Goal: Use online tool/utility: Use online tool/utility

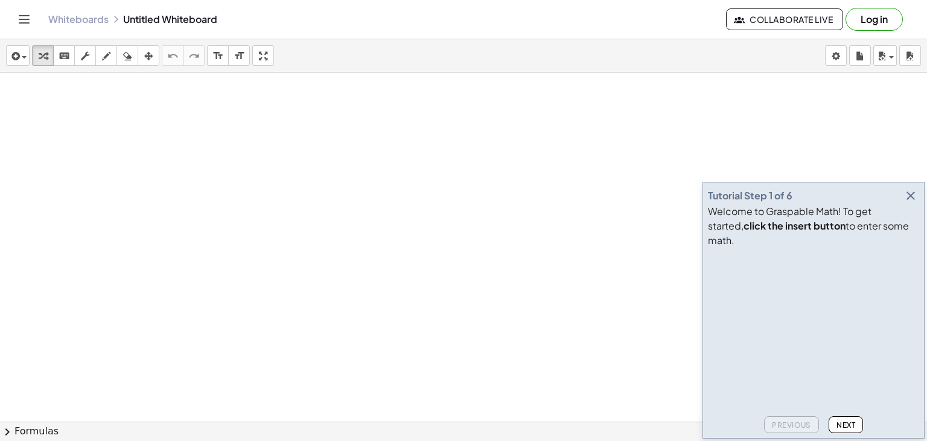
click at [908, 203] on icon "button" at bounding box center [910, 195] width 14 height 14
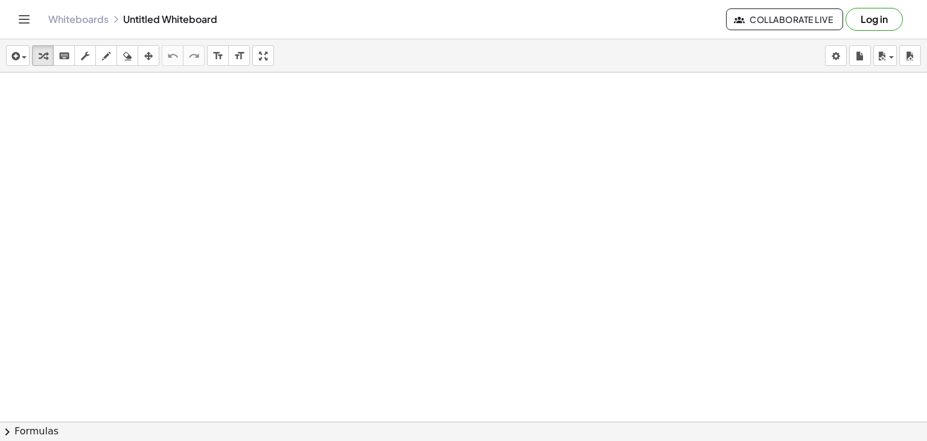
drag, startPoint x: 216, startPoint y: 113, endPoint x: 213, endPoint y: 133, distance: 20.1
click at [213, 133] on div at bounding box center [463, 448] width 927 height 752
click at [106, 59] on icon "button" at bounding box center [106, 56] width 8 height 14
drag, startPoint x: 252, startPoint y: 107, endPoint x: 247, endPoint y: 131, distance: 24.2
click at [247, 131] on div at bounding box center [463, 448] width 927 height 752
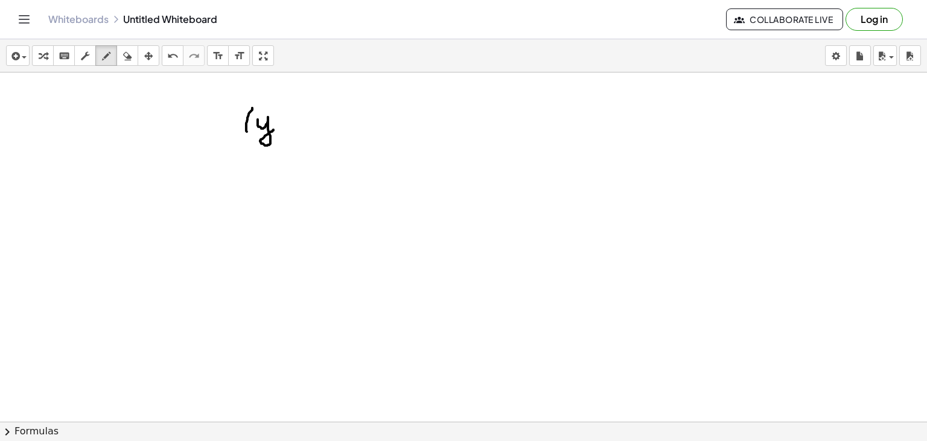
drag, startPoint x: 258, startPoint y: 119, endPoint x: 276, endPoint y: 127, distance: 19.7
click at [276, 127] on div at bounding box center [463, 448] width 927 height 752
drag, startPoint x: 282, startPoint y: 124, endPoint x: 296, endPoint y: 124, distance: 13.3
click at [296, 124] on div at bounding box center [463, 448] width 927 height 752
click at [313, 113] on div at bounding box center [463, 448] width 927 height 752
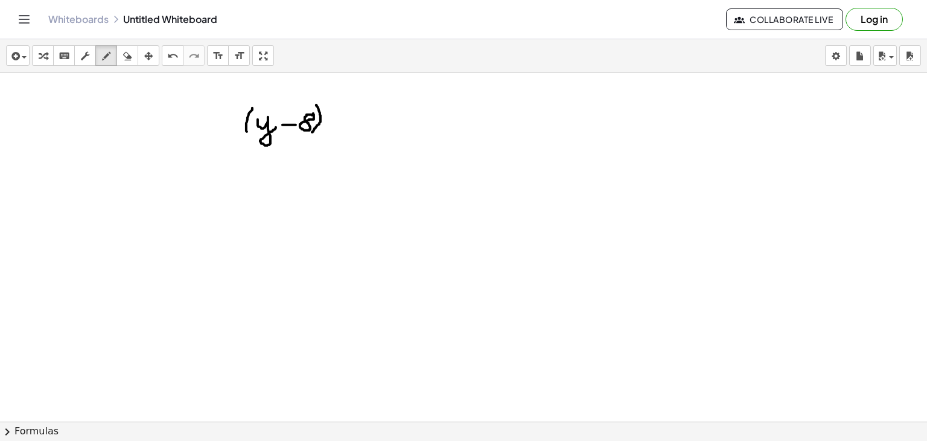
drag, startPoint x: 316, startPoint y: 104, endPoint x: 311, endPoint y: 133, distance: 29.4
click at [311, 133] on div at bounding box center [463, 448] width 927 height 752
drag, startPoint x: 328, startPoint y: 98, endPoint x: 335, endPoint y: 104, distance: 9.8
click at [335, 104] on div at bounding box center [463, 448] width 927 height 752
drag, startPoint x: 331, startPoint y: 130, endPoint x: 344, endPoint y: 131, distance: 12.7
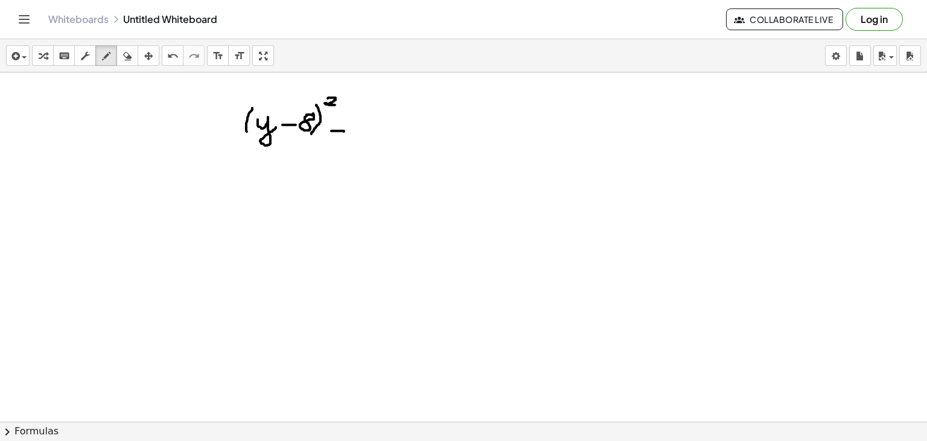
click at [344, 131] on div at bounding box center [463, 448] width 927 height 752
drag, startPoint x: 334, startPoint y: 124, endPoint x: 344, endPoint y: 124, distance: 10.3
click at [344, 124] on div at bounding box center [463, 448] width 927 height 752
drag, startPoint x: 251, startPoint y: 142, endPoint x: 191, endPoint y: 180, distance: 71.3
click at [191, 180] on div at bounding box center [463, 448] width 927 height 752
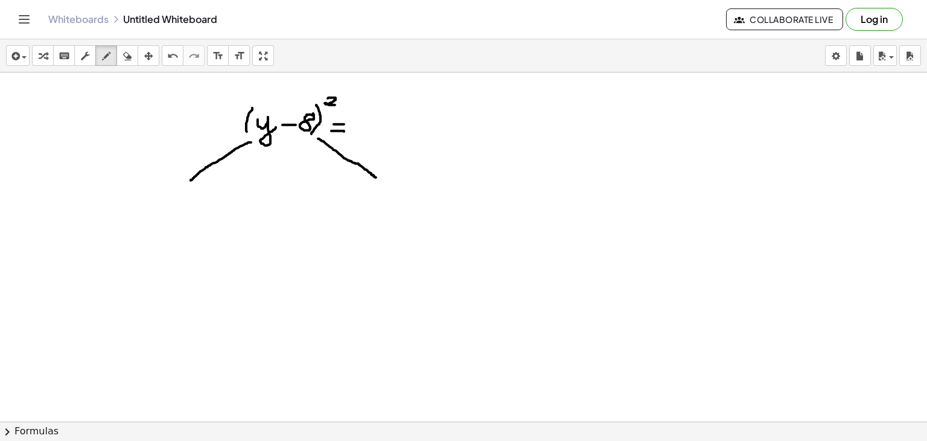
drag, startPoint x: 318, startPoint y: 138, endPoint x: 377, endPoint y: 177, distance: 70.1
click at [377, 177] on div at bounding box center [463, 448] width 927 height 752
drag, startPoint x: 158, startPoint y: 199, endPoint x: 177, endPoint y: 206, distance: 20.1
click at [177, 206] on div at bounding box center [463, 448] width 927 height 752
click at [395, 196] on div at bounding box center [463, 448] width 927 height 752
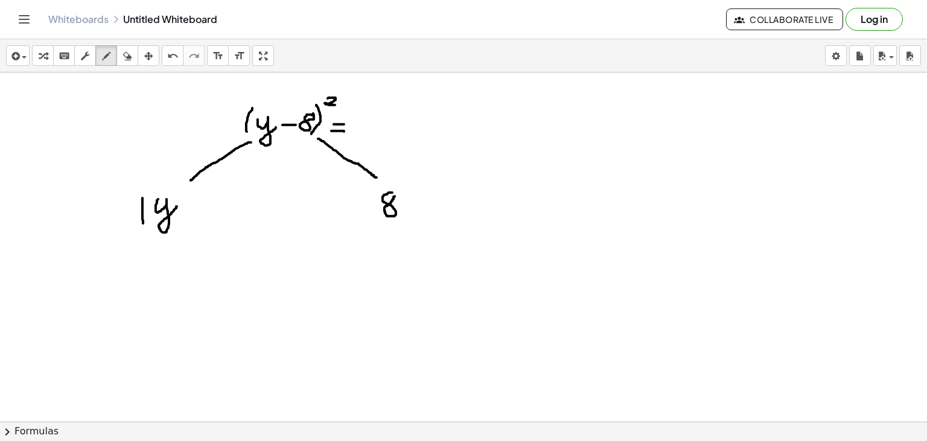
drag, startPoint x: 142, startPoint y: 197, endPoint x: 144, endPoint y: 227, distance: 29.6
click at [144, 227] on div at bounding box center [463, 448] width 927 height 752
drag, startPoint x: 180, startPoint y: 197, endPoint x: 179, endPoint y: 225, distance: 27.8
click at [179, 225] on div at bounding box center [463, 448] width 927 height 752
drag, startPoint x: 191, startPoint y: 182, endPoint x: 197, endPoint y: 192, distance: 11.9
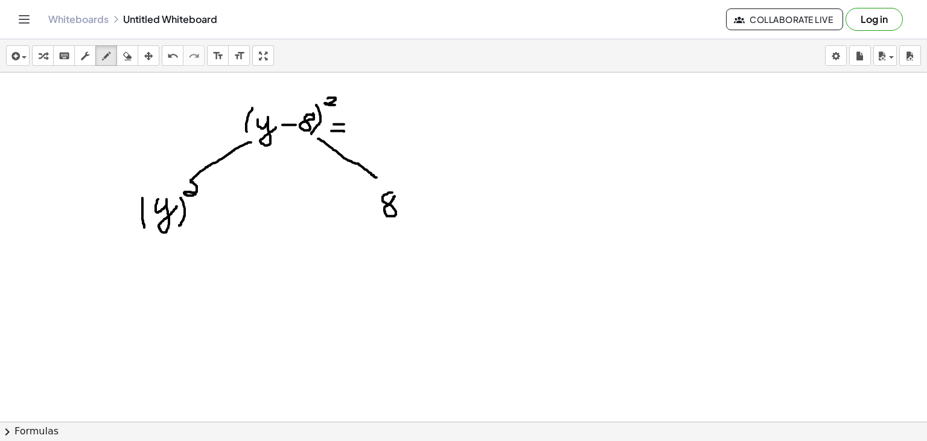
click at [197, 192] on div at bounding box center [463, 448] width 927 height 752
drag, startPoint x: 375, startPoint y: 188, endPoint x: 379, endPoint y: 220, distance: 32.2
click at [379, 220] on div at bounding box center [463, 448] width 927 height 752
drag, startPoint x: 407, startPoint y: 185, endPoint x: 407, endPoint y: 214, distance: 29.0
click at [407, 214] on div at bounding box center [463, 448] width 927 height 752
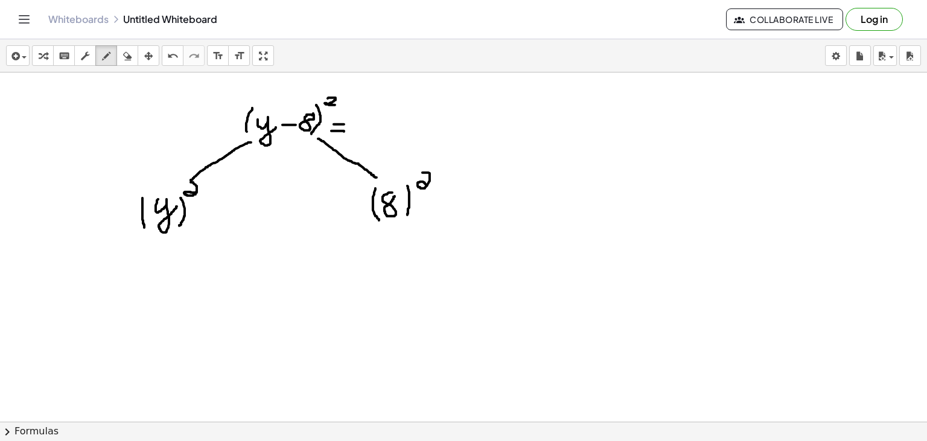
drag, startPoint x: 422, startPoint y: 172, endPoint x: 433, endPoint y: 186, distance: 17.3
click at [433, 186] on div at bounding box center [463, 448] width 927 height 752
drag, startPoint x: 199, startPoint y: 213, endPoint x: 210, endPoint y: 214, distance: 11.5
click at [210, 214] on div at bounding box center [463, 448] width 927 height 752
drag, startPoint x: 258, startPoint y: 145, endPoint x: 310, endPoint y: 153, distance: 51.9
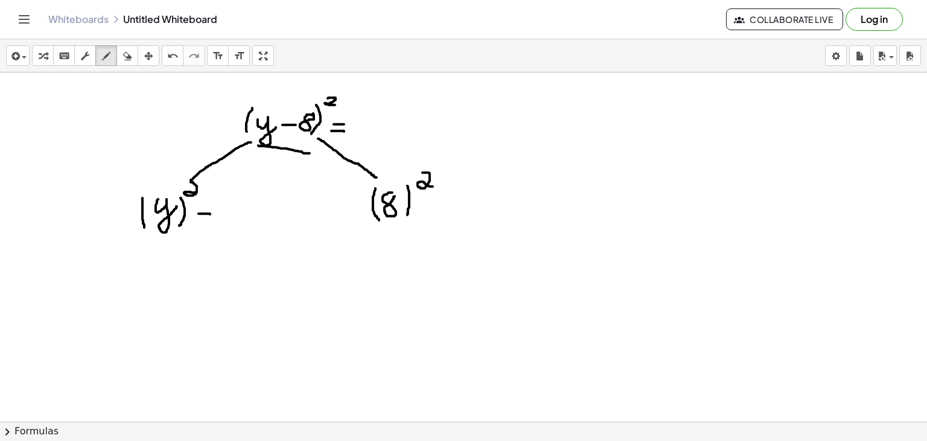
click at [310, 153] on div at bounding box center [463, 448] width 927 height 752
drag, startPoint x: 227, startPoint y: 197, endPoint x: 239, endPoint y: 218, distance: 24.9
click at [239, 218] on div at bounding box center [463, 448] width 927 height 752
drag, startPoint x: 255, startPoint y: 191, endPoint x: 250, endPoint y: 215, distance: 25.2
click at [250, 215] on div at bounding box center [463, 448] width 927 height 752
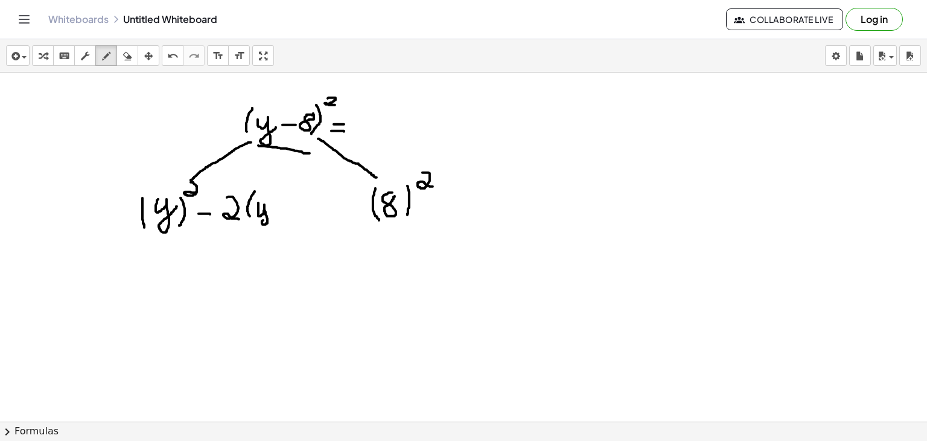
drag, startPoint x: 258, startPoint y: 202, endPoint x: 268, endPoint y: 214, distance: 15.0
click at [268, 214] on div at bounding box center [463, 448] width 927 height 752
drag, startPoint x: 278, startPoint y: 191, endPoint x: 276, endPoint y: 214, distance: 23.7
click at [276, 214] on div at bounding box center [463, 448] width 927 height 752
drag, startPoint x: 298, startPoint y: 186, endPoint x: 287, endPoint y: 215, distance: 30.9
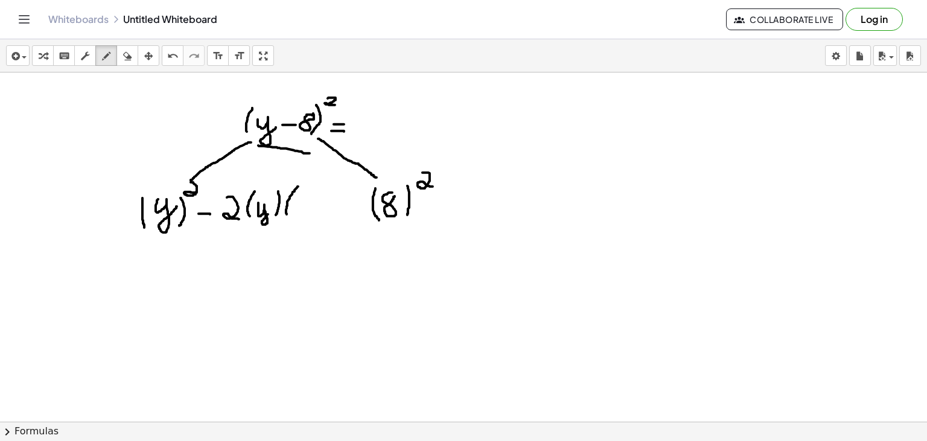
click at [287, 215] on div at bounding box center [463, 448] width 927 height 752
click at [306, 193] on div at bounding box center [463, 448] width 927 height 752
drag, startPoint x: 316, startPoint y: 187, endPoint x: 320, endPoint y: 217, distance: 29.9
click at [320, 217] on div at bounding box center [463, 448] width 927 height 752
drag, startPoint x: 346, startPoint y: 191, endPoint x: 346, endPoint y: 212, distance: 21.1
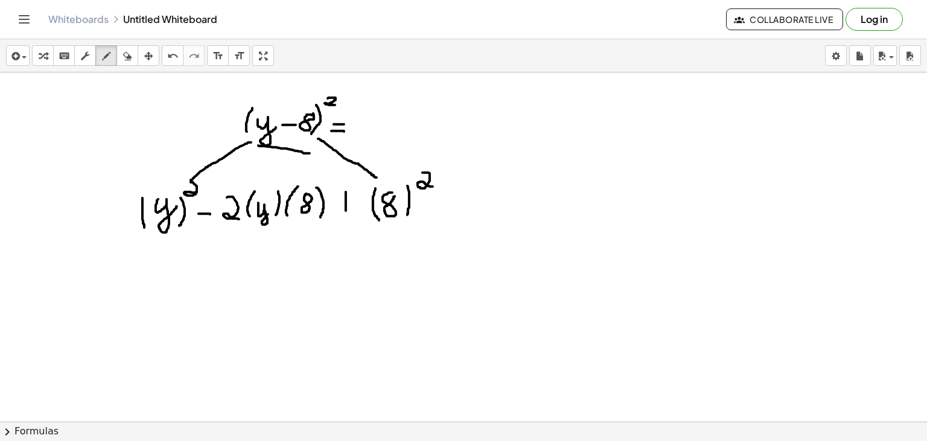
click at [346, 212] on div at bounding box center [463, 448] width 927 height 752
drag, startPoint x: 333, startPoint y: 202, endPoint x: 358, endPoint y: 203, distance: 24.7
click at [358, 203] on div at bounding box center [463, 448] width 927 height 752
drag, startPoint x: 173, startPoint y: 263, endPoint x: 185, endPoint y: 272, distance: 15.6
click at [185, 272] on div at bounding box center [463, 448] width 927 height 752
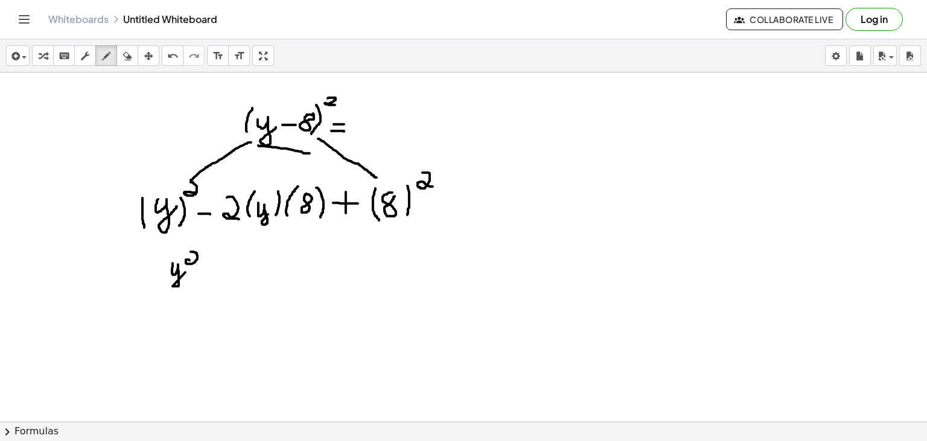
drag, startPoint x: 191, startPoint y: 251, endPoint x: 193, endPoint y: 263, distance: 11.7
click at [193, 263] on div at bounding box center [463, 448] width 927 height 752
drag, startPoint x: 209, startPoint y: 269, endPoint x: 222, endPoint y: 269, distance: 13.3
click at [222, 269] on div at bounding box center [463, 448] width 927 height 752
drag, startPoint x: 234, startPoint y: 267, endPoint x: 233, endPoint y: 281, distance: 13.3
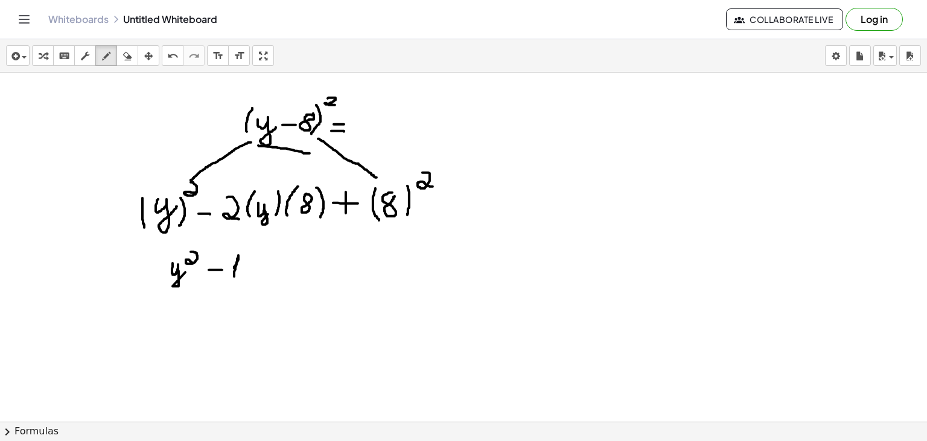
click at [233, 281] on div at bounding box center [463, 448] width 927 height 752
drag, startPoint x: 250, startPoint y: 257, endPoint x: 247, endPoint y: 272, distance: 14.7
click at [247, 272] on div at bounding box center [463, 448] width 927 height 752
drag, startPoint x: 266, startPoint y: 259, endPoint x: 284, endPoint y: 264, distance: 19.2
click at [284, 264] on div at bounding box center [463, 448] width 927 height 752
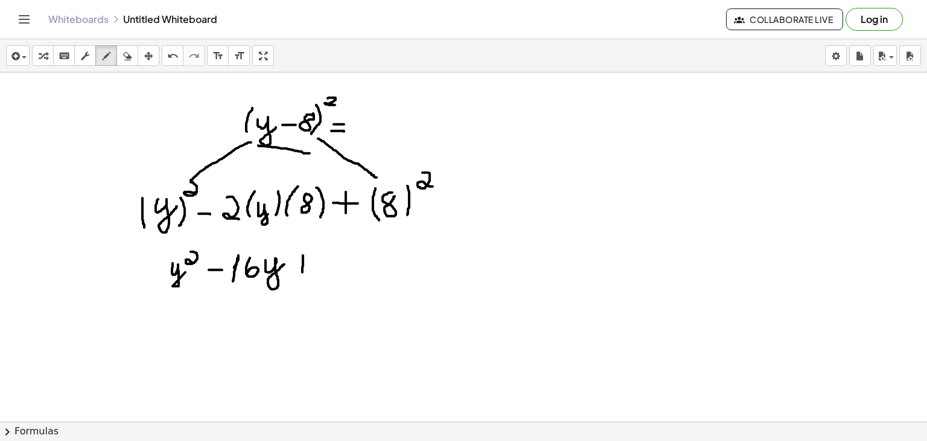
drag, startPoint x: 303, startPoint y: 255, endPoint x: 302, endPoint y: 274, distance: 19.3
click at [302, 274] on div at bounding box center [463, 448] width 927 height 752
drag, startPoint x: 293, startPoint y: 263, endPoint x: 307, endPoint y: 263, distance: 13.3
click at [307, 263] on div at bounding box center [463, 448] width 927 height 752
drag, startPoint x: 325, startPoint y: 256, endPoint x: 316, endPoint y: 272, distance: 17.6
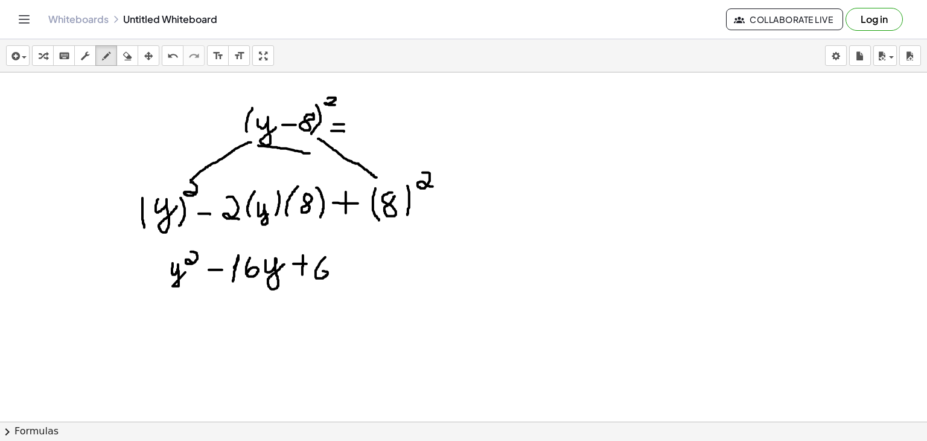
click at [316, 272] on div at bounding box center [463, 448] width 927 height 752
drag, startPoint x: 339, startPoint y: 254, endPoint x: 346, endPoint y: 277, distance: 23.9
click at [346, 277] on div at bounding box center [463, 448] width 927 height 752
drag, startPoint x: 617, startPoint y: 112, endPoint x: 613, endPoint y: 143, distance: 31.0
click at [613, 143] on div at bounding box center [463, 448] width 927 height 752
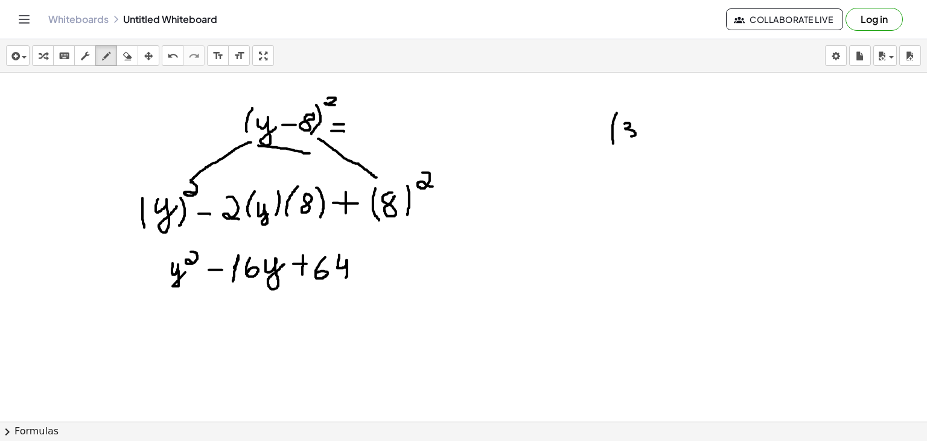
drag, startPoint x: 625, startPoint y: 123, endPoint x: 626, endPoint y: 136, distance: 12.7
click at [626, 136] on div at bounding box center [463, 448] width 927 height 752
drag, startPoint x: 641, startPoint y: 139, endPoint x: 640, endPoint y: 126, distance: 12.7
click at [640, 126] on div at bounding box center [463, 448] width 927 height 752
drag, startPoint x: 657, startPoint y: 126, endPoint x: 657, endPoint y: 138, distance: 12.7
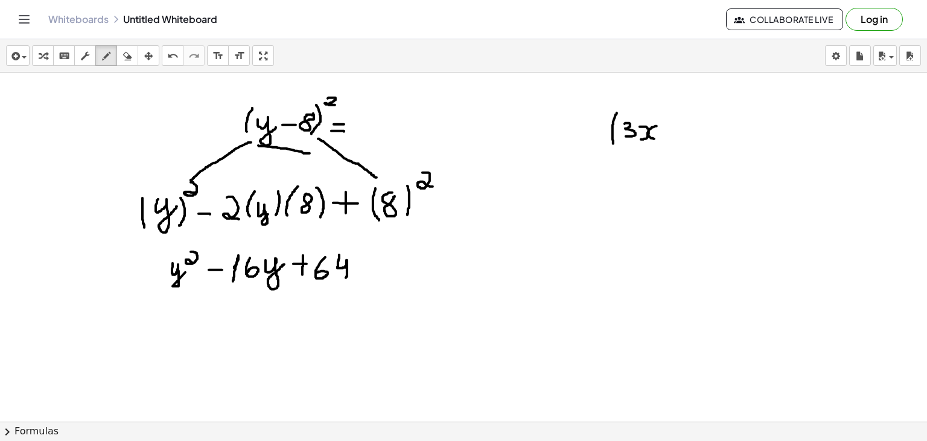
click at [657, 138] on div at bounding box center [463, 448] width 927 height 752
drag, startPoint x: 668, startPoint y: 130, endPoint x: 678, endPoint y: 130, distance: 9.7
click at [678, 130] on div at bounding box center [463, 448] width 927 height 752
drag, startPoint x: 685, startPoint y: 121, endPoint x: 696, endPoint y: 128, distance: 13.6
click at [696, 128] on div at bounding box center [463, 448] width 927 height 752
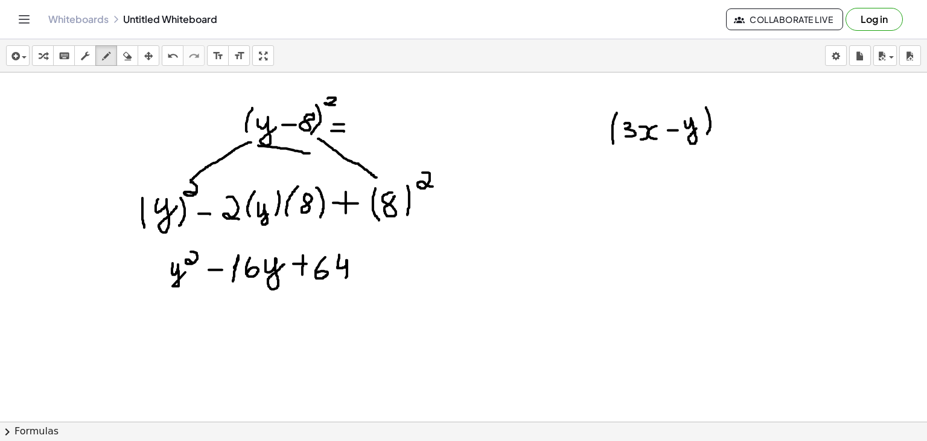
drag, startPoint x: 706, startPoint y: 107, endPoint x: 707, endPoint y: 134, distance: 27.2
click at [707, 134] on div at bounding box center [463, 448] width 927 height 752
drag, startPoint x: 718, startPoint y: 95, endPoint x: 725, endPoint y: 106, distance: 13.1
click at [725, 106] on div at bounding box center [463, 448] width 927 height 752
drag, startPoint x: 626, startPoint y: 144, endPoint x: 572, endPoint y: 173, distance: 61.6
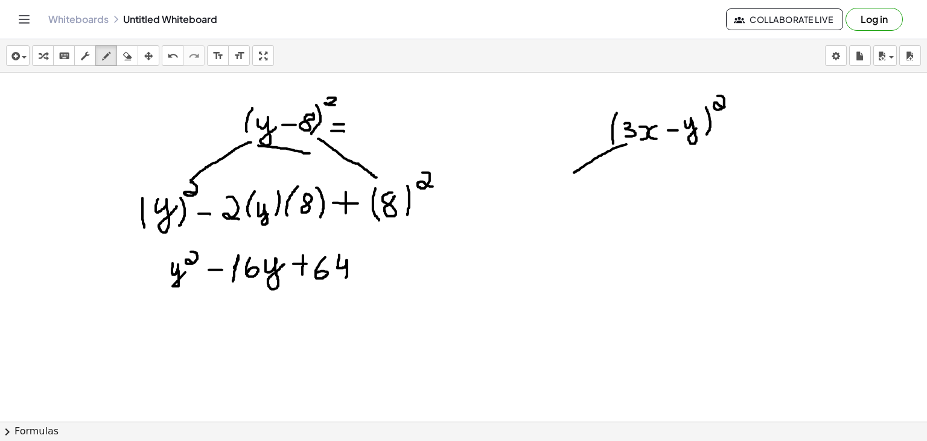
click at [572, 173] on div at bounding box center [463, 448] width 927 height 752
drag, startPoint x: 698, startPoint y: 145, endPoint x: 769, endPoint y: 170, distance: 75.2
click at [769, 170] on div at bounding box center [463, 448] width 927 height 752
drag, startPoint x: 529, startPoint y: 189, endPoint x: 522, endPoint y: 208, distance: 19.9
click at [522, 208] on div at bounding box center [463, 448] width 927 height 752
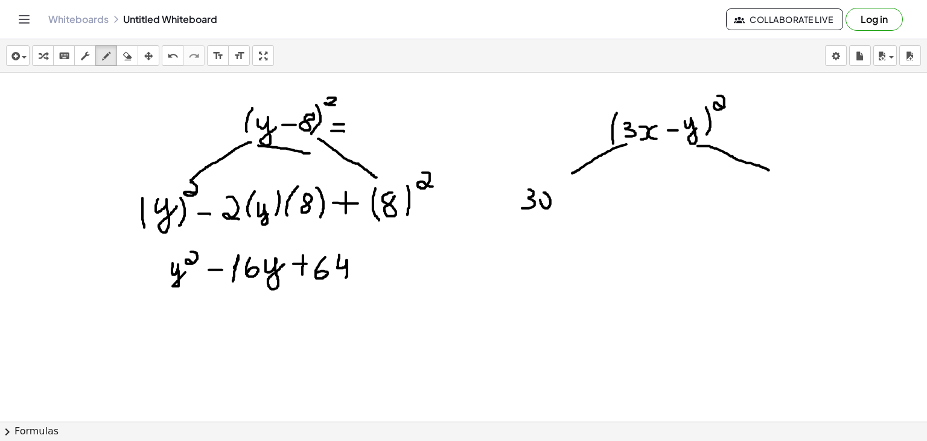
drag, startPoint x: 540, startPoint y: 199, endPoint x: 544, endPoint y: 192, distance: 8.1
click at [544, 192] on div at bounding box center [463, 448] width 927 height 752
drag, startPoint x: 556, startPoint y: 191, endPoint x: 565, endPoint y: 201, distance: 13.7
click at [565, 201] on div at bounding box center [463, 448] width 927 height 752
drag, startPoint x: 766, startPoint y: 188, endPoint x: 783, endPoint y: 194, distance: 17.9
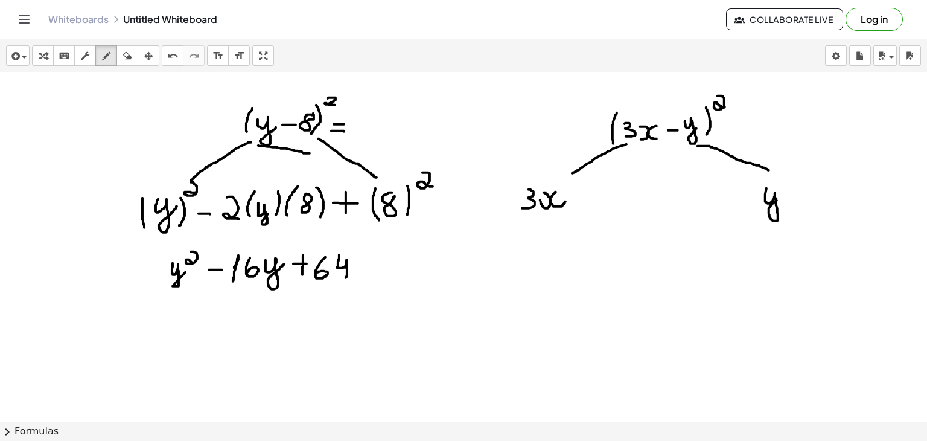
click at [783, 194] on div at bounding box center [463, 448] width 927 height 752
drag, startPoint x: 521, startPoint y: 180, endPoint x: 514, endPoint y: 207, distance: 27.4
click at [514, 207] on div at bounding box center [463, 448] width 927 height 752
drag, startPoint x: 567, startPoint y: 182, endPoint x: 571, endPoint y: 208, distance: 26.8
click at [571, 208] on div at bounding box center [463, 448] width 927 height 752
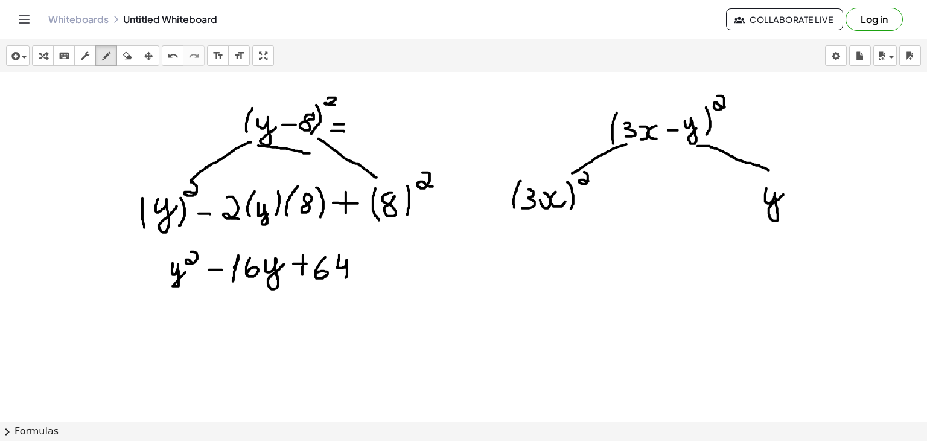
drag, startPoint x: 584, startPoint y: 171, endPoint x: 589, endPoint y: 180, distance: 10.3
click at [589, 180] on div at bounding box center [463, 448] width 927 height 752
drag, startPoint x: 756, startPoint y: 184, endPoint x: 753, endPoint y: 215, distance: 31.5
click at [753, 215] on div at bounding box center [463, 448] width 927 height 752
drag, startPoint x: 793, startPoint y: 186, endPoint x: 792, endPoint y: 218, distance: 32.0
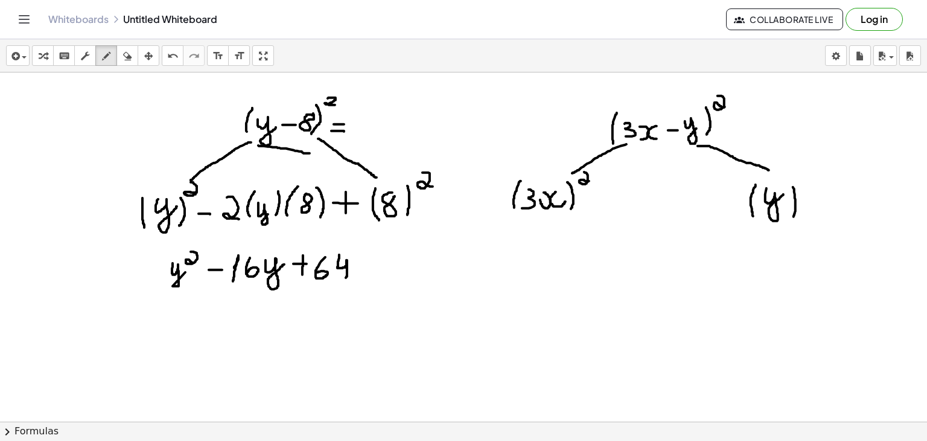
click at [792, 218] on div at bounding box center [463, 448] width 927 height 752
drag, startPoint x: 804, startPoint y: 172, endPoint x: 817, endPoint y: 178, distance: 14.6
click at [817, 178] on div at bounding box center [463, 448] width 927 height 752
drag, startPoint x: 585, startPoint y: 196, endPoint x: 599, endPoint y: 196, distance: 13.3
click at [599, 196] on div at bounding box center [463, 448] width 927 height 752
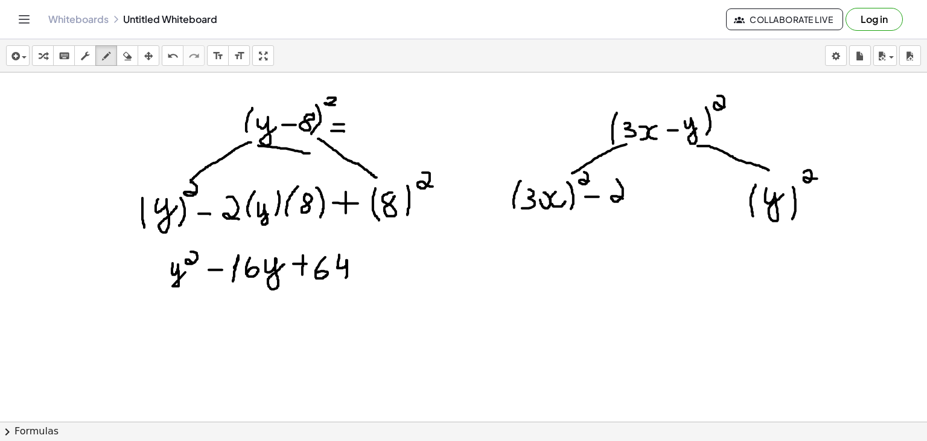
drag, startPoint x: 617, startPoint y: 179, endPoint x: 623, endPoint y: 199, distance: 20.8
click at [623, 199] on div at bounding box center [463, 448] width 927 height 752
drag, startPoint x: 634, startPoint y: 180, endPoint x: 631, endPoint y: 204, distance: 24.4
click at [631, 204] on div at bounding box center [463, 448] width 927 height 752
drag, startPoint x: 641, startPoint y: 184, endPoint x: 641, endPoint y: 199, distance: 15.1
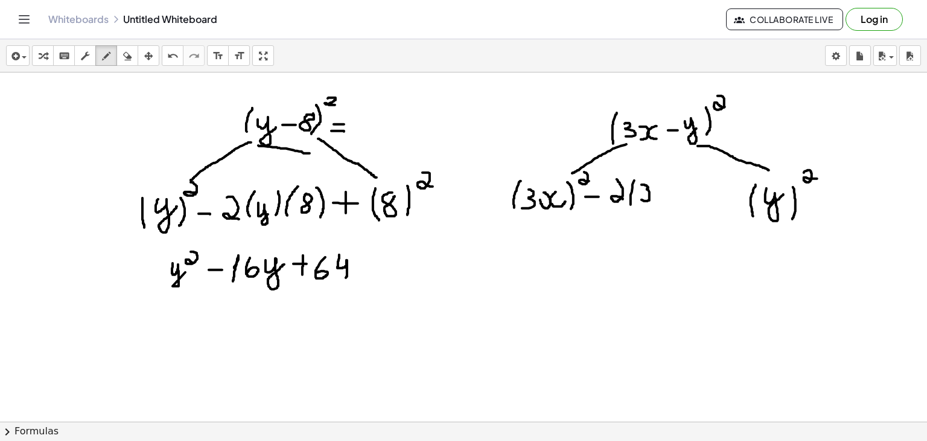
click at [641, 199] on div at bounding box center [463, 448] width 927 height 752
drag, startPoint x: 657, startPoint y: 193, endPoint x: 661, endPoint y: 186, distance: 8.7
click at [661, 186] on div at bounding box center [463, 448] width 927 height 752
drag, startPoint x: 671, startPoint y: 186, endPoint x: 674, endPoint y: 197, distance: 11.3
click at [674, 197] on div at bounding box center [463, 448] width 927 height 752
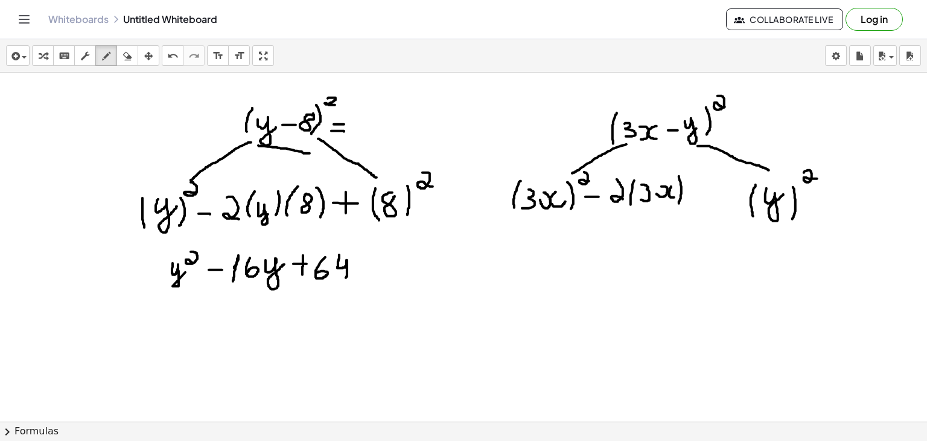
drag, startPoint x: 679, startPoint y: 176, endPoint x: 676, endPoint y: 206, distance: 30.3
click at [676, 206] on div at bounding box center [463, 448] width 927 height 752
drag, startPoint x: 694, startPoint y: 175, endPoint x: 686, endPoint y: 208, distance: 34.1
click at [686, 208] on div at bounding box center [463, 448] width 927 height 752
drag, startPoint x: 690, startPoint y: 189, endPoint x: 712, endPoint y: 185, distance: 22.3
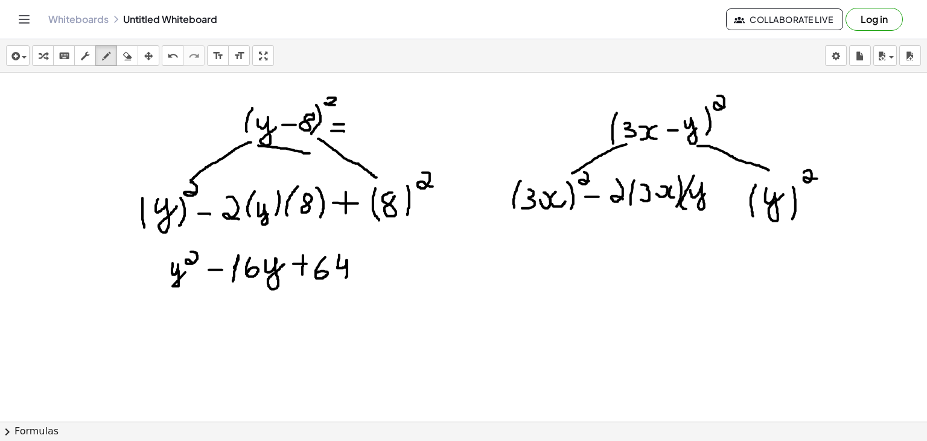
click at [712, 185] on div at bounding box center [463, 448] width 927 height 752
drag, startPoint x: 715, startPoint y: 176, endPoint x: 712, endPoint y: 207, distance: 31.5
click at [712, 207] on div at bounding box center [463, 448] width 927 height 752
drag, startPoint x: 729, startPoint y: 189, endPoint x: 729, endPoint y: 205, distance: 15.7
click at [729, 205] on div at bounding box center [463, 448] width 927 height 752
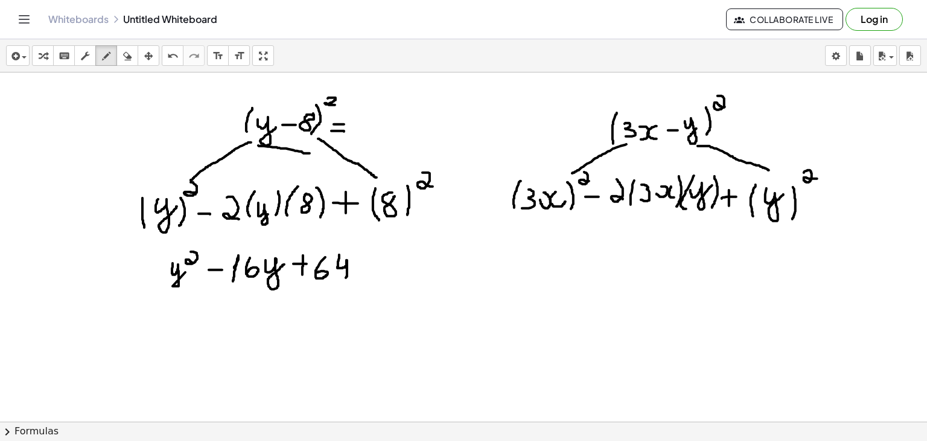
drag, startPoint x: 722, startPoint y: 198, endPoint x: 739, endPoint y: 196, distance: 17.0
click at [739, 196] on div at bounding box center [463, 448] width 927 height 752
drag, startPoint x: 532, startPoint y: 247, endPoint x: 529, endPoint y: 271, distance: 24.3
click at [529, 271] on div at bounding box center [463, 448] width 927 height 752
drag, startPoint x: 540, startPoint y: 264, endPoint x: 538, endPoint y: 250, distance: 13.3
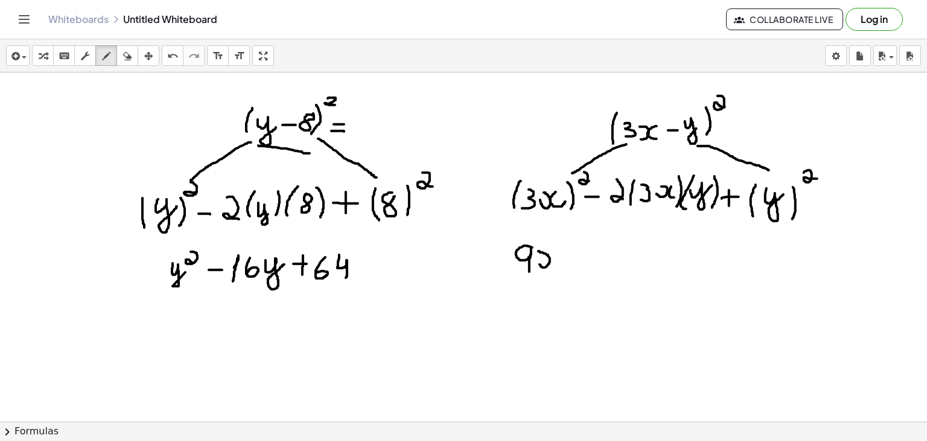
click at [538, 250] on div at bounding box center [463, 448] width 927 height 752
drag, startPoint x: 559, startPoint y: 250, endPoint x: 560, endPoint y: 266, distance: 15.7
click at [560, 266] on div at bounding box center [463, 448] width 927 height 752
drag, startPoint x: 568, startPoint y: 228, endPoint x: 575, endPoint y: 241, distance: 14.8
click at [575, 241] on div at bounding box center [463, 448] width 927 height 752
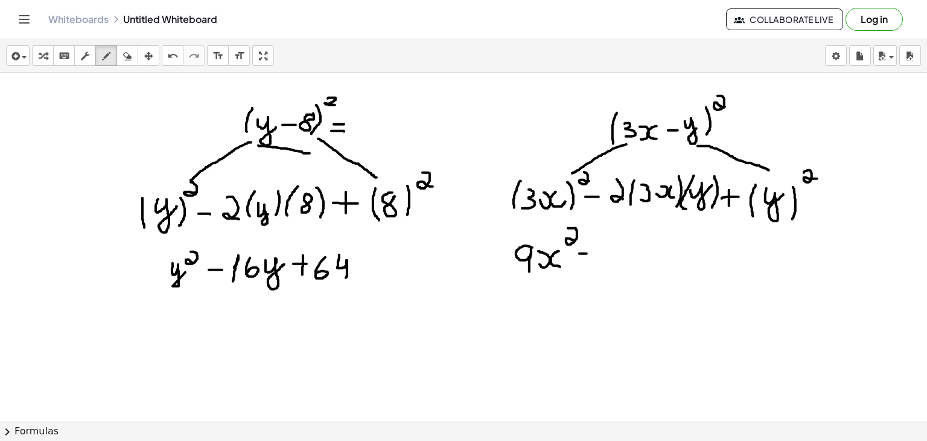
drag, startPoint x: 579, startPoint y: 253, endPoint x: 591, endPoint y: 253, distance: 11.5
click at [591, 253] on div at bounding box center [463, 448] width 927 height 752
drag, startPoint x: 616, startPoint y: 246, endPoint x: 610, endPoint y: 260, distance: 15.1
click at [610, 260] on div at bounding box center [463, 448] width 927 height 752
drag, startPoint x: 628, startPoint y: 260, endPoint x: 629, endPoint y: 247, distance: 13.4
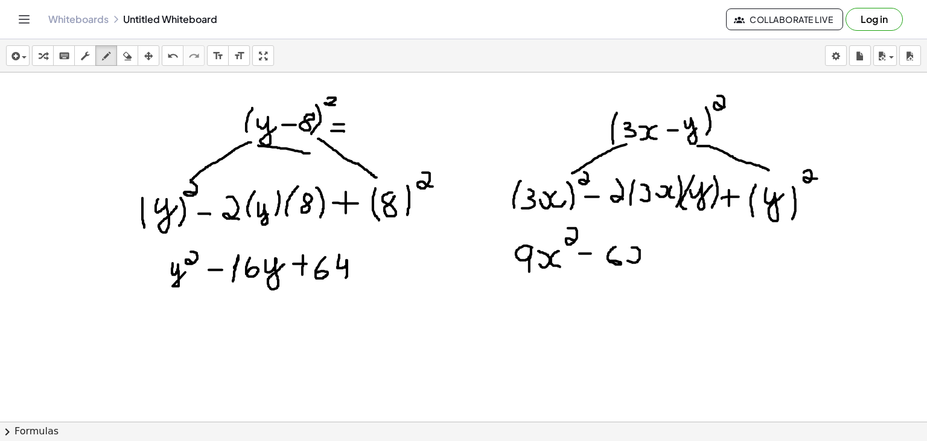
click at [629, 247] on div at bounding box center [463, 448] width 927 height 752
drag, startPoint x: 650, startPoint y: 247, endPoint x: 652, endPoint y: 261, distance: 14.6
click at [652, 261] on div at bounding box center [463, 448] width 927 height 752
drag, startPoint x: 658, startPoint y: 246, endPoint x: 686, endPoint y: 247, distance: 27.8
click at [686, 247] on div at bounding box center [463, 448] width 927 height 752
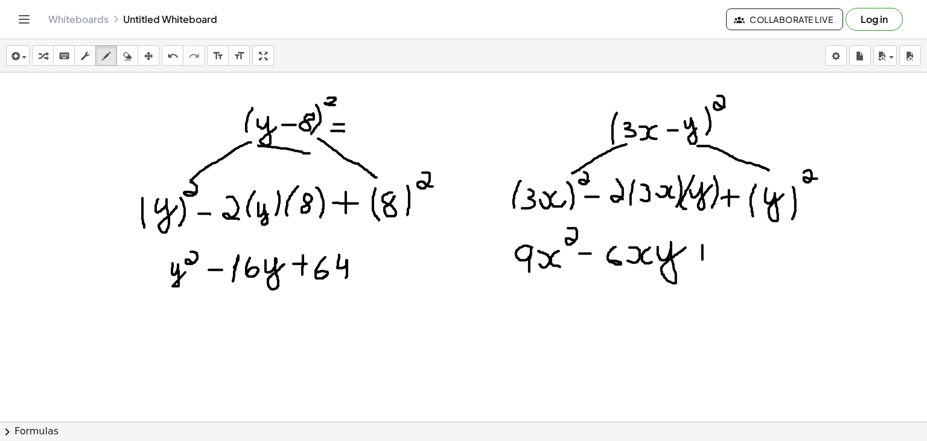
drag, startPoint x: 702, startPoint y: 244, endPoint x: 702, endPoint y: 264, distance: 19.3
click at [702, 264] on div at bounding box center [463, 448] width 927 height 752
drag, startPoint x: 693, startPoint y: 257, endPoint x: 702, endPoint y: 257, distance: 9.1
click at [702, 257] on div at bounding box center [463, 448] width 927 height 752
drag, startPoint x: 715, startPoint y: 249, endPoint x: 729, endPoint y: 261, distance: 18.5
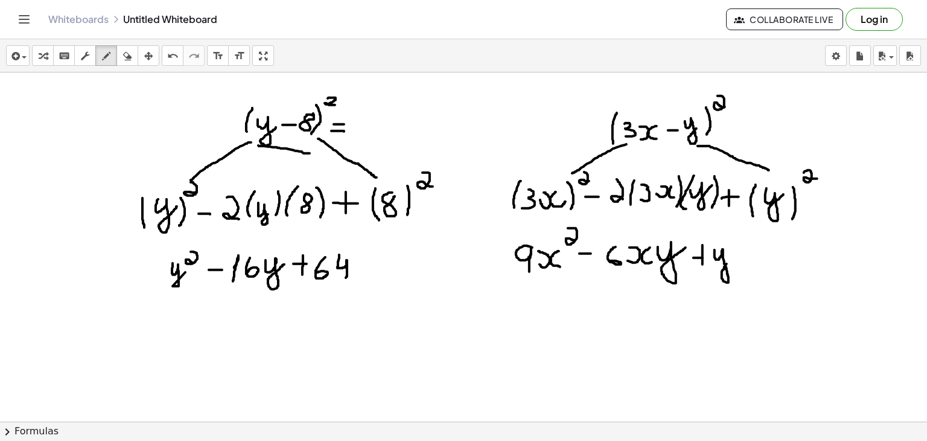
click at [729, 261] on div at bounding box center [463, 448] width 927 height 752
drag, startPoint x: 736, startPoint y: 237, endPoint x: 747, endPoint y: 250, distance: 17.2
click at [747, 250] on div at bounding box center [463, 448] width 927 height 752
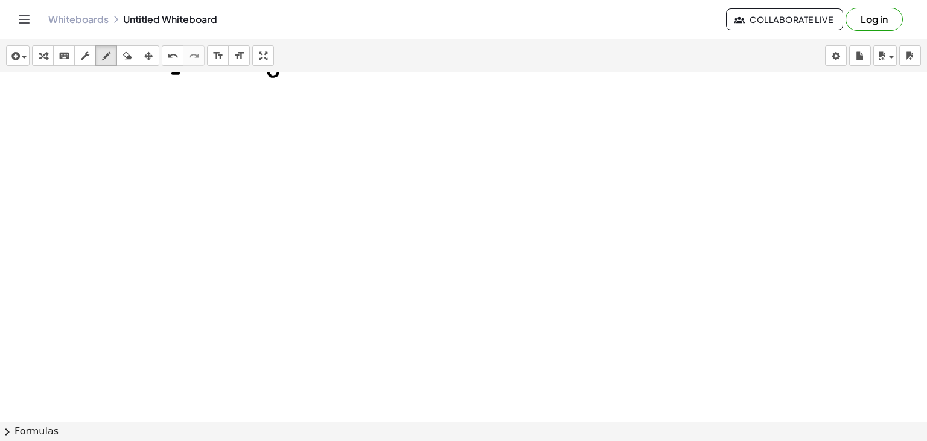
scroll to position [215, 0]
drag, startPoint x: 197, startPoint y: 132, endPoint x: 191, endPoint y: 161, distance: 29.7
click at [191, 161] on div at bounding box center [463, 234] width 927 height 752
drag, startPoint x: 214, startPoint y: 142, endPoint x: 219, endPoint y: 153, distance: 12.7
click at [219, 153] on div at bounding box center [463, 234] width 927 height 752
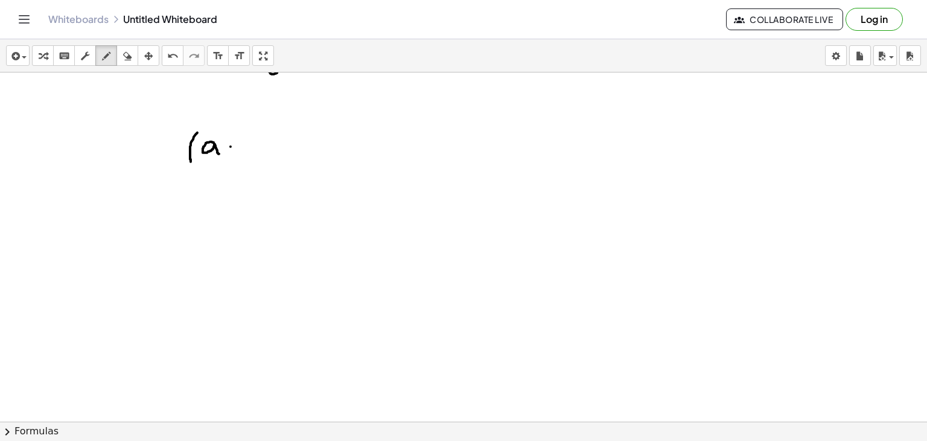
drag, startPoint x: 231, startPoint y: 146, endPoint x: 237, endPoint y: 147, distance: 6.7
click at [237, 147] on div at bounding box center [463, 234] width 927 height 752
drag, startPoint x: 253, startPoint y: 143, endPoint x: 258, endPoint y: 148, distance: 6.4
click at [258, 148] on div at bounding box center [463, 234] width 927 height 752
drag, startPoint x: 244, startPoint y: 151, endPoint x: 268, endPoint y: 150, distance: 24.1
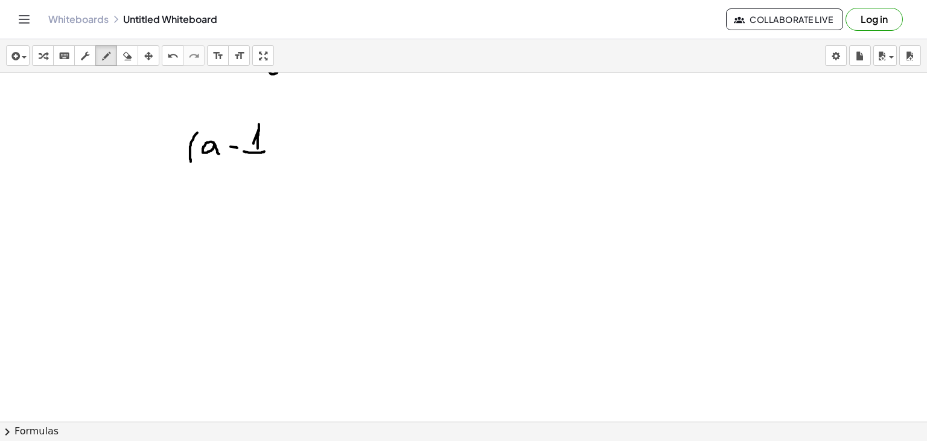
click at [268, 150] on div at bounding box center [463, 234] width 927 height 752
drag, startPoint x: 249, startPoint y: 156, endPoint x: 255, endPoint y: 169, distance: 14.0
click at [255, 169] on div at bounding box center [463, 234] width 927 height 752
drag, startPoint x: 278, startPoint y: 119, endPoint x: 275, endPoint y: 177, distance: 58.0
click at [275, 177] on div at bounding box center [463, 234] width 927 height 752
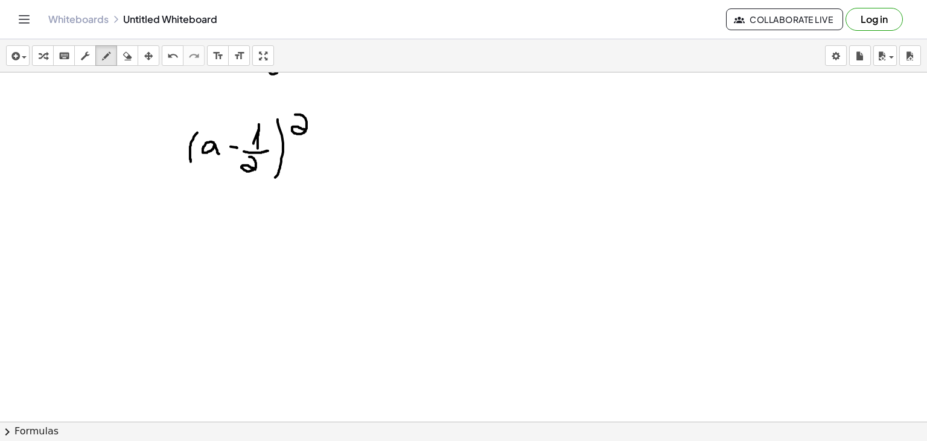
drag, startPoint x: 295, startPoint y: 114, endPoint x: 316, endPoint y: 129, distance: 25.1
click at [316, 129] on div at bounding box center [463, 234] width 927 height 752
drag, startPoint x: 203, startPoint y: 170, endPoint x: 150, endPoint y: 215, distance: 70.6
click at [150, 215] on div at bounding box center [463, 234] width 927 height 752
drag, startPoint x: 108, startPoint y: 240, endPoint x: 120, endPoint y: 249, distance: 15.5
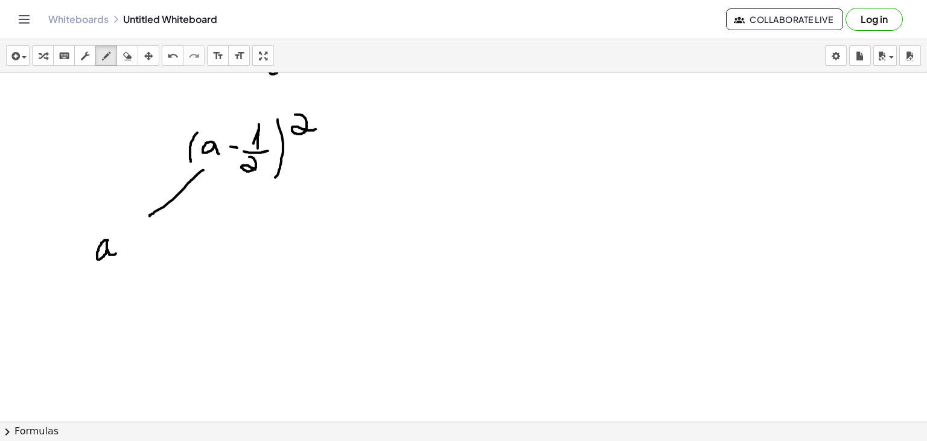
click at [120, 249] on div at bounding box center [463, 234] width 927 height 752
drag, startPoint x: 263, startPoint y: 165, endPoint x: 313, endPoint y: 206, distance: 64.3
click at [313, 206] on div at bounding box center [463, 234] width 927 height 752
click at [325, 207] on div at bounding box center [463, 234] width 927 height 752
drag, startPoint x: 324, startPoint y: 237, endPoint x: 325, endPoint y: 244, distance: 7.3
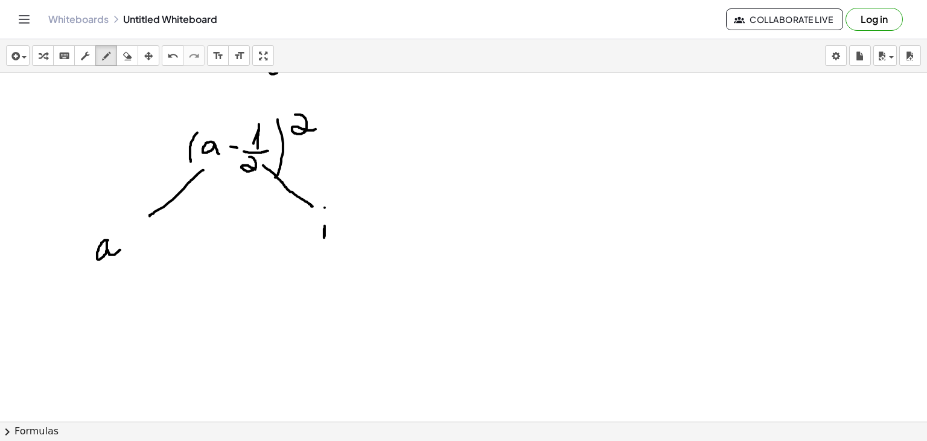
click at [325, 244] on div at bounding box center [463, 234] width 927 height 752
drag, startPoint x: 312, startPoint y: 247, endPoint x: 339, endPoint y: 249, distance: 26.6
click at [339, 249] on div at bounding box center [463, 234] width 927 height 752
drag, startPoint x: 326, startPoint y: 254, endPoint x: 334, endPoint y: 273, distance: 21.1
click at [334, 273] on div at bounding box center [463, 234] width 927 height 752
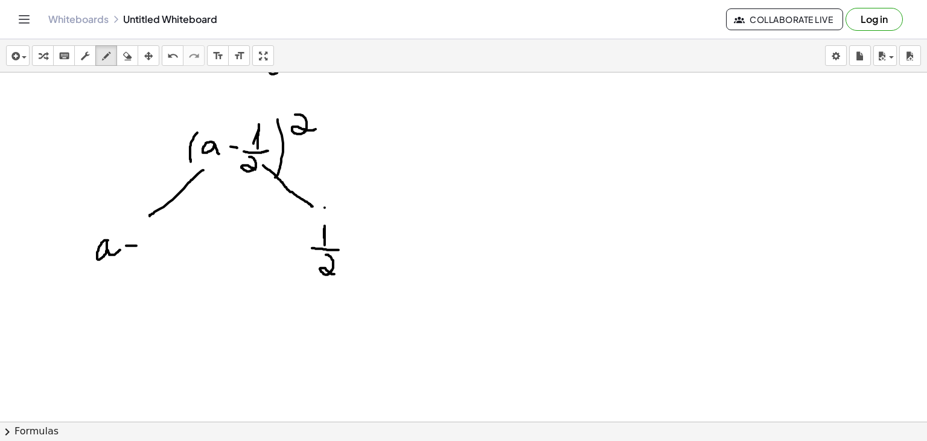
drag, startPoint x: 126, startPoint y: 245, endPoint x: 136, endPoint y: 245, distance: 10.3
click at [136, 245] on div at bounding box center [463, 234] width 927 height 752
drag, startPoint x: 149, startPoint y: 234, endPoint x: 156, endPoint y: 255, distance: 22.1
click at [156, 255] on div at bounding box center [463, 234] width 927 height 752
drag, startPoint x: 170, startPoint y: 230, endPoint x: 161, endPoint y: 253, distance: 25.2
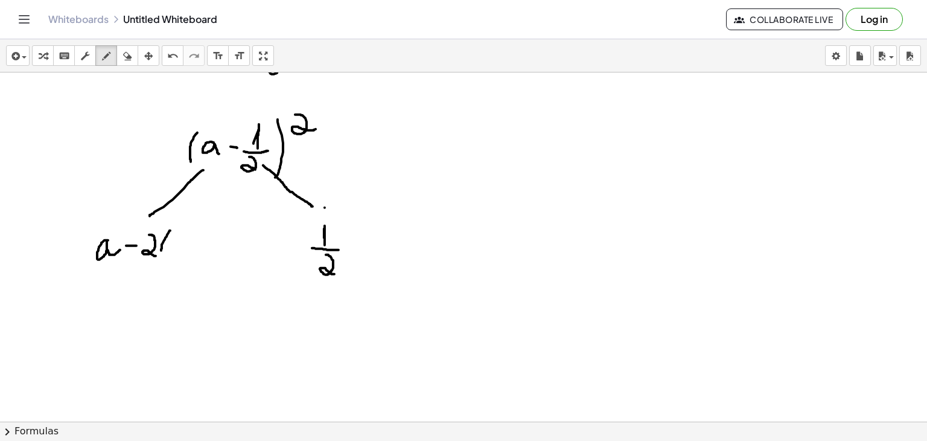
click at [161, 253] on div at bounding box center [463, 234] width 927 height 752
drag, startPoint x: 175, startPoint y: 241, endPoint x: 183, endPoint y: 251, distance: 12.8
click at [183, 251] on div at bounding box center [463, 234] width 927 height 752
drag, startPoint x: 191, startPoint y: 228, endPoint x: 189, endPoint y: 258, distance: 30.2
click at [189, 258] on div at bounding box center [463, 234] width 927 height 752
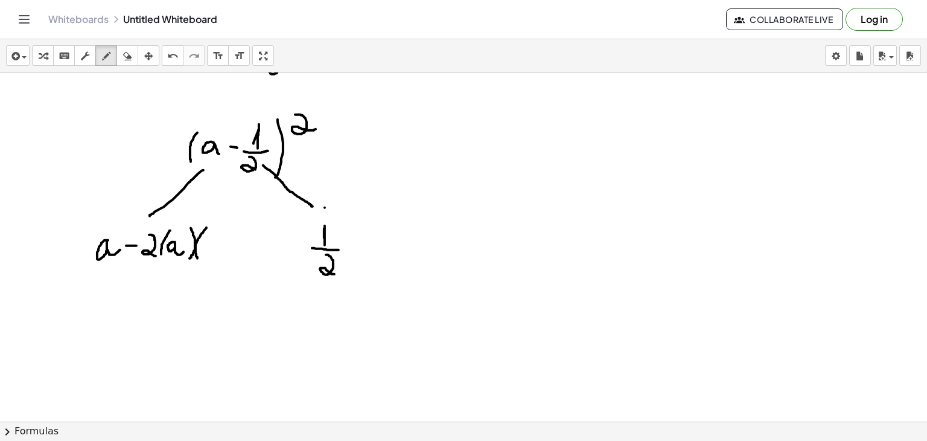
drag, startPoint x: 206, startPoint y: 227, endPoint x: 198, endPoint y: 259, distance: 33.1
click at [198, 259] on div at bounding box center [463, 234] width 927 height 752
click at [212, 250] on div at bounding box center [463, 234] width 927 height 752
drag, startPoint x: 201, startPoint y: 253, endPoint x: 224, endPoint y: 254, distance: 23.0
click at [224, 254] on div at bounding box center [463, 234] width 927 height 752
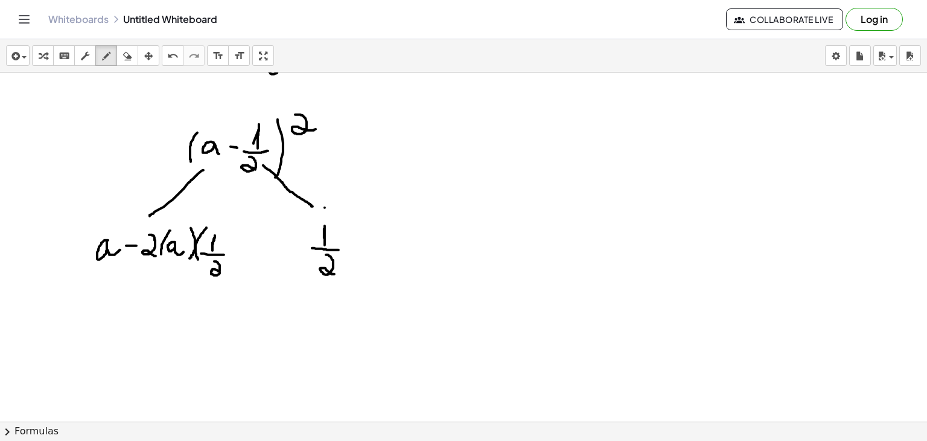
drag, startPoint x: 214, startPoint y: 261, endPoint x: 222, endPoint y: 273, distance: 14.4
click at [222, 273] on div at bounding box center [463, 234] width 927 height 752
drag, startPoint x: 234, startPoint y: 228, endPoint x: 234, endPoint y: 261, distance: 32.6
click at [234, 261] on div at bounding box center [463, 234] width 927 height 752
click at [264, 237] on div at bounding box center [463, 234] width 927 height 752
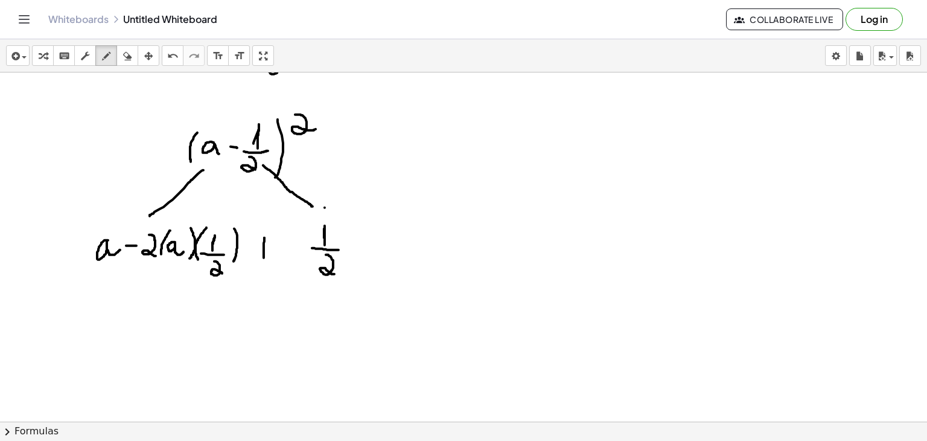
drag, startPoint x: 264, startPoint y: 237, endPoint x: 264, endPoint y: 257, distance: 19.9
click at [264, 257] on div at bounding box center [463, 234] width 927 height 752
drag, startPoint x: 252, startPoint y: 243, endPoint x: 270, endPoint y: 241, distance: 18.1
click at [270, 241] on div at bounding box center [463, 234] width 927 height 752
drag, startPoint x: 88, startPoint y: 233, endPoint x: 84, endPoint y: 264, distance: 31.0
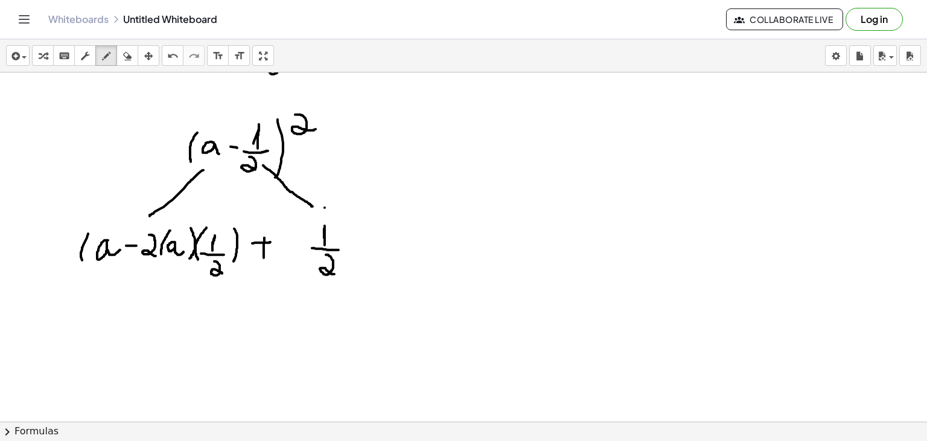
click at [84, 264] on div at bounding box center [463, 234] width 927 height 752
drag, startPoint x: 115, startPoint y: 231, endPoint x: 115, endPoint y: 258, distance: 27.8
click at [115, 258] on div at bounding box center [463, 234] width 927 height 752
drag, startPoint x: 120, startPoint y: 217, endPoint x: 131, endPoint y: 227, distance: 14.5
click at [131, 227] on div at bounding box center [463, 234] width 927 height 752
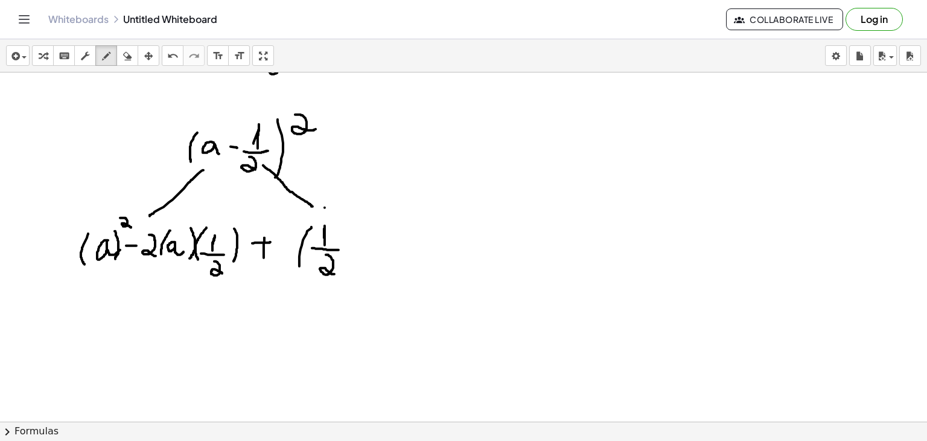
drag, startPoint x: 311, startPoint y: 226, endPoint x: 303, endPoint y: 281, distance: 55.6
click at [303, 281] on div at bounding box center [463, 234] width 927 height 752
drag, startPoint x: 343, startPoint y: 220, endPoint x: 344, endPoint y: 269, distance: 48.3
click at [344, 269] on div at bounding box center [463, 234] width 927 height 752
drag, startPoint x: 365, startPoint y: 211, endPoint x: 369, endPoint y: 223, distance: 13.4
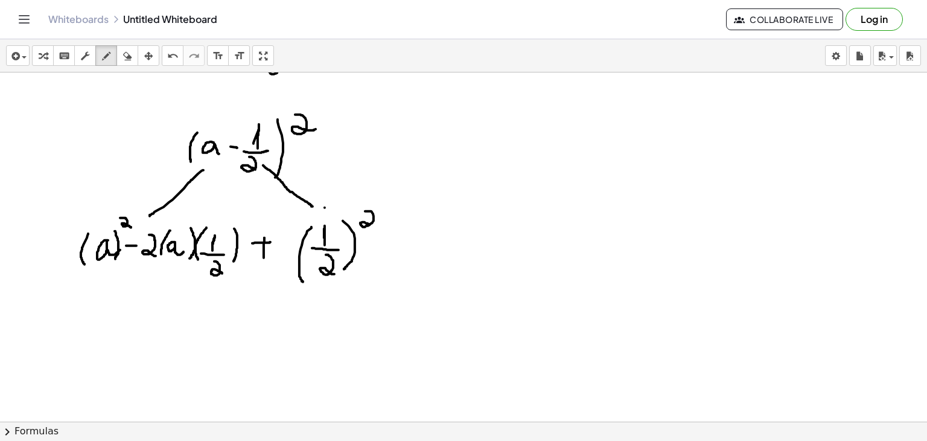
click at [369, 223] on div at bounding box center [463, 234] width 927 height 752
drag, startPoint x: 101, startPoint y: 310, endPoint x: 110, endPoint y: 319, distance: 12.8
click at [110, 319] on div at bounding box center [463, 234] width 927 height 752
drag, startPoint x: 113, startPoint y: 293, endPoint x: 122, endPoint y: 306, distance: 16.1
click at [122, 306] on div at bounding box center [463, 234] width 927 height 752
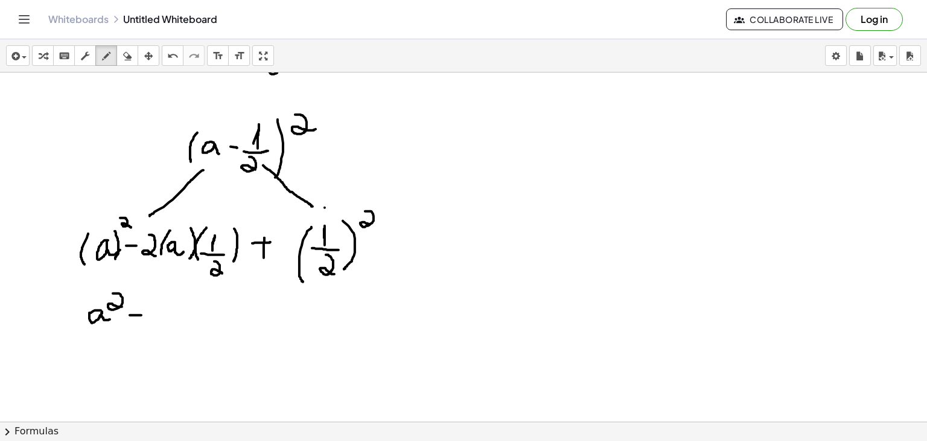
drag, startPoint x: 130, startPoint y: 314, endPoint x: 144, endPoint y: 314, distance: 13.9
click at [144, 314] on div at bounding box center [463, 234] width 927 height 752
drag, startPoint x: 165, startPoint y: 298, endPoint x: 171, endPoint y: 317, distance: 20.2
click at [171, 317] on div at bounding box center [463, 234] width 927 height 752
drag, startPoint x: 194, startPoint y: 305, endPoint x: 205, endPoint y: 312, distance: 13.1
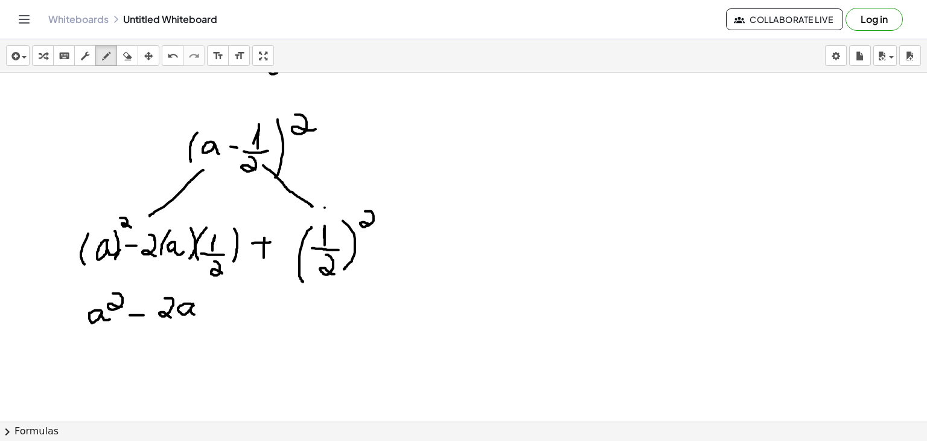
click at [205, 312] on div at bounding box center [463, 234] width 927 height 752
drag, startPoint x: 156, startPoint y: 317, endPoint x: 200, endPoint y: 322, distance: 44.3
click at [200, 322] on div at bounding box center [463, 234] width 927 height 752
drag, startPoint x: 169, startPoint y: 329, endPoint x: 191, endPoint y: 342, distance: 25.5
click at [191, 342] on div at bounding box center [463, 234] width 927 height 752
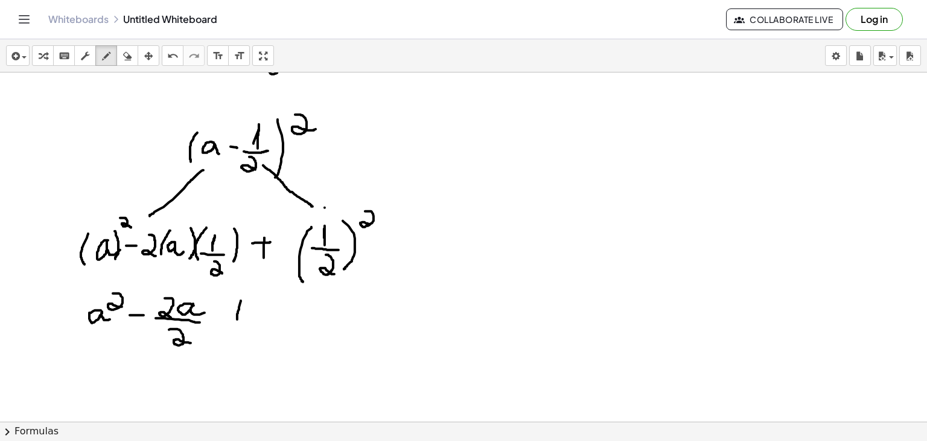
drag, startPoint x: 241, startPoint y: 300, endPoint x: 237, endPoint y: 321, distance: 21.4
click at [237, 321] on div at bounding box center [463, 234] width 927 height 752
drag, startPoint x: 226, startPoint y: 308, endPoint x: 246, endPoint y: 310, distance: 20.0
click at [246, 310] on div at bounding box center [463, 234] width 927 height 752
drag, startPoint x: 262, startPoint y: 308, endPoint x: 264, endPoint y: 317, distance: 10.0
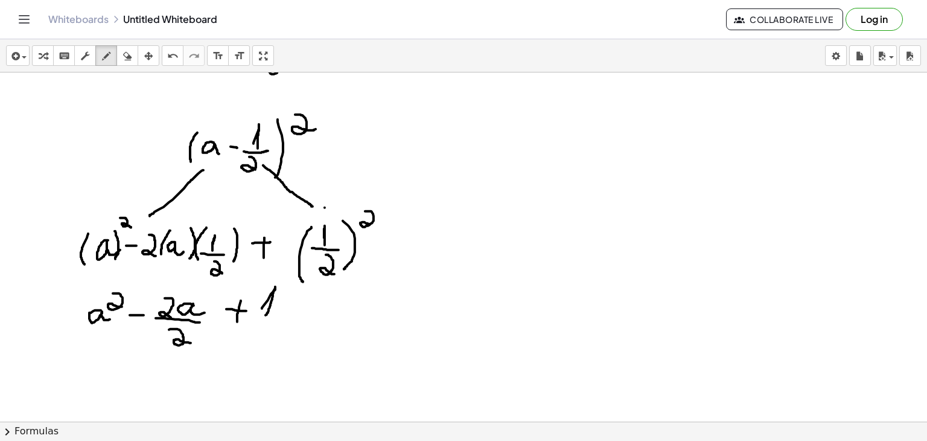
click at [264, 317] on div at bounding box center [463, 234] width 927 height 752
drag, startPoint x: 250, startPoint y: 319, endPoint x: 278, endPoint y: 320, distance: 27.8
click at [278, 320] on div at bounding box center [463, 234] width 927 height 752
drag, startPoint x: 259, startPoint y: 325, endPoint x: 265, endPoint y: 352, distance: 27.8
click at [265, 352] on div at bounding box center [463, 234] width 927 height 752
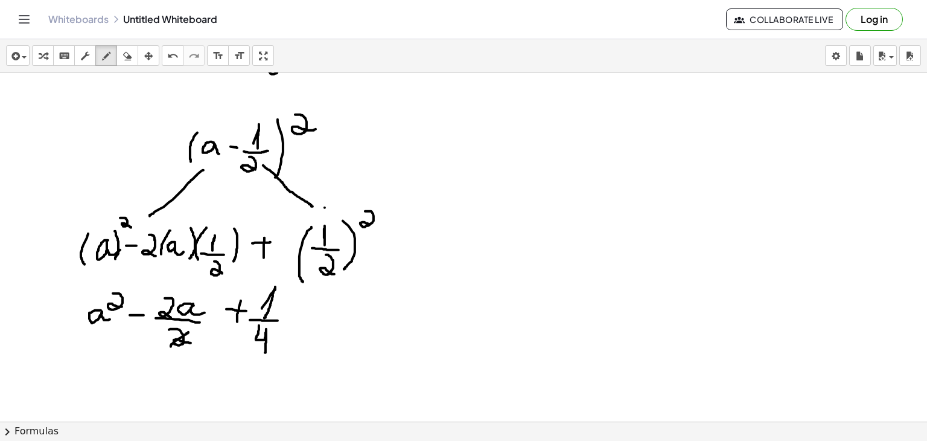
drag, startPoint x: 171, startPoint y: 346, endPoint x: 191, endPoint y: 329, distance: 26.1
click at [191, 329] on div at bounding box center [463, 234] width 927 height 752
drag, startPoint x: 157, startPoint y: 316, endPoint x: 186, endPoint y: 293, distance: 36.9
click at [186, 293] on div at bounding box center [463, 234] width 927 height 752
drag, startPoint x: 577, startPoint y: 126, endPoint x: 568, endPoint y: 160, distance: 35.0
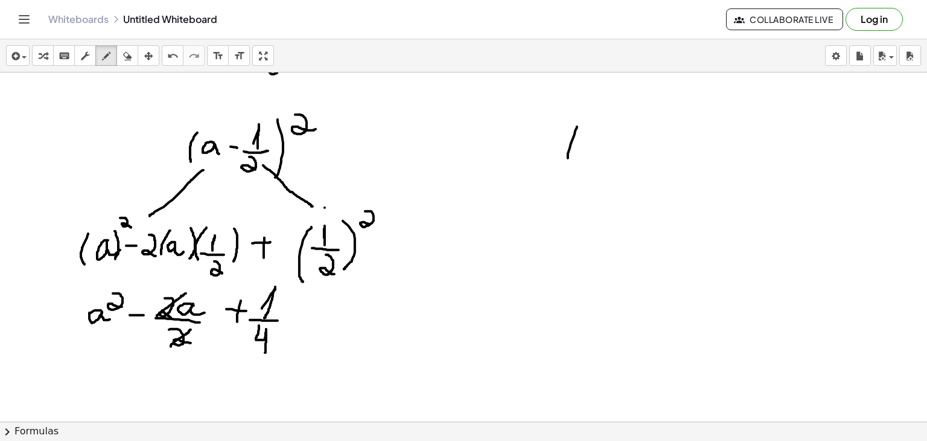
click at [568, 160] on div at bounding box center [463, 234] width 927 height 752
drag, startPoint x: 586, startPoint y: 138, endPoint x: 588, endPoint y: 156, distance: 18.9
click at [588, 156] on div at bounding box center [463, 234] width 927 height 752
drag, startPoint x: 601, startPoint y: 139, endPoint x: 618, endPoint y: 150, distance: 20.1
click at [618, 150] on div at bounding box center [463, 234] width 927 height 752
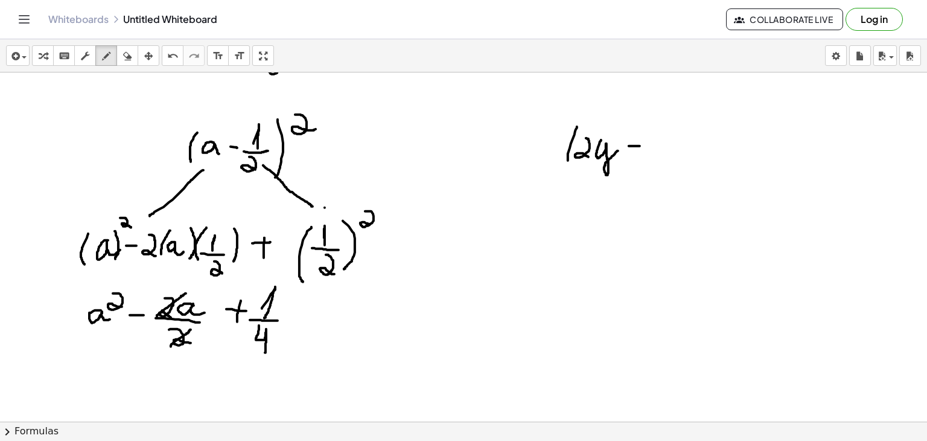
drag, startPoint x: 629, startPoint y: 145, endPoint x: 640, endPoint y: 145, distance: 10.9
click at [640, 145] on div at bounding box center [463, 234] width 927 height 752
drag, startPoint x: 648, startPoint y: 135, endPoint x: 644, endPoint y: 154, distance: 20.4
click at [644, 154] on div at bounding box center [463, 234] width 927 height 752
drag, startPoint x: 666, startPoint y: 151, endPoint x: 667, endPoint y: 140, distance: 10.9
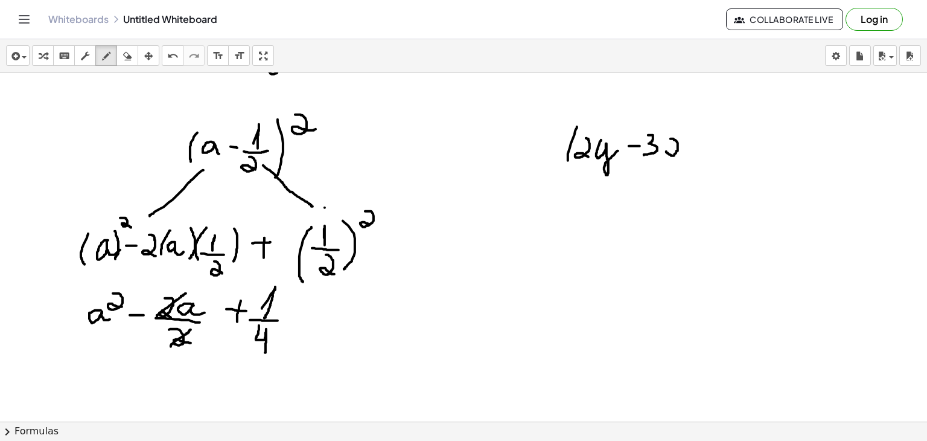
click at [667, 140] on div at bounding box center [463, 234] width 927 height 752
drag, startPoint x: 686, startPoint y: 138, endPoint x: 690, endPoint y: 154, distance: 17.4
click at [690, 154] on div at bounding box center [463, 234] width 927 height 752
drag, startPoint x: 693, startPoint y: 124, endPoint x: 695, endPoint y: 163, distance: 39.3
click at [695, 163] on div at bounding box center [463, 234] width 927 height 752
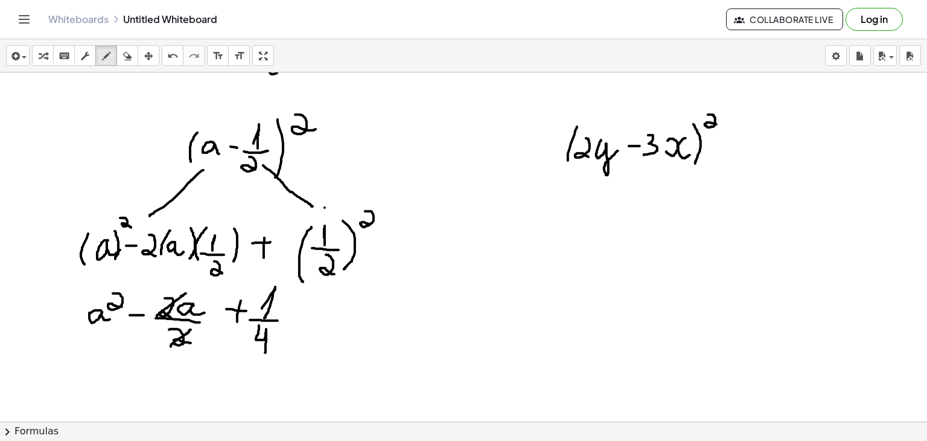
drag, startPoint x: 708, startPoint y: 114, endPoint x: 720, endPoint y: 124, distance: 15.5
click at [720, 124] on div at bounding box center [463, 234] width 927 height 752
drag, startPoint x: 575, startPoint y: 170, endPoint x: 541, endPoint y: 196, distance: 42.5
click at [541, 196] on div at bounding box center [463, 234] width 927 height 752
drag, startPoint x: 492, startPoint y: 223, endPoint x: 502, endPoint y: 241, distance: 21.1
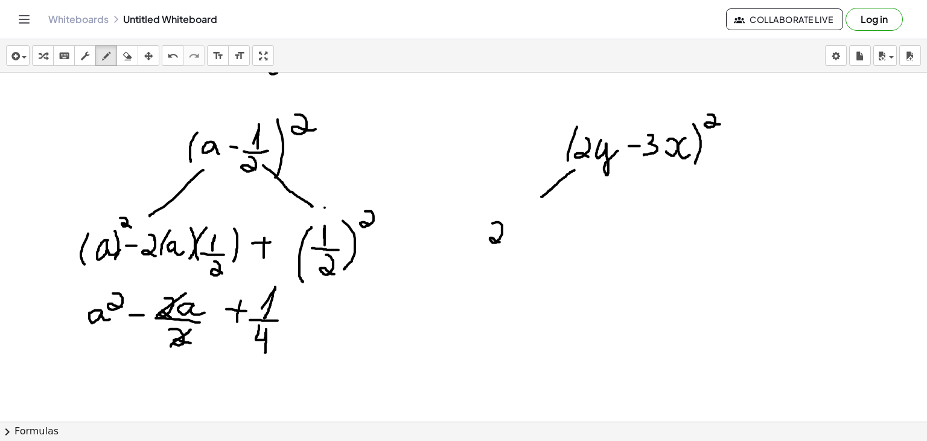
click at [502, 241] on div at bounding box center [463, 234] width 927 height 752
drag, startPoint x: 512, startPoint y: 223, endPoint x: 529, endPoint y: 228, distance: 18.3
click at [529, 228] on div at bounding box center [463, 234] width 927 height 752
drag, startPoint x: 692, startPoint y: 167, endPoint x: 731, endPoint y: 189, distance: 44.9
click at [731, 189] on div at bounding box center [463, 234] width 927 height 752
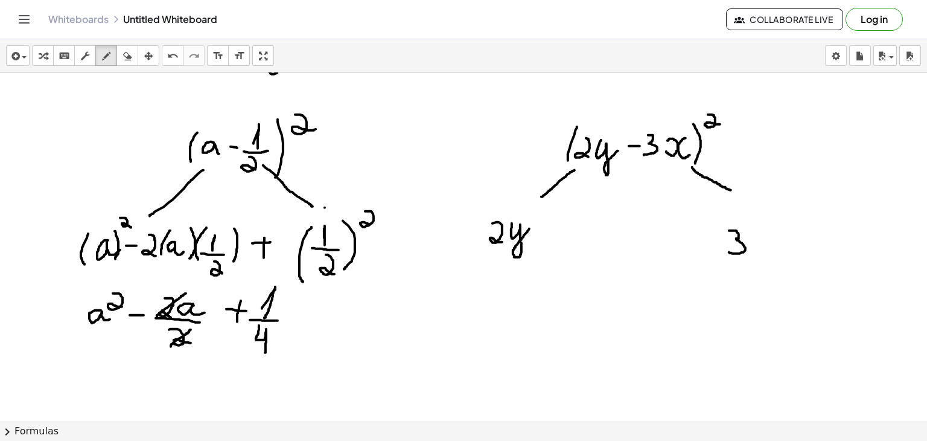
drag, startPoint x: 729, startPoint y: 230, endPoint x: 728, endPoint y: 252, distance: 21.7
click at [728, 252] on div at bounding box center [463, 234] width 927 height 752
drag, startPoint x: 753, startPoint y: 251, endPoint x: 753, endPoint y: 232, distance: 18.7
click at [753, 232] on div at bounding box center [463, 234] width 927 height 752
drag, startPoint x: 772, startPoint y: 235, endPoint x: 777, endPoint y: 251, distance: 16.4
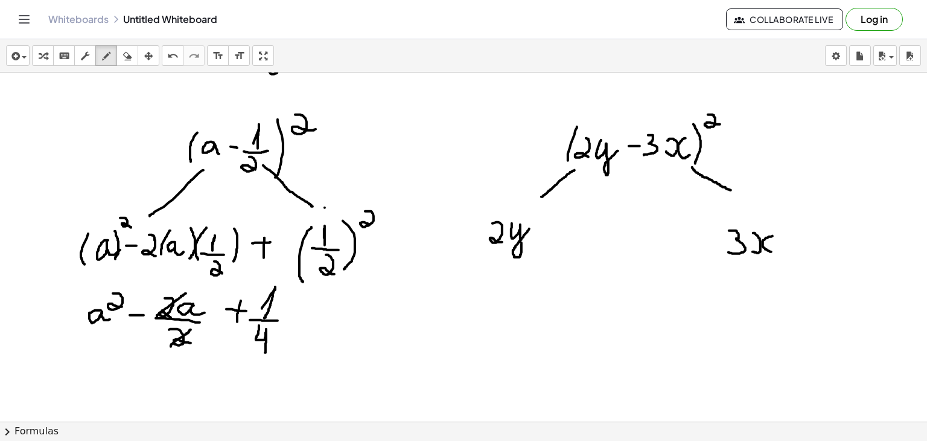
click at [777, 251] on div at bounding box center [463, 234] width 927 height 752
drag, startPoint x: 476, startPoint y: 218, endPoint x: 471, endPoint y: 246, distance: 28.7
click at [471, 246] on div at bounding box center [463, 234] width 927 height 752
drag, startPoint x: 535, startPoint y: 215, endPoint x: 530, endPoint y: 251, distance: 35.9
click at [530, 251] on div at bounding box center [463, 234] width 927 height 752
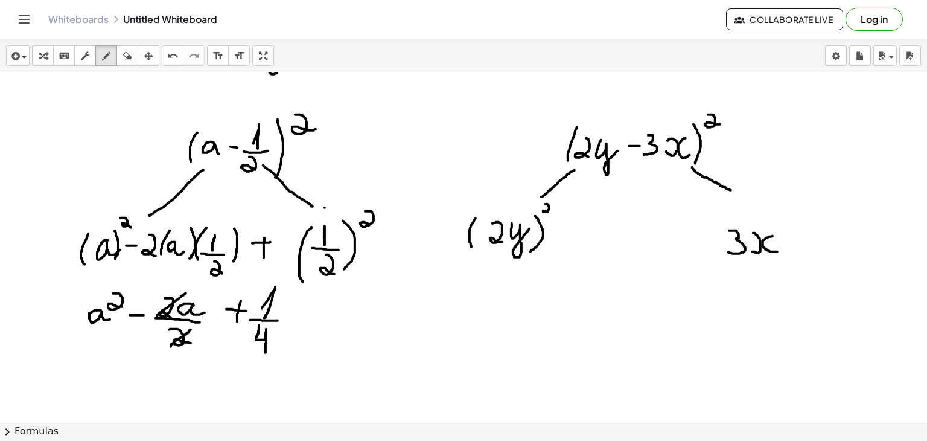
drag, startPoint x: 546, startPoint y: 203, endPoint x: 549, endPoint y: 212, distance: 9.5
click at [549, 212] on div at bounding box center [463, 234] width 927 height 752
drag, startPoint x: 724, startPoint y: 225, endPoint x: 727, endPoint y: 255, distance: 30.3
click at [727, 255] on div at bounding box center [463, 234] width 927 height 752
drag, startPoint x: 777, startPoint y: 223, endPoint x: 785, endPoint y: 253, distance: 31.8
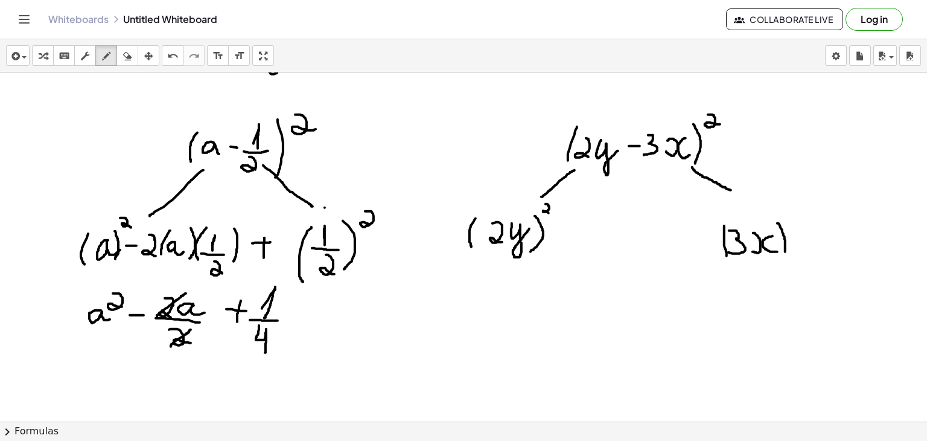
click at [785, 253] on div at bounding box center [463, 234] width 927 height 752
drag, startPoint x: 791, startPoint y: 208, endPoint x: 800, endPoint y: 220, distance: 14.2
click at [800, 220] on div at bounding box center [463, 234] width 927 height 752
drag, startPoint x: 553, startPoint y: 230, endPoint x: 562, endPoint y: 232, distance: 10.0
click at [562, 232] on div at bounding box center [463, 234] width 927 height 752
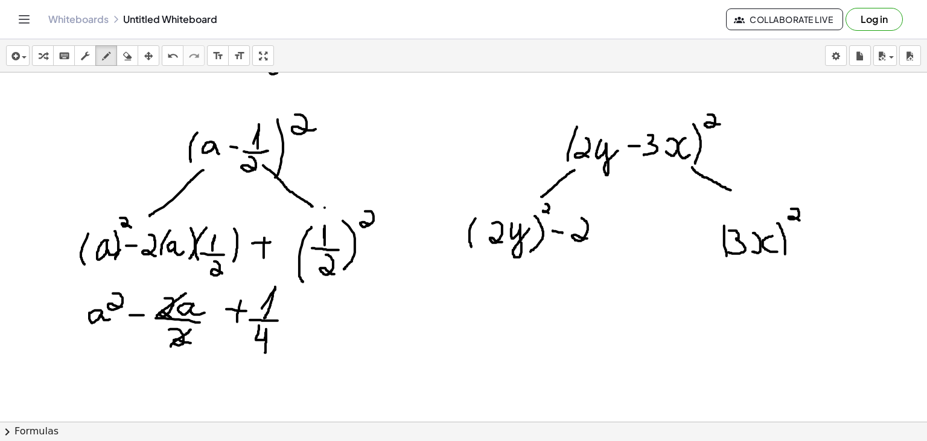
drag, startPoint x: 582, startPoint y: 217, endPoint x: 588, endPoint y: 238, distance: 22.1
click at [588, 238] on div at bounding box center [463, 234] width 927 height 752
drag, startPoint x: 603, startPoint y: 215, endPoint x: 599, endPoint y: 243, distance: 27.6
click at [599, 243] on div at bounding box center [463, 234] width 927 height 752
drag, startPoint x: 606, startPoint y: 226, endPoint x: 612, endPoint y: 241, distance: 15.7
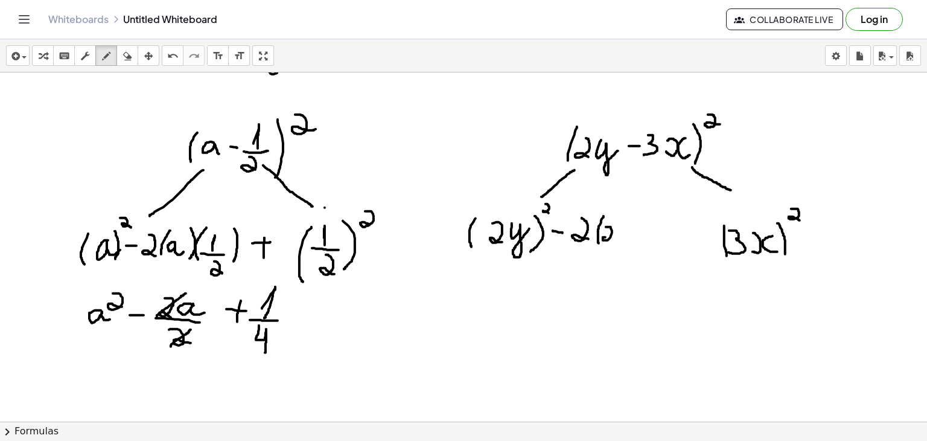
click at [612, 241] on div at bounding box center [463, 234] width 927 height 752
drag, startPoint x: 620, startPoint y: 228, endPoint x: 632, endPoint y: 238, distance: 16.7
click at [632, 238] on div at bounding box center [463, 234] width 927 height 752
drag, startPoint x: 641, startPoint y: 217, endPoint x: 642, endPoint y: 245, distance: 28.4
click at [642, 245] on div at bounding box center [463, 234] width 927 height 752
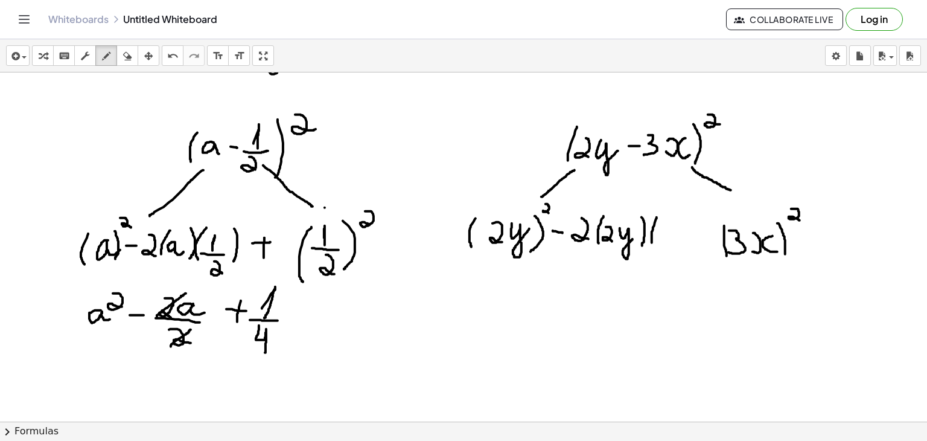
drag, startPoint x: 657, startPoint y: 217, endPoint x: 652, endPoint y: 245, distance: 28.7
click at [652, 245] on div at bounding box center [463, 234] width 927 height 752
drag, startPoint x: 657, startPoint y: 226, endPoint x: 658, endPoint y: 245, distance: 18.8
click at [658, 245] on div at bounding box center [463, 234] width 927 height 752
drag, startPoint x: 675, startPoint y: 241, endPoint x: 674, endPoint y: 226, distance: 15.1
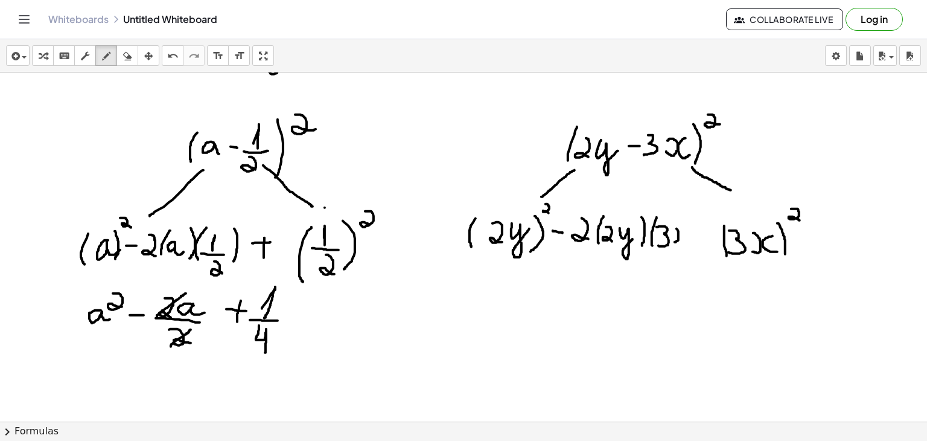
click at [674, 226] on div at bounding box center [463, 234] width 927 height 752
drag, startPoint x: 683, startPoint y: 229, endPoint x: 684, endPoint y: 241, distance: 12.1
click at [684, 241] on div at bounding box center [463, 234] width 927 height 752
drag, startPoint x: 689, startPoint y: 217, endPoint x: 688, endPoint y: 247, distance: 29.6
click at [688, 247] on div at bounding box center [463, 234] width 927 height 752
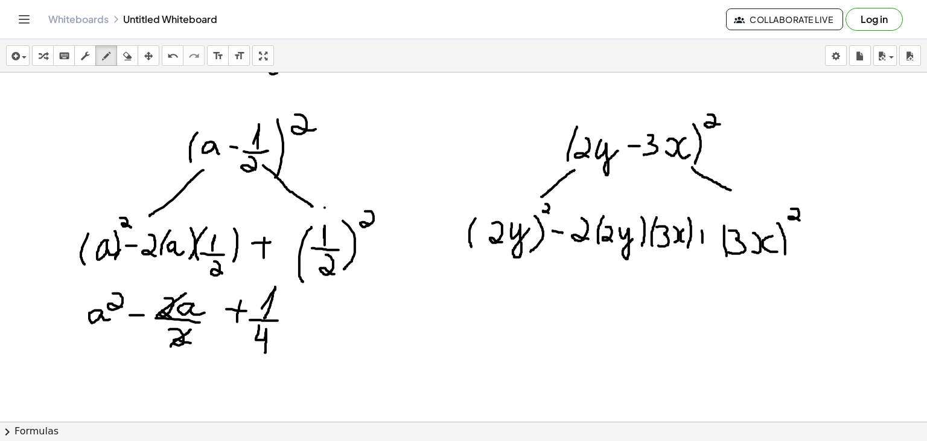
drag, startPoint x: 702, startPoint y: 230, endPoint x: 702, endPoint y: 244, distance: 14.5
click at [702, 244] on div at bounding box center [463, 234] width 927 height 752
drag, startPoint x: 695, startPoint y: 237, endPoint x: 709, endPoint y: 237, distance: 14.5
click at [709, 237] on div at bounding box center [463, 234] width 927 height 752
drag, startPoint x: 492, startPoint y: 300, endPoint x: 498, endPoint y: 326, distance: 27.2
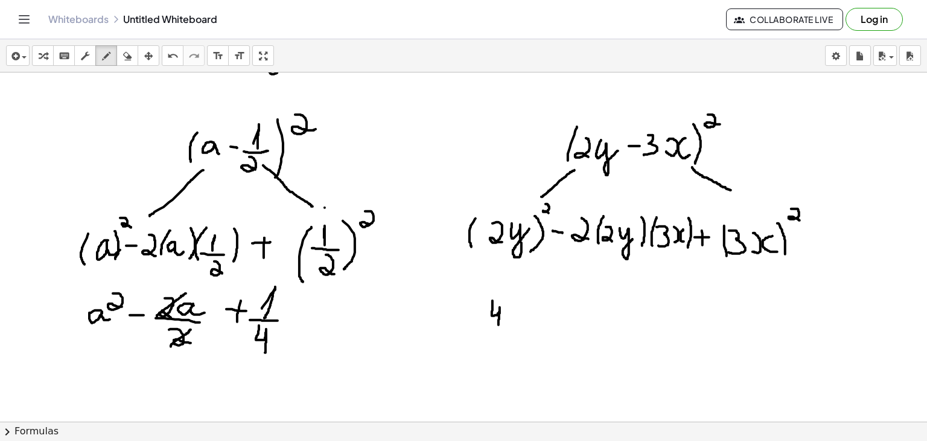
click at [498, 326] on div at bounding box center [463, 234] width 927 height 752
drag, startPoint x: 507, startPoint y: 308, endPoint x: 522, endPoint y: 315, distance: 16.5
click at [522, 315] on div at bounding box center [463, 234] width 927 height 752
drag, startPoint x: 529, startPoint y: 295, endPoint x: 538, endPoint y: 309, distance: 16.6
click at [538, 309] on div at bounding box center [463, 234] width 927 height 752
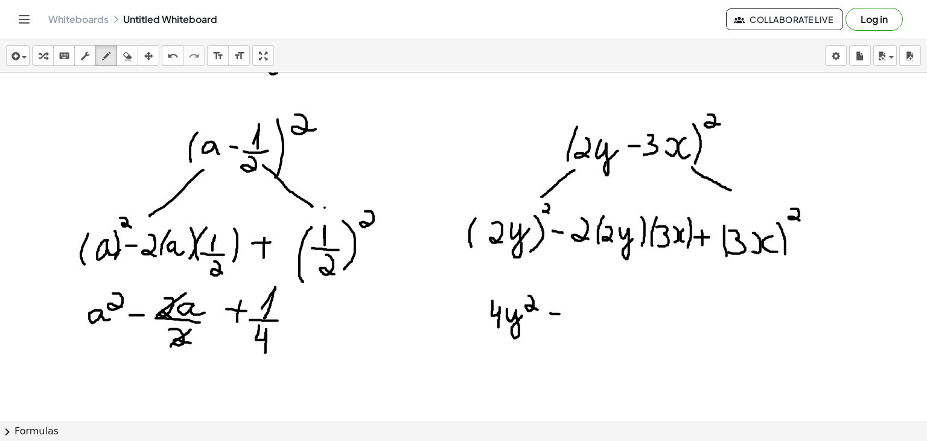
drag, startPoint x: 550, startPoint y: 313, endPoint x: 560, endPoint y: 314, distance: 9.7
click at [560, 314] on div at bounding box center [463, 234] width 927 height 752
drag, startPoint x: 571, startPoint y: 313, endPoint x: 569, endPoint y: 328, distance: 15.9
click at [569, 328] on div at bounding box center [463, 234] width 927 height 752
drag, startPoint x: 582, startPoint y: 307, endPoint x: 591, endPoint y: 320, distance: 16.9
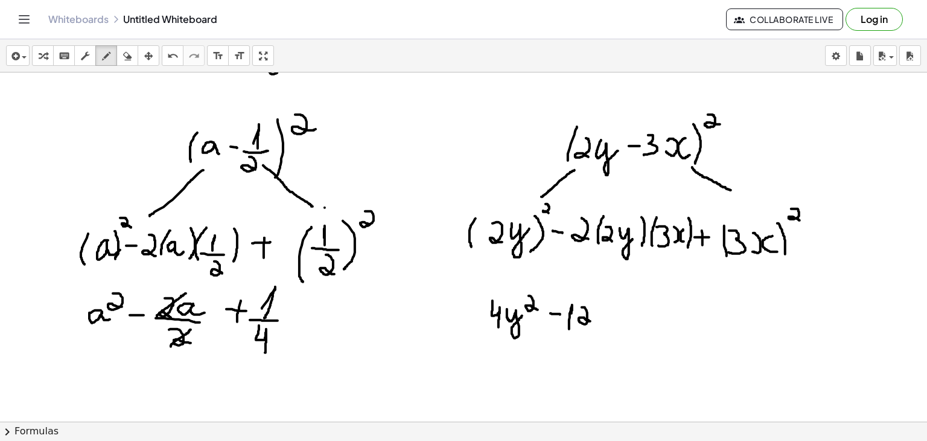
click at [591, 320] on div at bounding box center [463, 234] width 927 height 752
drag, startPoint x: 604, startPoint y: 310, endPoint x: 617, endPoint y: 314, distance: 13.6
click at [617, 314] on div at bounding box center [463, 234] width 927 height 752
click at [626, 314] on div at bounding box center [463, 234] width 927 height 752
drag, startPoint x: 643, startPoint y: 311, endPoint x: 645, endPoint y: 325, distance: 14.0
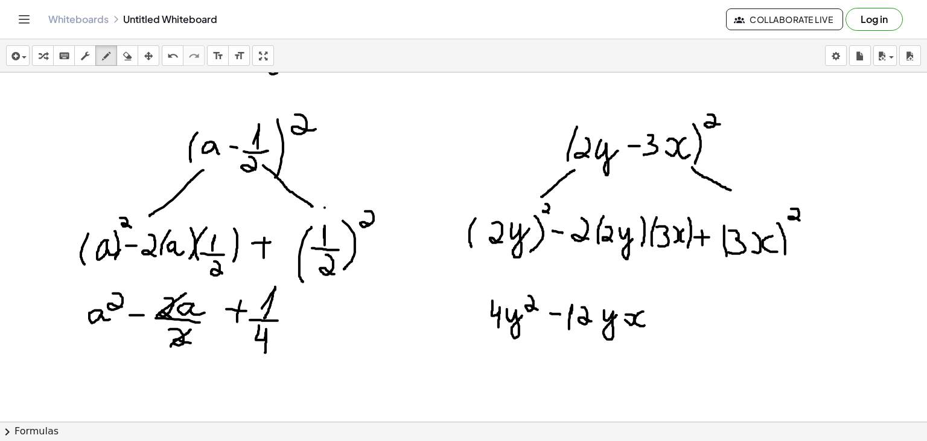
click at [645, 325] on div at bounding box center [463, 234] width 927 height 752
drag, startPoint x: 667, startPoint y: 305, endPoint x: 667, endPoint y: 323, distance: 18.1
click at [667, 323] on div at bounding box center [463, 234] width 927 height 752
drag, startPoint x: 660, startPoint y: 316, endPoint x: 676, endPoint y: 316, distance: 16.3
click at [676, 316] on div at bounding box center [463, 234] width 927 height 752
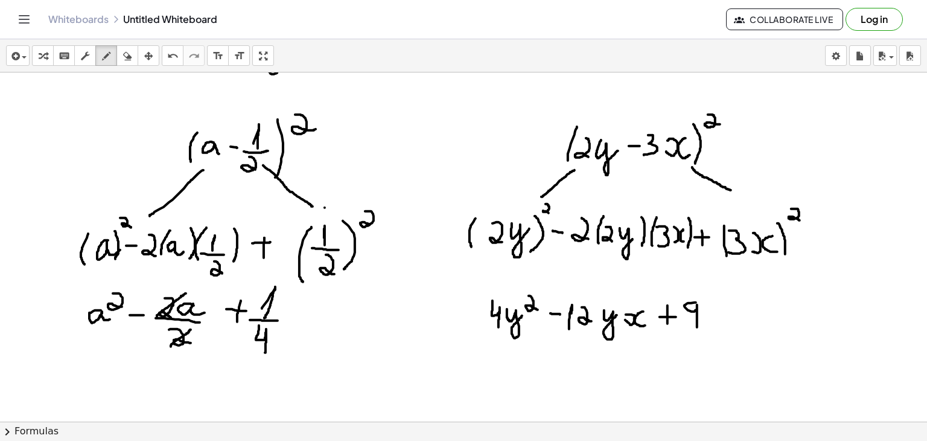
drag, startPoint x: 696, startPoint y: 302, endPoint x: 697, endPoint y: 327, distance: 25.4
click at [697, 327] on div at bounding box center [463, 234] width 927 height 752
drag, startPoint x: 709, startPoint y: 323, endPoint x: 709, endPoint y: 312, distance: 11.5
click at [709, 312] on div at bounding box center [463, 234] width 927 height 752
drag, startPoint x: 732, startPoint y: 311, endPoint x: 740, endPoint y: 326, distance: 17.0
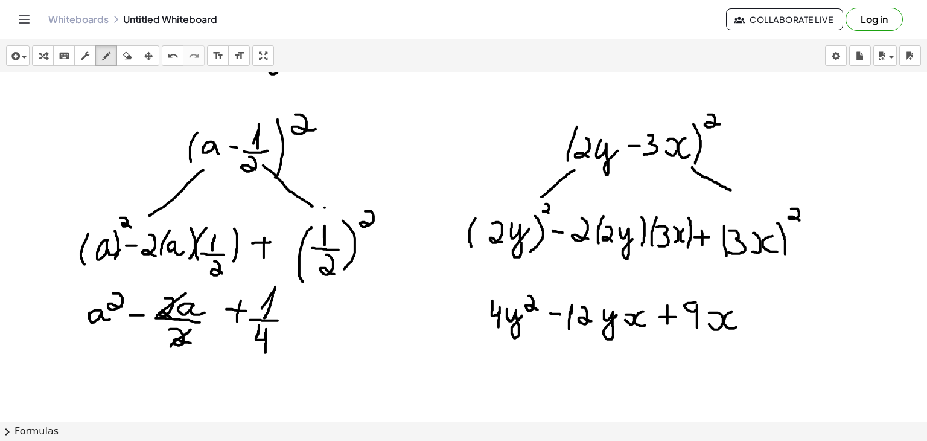
click at [740, 326] on div at bounding box center [463, 234] width 927 height 752
drag, startPoint x: 740, startPoint y: 290, endPoint x: 756, endPoint y: 307, distance: 22.6
click at [756, 307] on div at bounding box center [463, 234] width 927 height 752
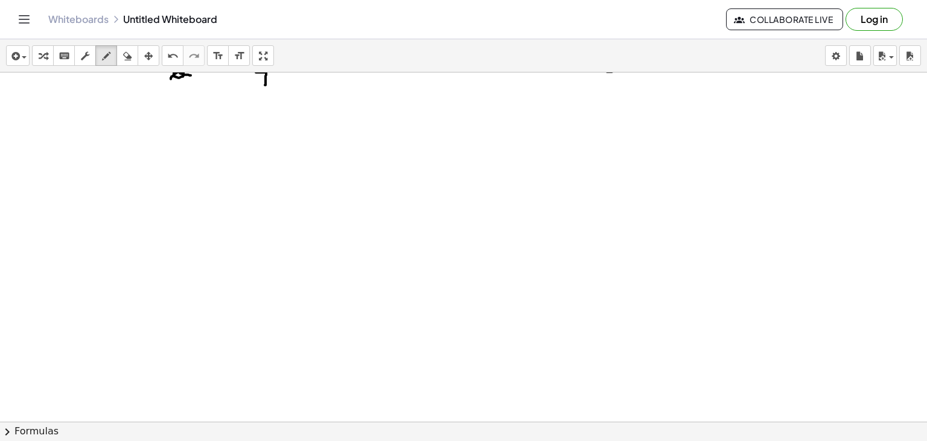
scroll to position [487, 0]
drag, startPoint x: 211, startPoint y: 125, endPoint x: 202, endPoint y: 154, distance: 30.9
click at [202, 154] on div at bounding box center [463, 108] width 927 height 1047
drag, startPoint x: 223, startPoint y: 130, endPoint x: 222, endPoint y: 151, distance: 20.6
click at [222, 151] on div at bounding box center [463, 108] width 927 height 1047
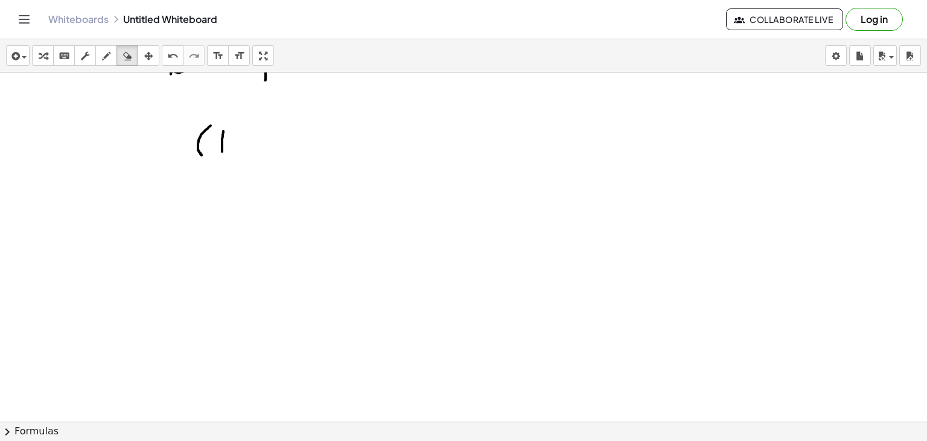
drag, startPoint x: 128, startPoint y: 56, endPoint x: 208, endPoint y: 143, distance: 118.3
click at [208, 143] on div "insert select one: Math Expression Function Text Youtube Video Graphing Geometr…" at bounding box center [463, 239] width 927 height 401
click at [208, 143] on div at bounding box center [463, 108] width 927 height 1047
click at [102, 56] on icon "button" at bounding box center [106, 56] width 8 height 14
drag, startPoint x: 171, startPoint y: 120, endPoint x: 163, endPoint y: 153, distance: 33.7
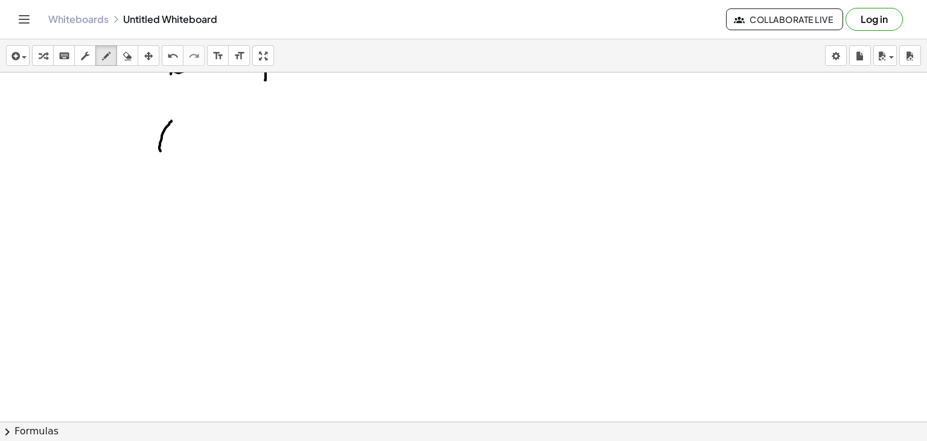
click at [163, 153] on div at bounding box center [463, 108] width 927 height 1047
drag, startPoint x: 174, startPoint y: 148, endPoint x: 177, endPoint y: 135, distance: 13.6
click at [177, 135] on div at bounding box center [463, 108] width 927 height 1047
drag, startPoint x: 193, startPoint y: 134, endPoint x: 194, endPoint y: 148, distance: 13.9
click at [194, 148] on div at bounding box center [463, 108] width 927 height 1047
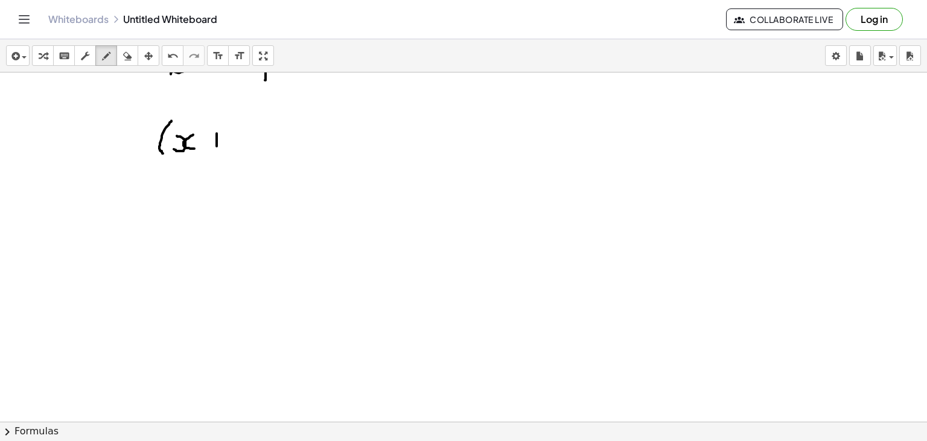
drag, startPoint x: 217, startPoint y: 133, endPoint x: 216, endPoint y: 150, distance: 16.9
click at [216, 150] on div at bounding box center [463, 108] width 927 height 1047
drag, startPoint x: 208, startPoint y: 138, endPoint x: 222, endPoint y: 139, distance: 14.5
click at [222, 139] on div at bounding box center [463, 108] width 927 height 1047
drag, startPoint x: 235, startPoint y: 131, endPoint x: 244, endPoint y: 147, distance: 17.8
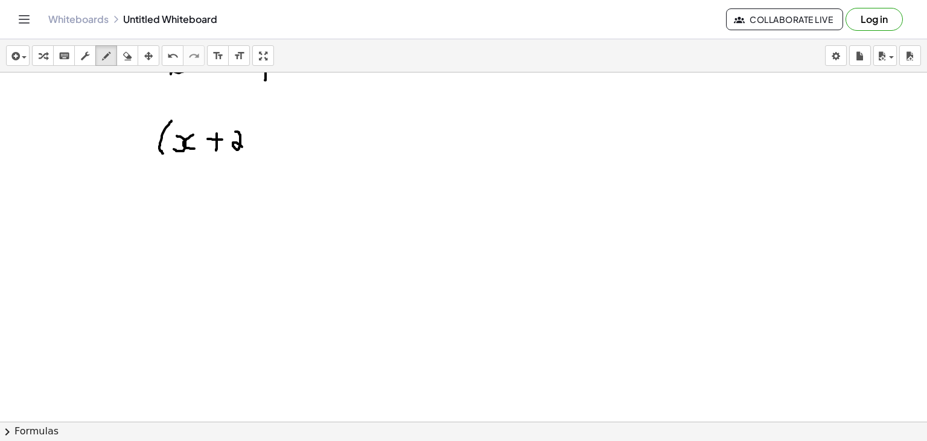
click at [244, 147] on div at bounding box center [463, 108] width 927 height 1047
drag, startPoint x: 251, startPoint y: 121, endPoint x: 253, endPoint y: 150, distance: 28.5
click at [253, 150] on div at bounding box center [463, 108] width 927 height 1047
drag, startPoint x: 270, startPoint y: 124, endPoint x: 267, endPoint y: 156, distance: 32.8
click at [267, 156] on div at bounding box center [463, 108] width 927 height 1047
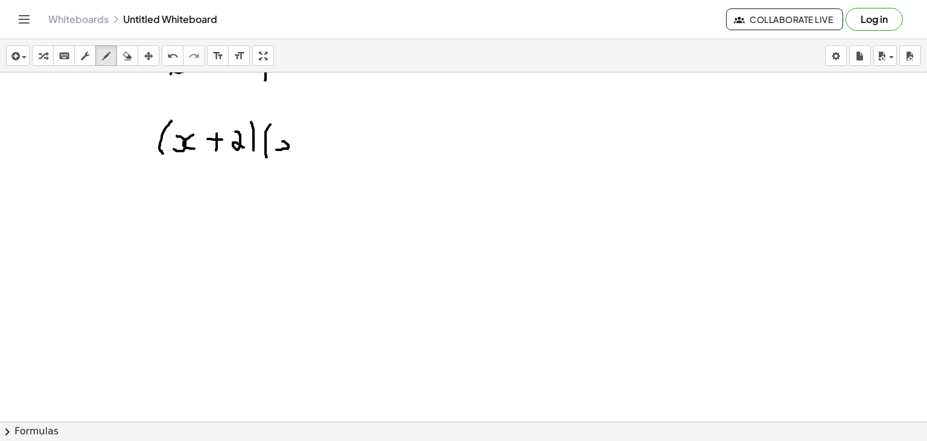
drag, startPoint x: 276, startPoint y: 149, endPoint x: 278, endPoint y: 138, distance: 11.0
click at [278, 138] on div at bounding box center [463, 108] width 927 height 1047
drag, startPoint x: 296, startPoint y: 138, endPoint x: 302, endPoint y: 152, distance: 15.7
click at [302, 152] on div at bounding box center [463, 108] width 927 height 1047
drag, startPoint x: 311, startPoint y: 141, endPoint x: 319, endPoint y: 141, distance: 7.8
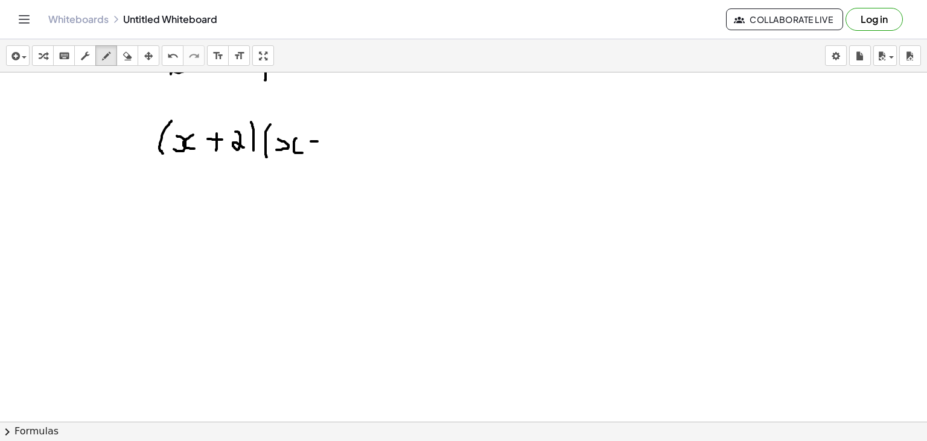
click at [319, 141] on div at bounding box center [463, 108] width 927 height 1047
drag, startPoint x: 327, startPoint y: 131, endPoint x: 347, endPoint y: 158, distance: 33.2
click at [347, 158] on div at bounding box center [463, 108] width 927 height 1047
drag, startPoint x: 358, startPoint y: 122, endPoint x: 361, endPoint y: 160, distance: 38.1
click at [361, 160] on div at bounding box center [463, 108] width 927 height 1047
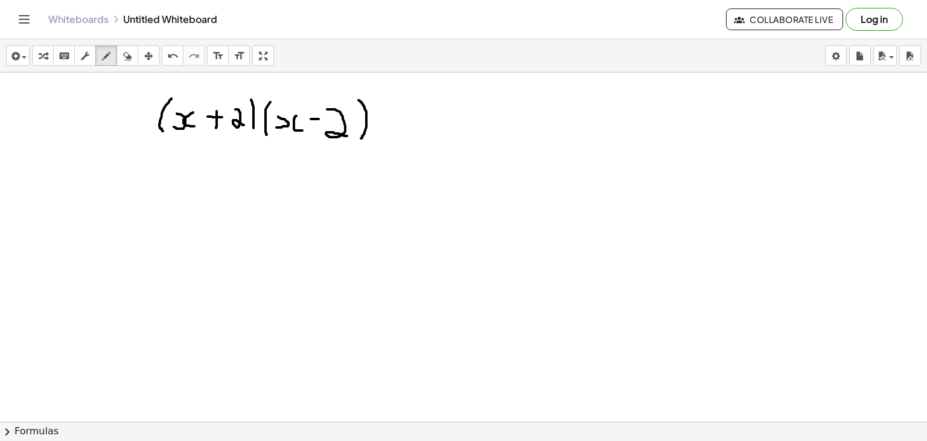
scroll to position [509, 0]
drag, startPoint x: 158, startPoint y: 189, endPoint x: 159, endPoint y: 171, distance: 18.1
click at [159, 171] on div at bounding box center [463, 87] width 927 height 1047
drag, startPoint x: 183, startPoint y: 170, endPoint x: 192, endPoint y: 189, distance: 21.3
click at [192, 189] on div at bounding box center [463, 87] width 927 height 1047
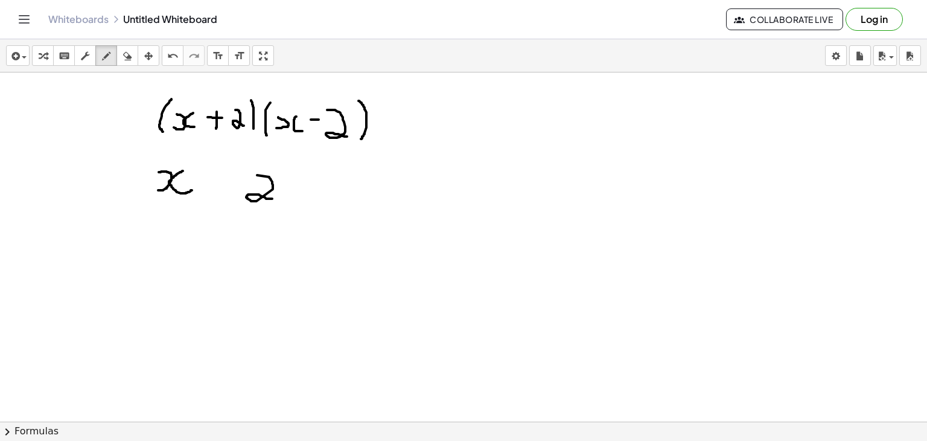
drag, startPoint x: 257, startPoint y: 174, endPoint x: 275, endPoint y: 199, distance: 29.8
click at [275, 199] on div at bounding box center [463, 87] width 927 height 1047
drag, startPoint x: 150, startPoint y: 167, endPoint x: 148, endPoint y: 200, distance: 33.3
click at [148, 200] on div at bounding box center [463, 87] width 927 height 1047
drag, startPoint x: 188, startPoint y: 167, endPoint x: 188, endPoint y: 194, distance: 27.2
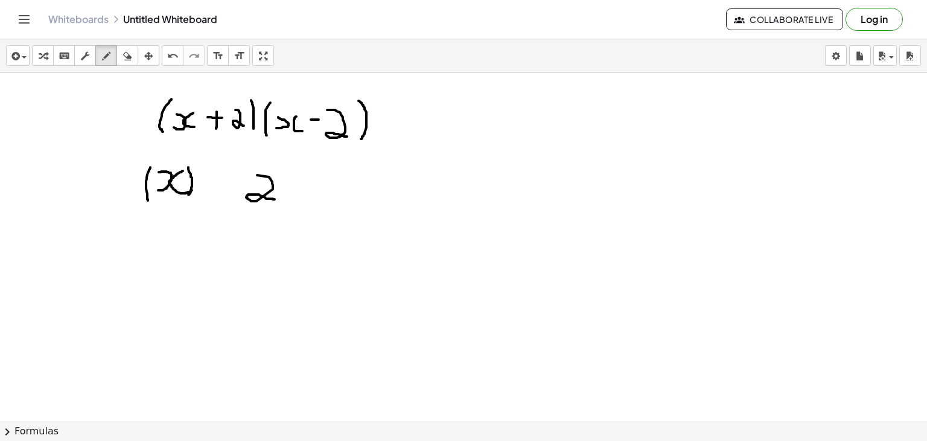
click at [188, 194] on div at bounding box center [463, 87] width 927 height 1047
drag, startPoint x: 196, startPoint y: 152, endPoint x: 203, endPoint y: 167, distance: 16.5
click at [203, 167] on div at bounding box center [463, 87] width 927 height 1047
drag, startPoint x: 244, startPoint y: 171, endPoint x: 239, endPoint y: 202, distance: 30.6
click at [239, 202] on div at bounding box center [463, 87] width 927 height 1047
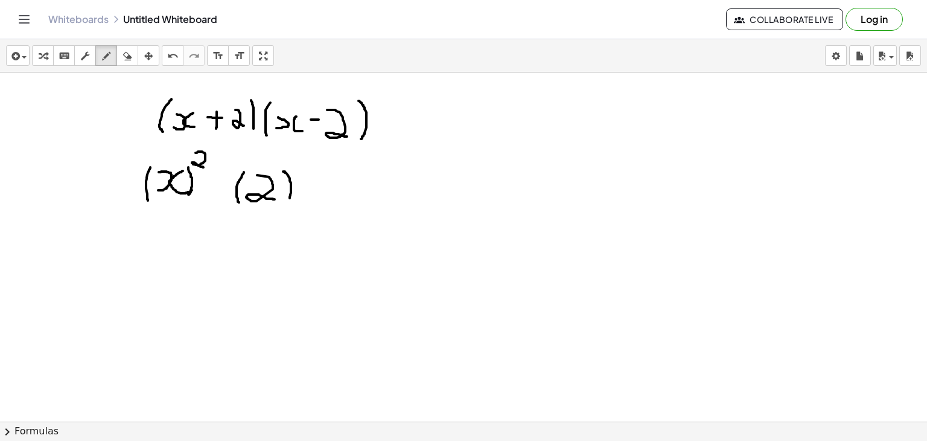
drag, startPoint x: 283, startPoint y: 171, endPoint x: 288, endPoint y: 201, distance: 30.6
click at [288, 201] on div at bounding box center [463, 87] width 927 height 1047
drag, startPoint x: 300, startPoint y: 156, endPoint x: 308, endPoint y: 170, distance: 16.8
click at [308, 170] on div at bounding box center [463, 87] width 927 height 1047
drag, startPoint x: 208, startPoint y: 188, endPoint x: 220, endPoint y: 188, distance: 12.1
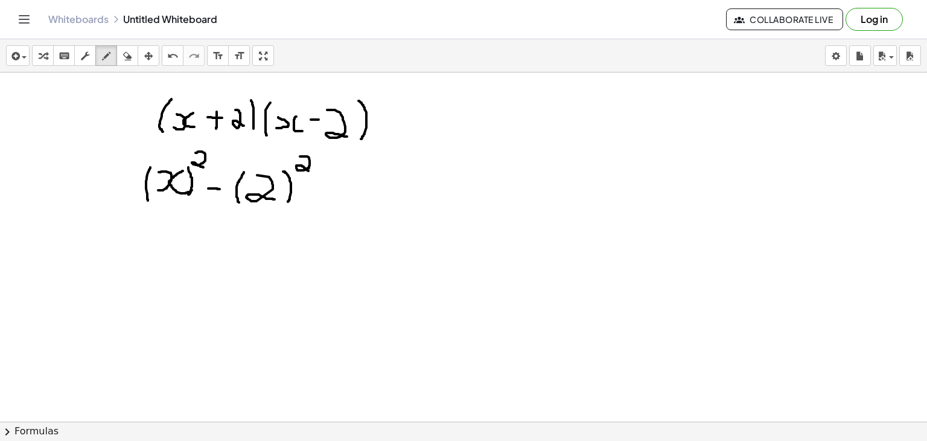
click at [220, 188] on div at bounding box center [463, 87] width 927 height 1047
drag, startPoint x: 164, startPoint y: 238, endPoint x: 165, endPoint y: 226, distance: 12.1
click at [165, 226] on div at bounding box center [463, 87] width 927 height 1047
drag, startPoint x: 186, startPoint y: 228, endPoint x: 196, endPoint y: 243, distance: 18.2
click at [196, 243] on div at bounding box center [463, 87] width 927 height 1047
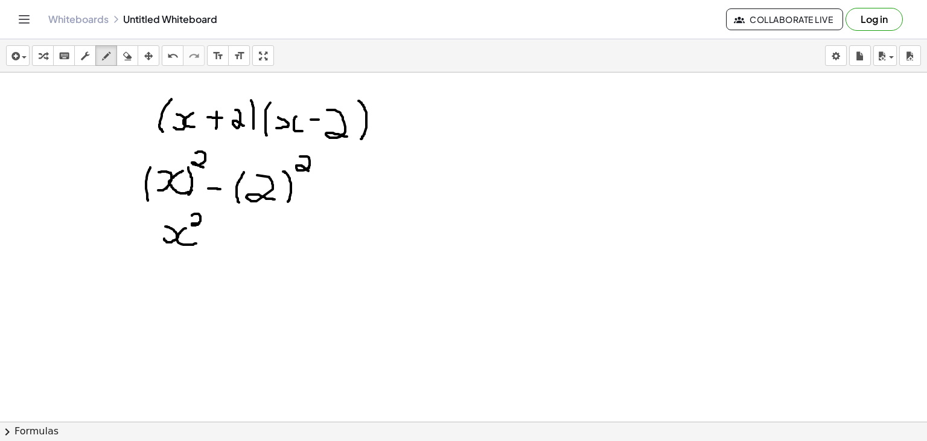
drag, startPoint x: 192, startPoint y: 215, endPoint x: 203, endPoint y: 225, distance: 15.4
click at [203, 225] on div at bounding box center [463, 87] width 927 height 1047
drag, startPoint x: 215, startPoint y: 236, endPoint x: 231, endPoint y: 238, distance: 15.8
click at [231, 238] on div at bounding box center [463, 87] width 927 height 1047
drag, startPoint x: 248, startPoint y: 217, endPoint x: 256, endPoint y: 244, distance: 28.8
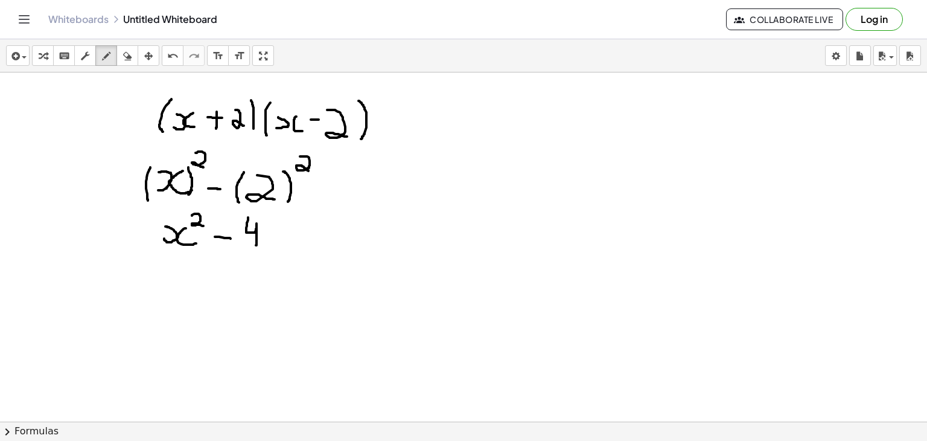
click at [256, 244] on div at bounding box center [463, 87] width 927 height 1047
drag, startPoint x: 470, startPoint y: 105, endPoint x: 466, endPoint y: 132, distance: 26.8
click at [466, 132] on div at bounding box center [463, 87] width 927 height 1047
drag, startPoint x: 480, startPoint y: 128, endPoint x: 480, endPoint y: 115, distance: 13.3
click at [480, 115] on div at bounding box center [463, 87] width 927 height 1047
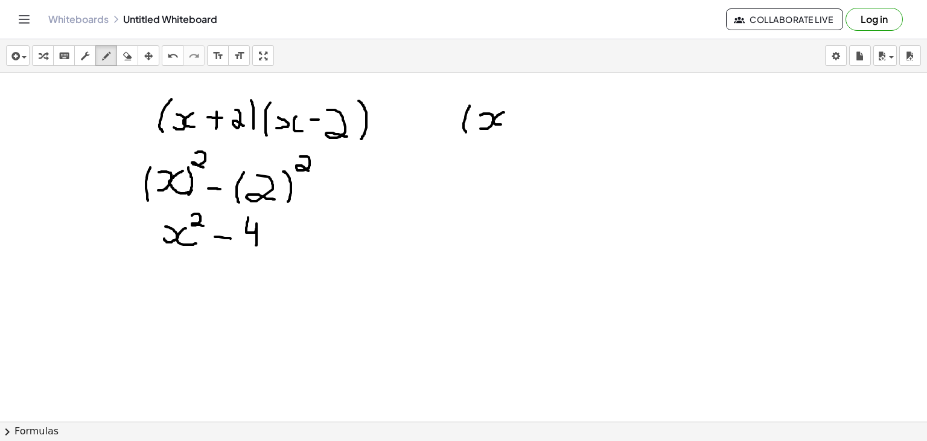
drag, startPoint x: 504, startPoint y: 112, endPoint x: 503, endPoint y: 124, distance: 12.1
click at [503, 124] on div at bounding box center [463, 87] width 927 height 1047
drag, startPoint x: 526, startPoint y: 109, endPoint x: 526, endPoint y: 135, distance: 26.0
click at [526, 135] on div at bounding box center [463, 87] width 927 height 1047
drag, startPoint x: 518, startPoint y: 121, endPoint x: 535, endPoint y: 120, distance: 16.9
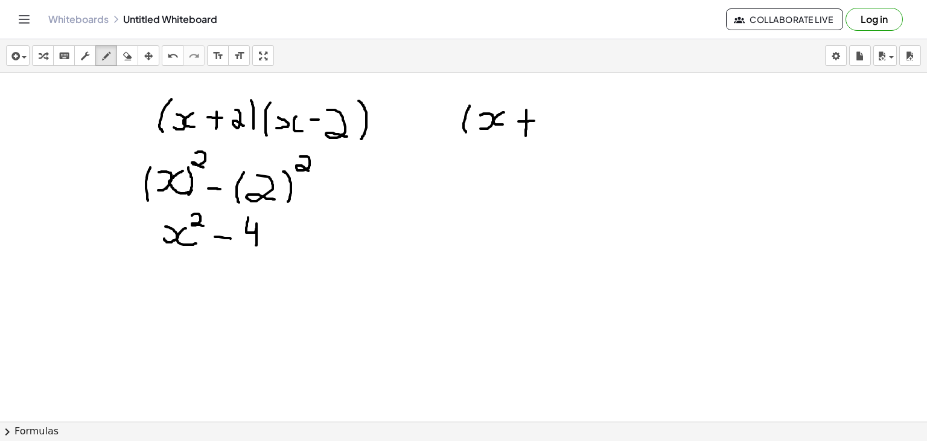
click at [535, 120] on div at bounding box center [463, 87] width 927 height 1047
drag, startPoint x: 552, startPoint y: 107, endPoint x: 564, endPoint y: 123, distance: 20.6
click at [564, 123] on div at bounding box center [463, 87] width 927 height 1047
drag, startPoint x: 575, startPoint y: 107, endPoint x: 573, endPoint y: 132, distance: 25.4
click at [573, 132] on div at bounding box center [463, 87] width 927 height 1047
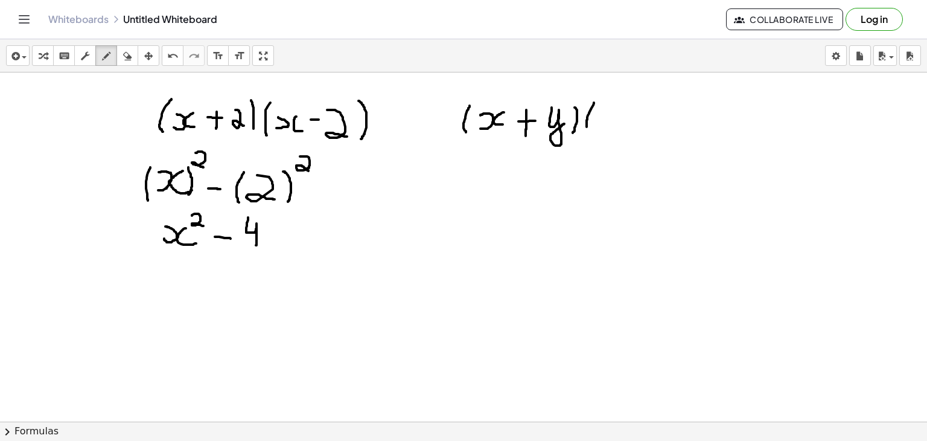
drag, startPoint x: 594, startPoint y: 102, endPoint x: 589, endPoint y: 136, distance: 34.1
click at [589, 136] on div at bounding box center [463, 87] width 927 height 1047
drag, startPoint x: 599, startPoint y: 129, endPoint x: 597, endPoint y: 115, distance: 13.9
click at [597, 115] on div at bounding box center [463, 87] width 927 height 1047
drag, startPoint x: 613, startPoint y: 115, endPoint x: 621, endPoint y: 126, distance: 13.9
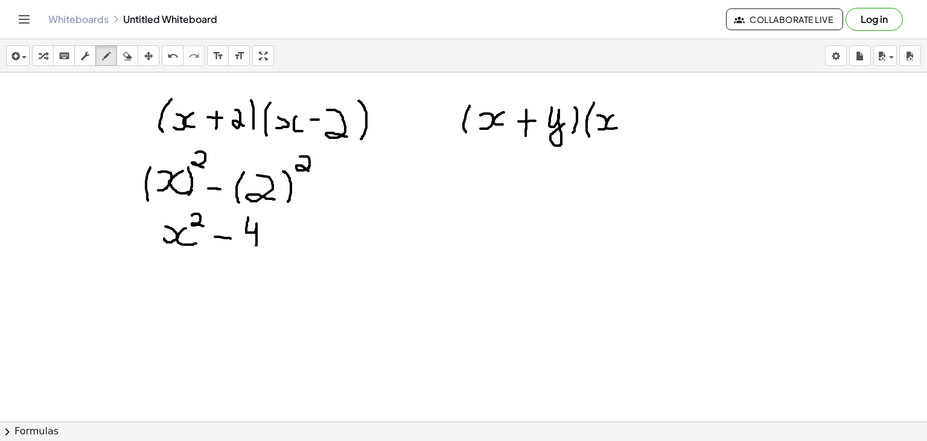
click at [621, 126] on div at bounding box center [463, 87] width 927 height 1047
drag, startPoint x: 630, startPoint y: 115, endPoint x: 642, endPoint y: 113, distance: 12.2
click at [642, 113] on div at bounding box center [463, 87] width 927 height 1047
drag, startPoint x: 658, startPoint y: 106, endPoint x: 676, endPoint y: 113, distance: 18.7
click at [676, 113] on div at bounding box center [463, 87] width 927 height 1047
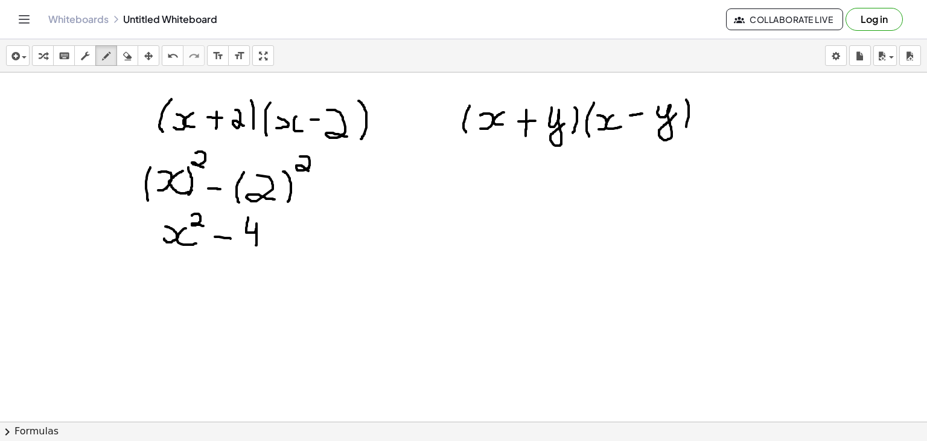
drag, startPoint x: 686, startPoint y: 99, endPoint x: 683, endPoint y: 131, distance: 32.1
click at [683, 131] on div at bounding box center [463, 87] width 927 height 1047
drag, startPoint x: 474, startPoint y: 189, endPoint x: 474, endPoint y: 178, distance: 11.5
click at [474, 178] on div at bounding box center [463, 87] width 927 height 1047
drag, startPoint x: 495, startPoint y: 178, endPoint x: 497, endPoint y: 186, distance: 8.5
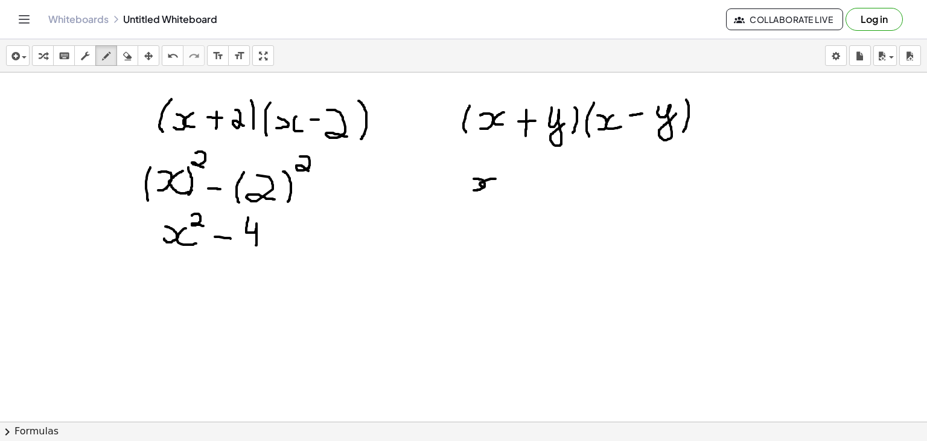
click at [497, 186] on div at bounding box center [463, 87] width 927 height 1047
drag, startPoint x: 469, startPoint y: 167, endPoint x: 468, endPoint y: 199, distance: 32.0
click at [468, 199] on div at bounding box center [463, 87] width 927 height 1047
drag, startPoint x: 502, startPoint y: 162, endPoint x: 501, endPoint y: 193, distance: 30.8
click at [501, 193] on div at bounding box center [463, 87] width 927 height 1047
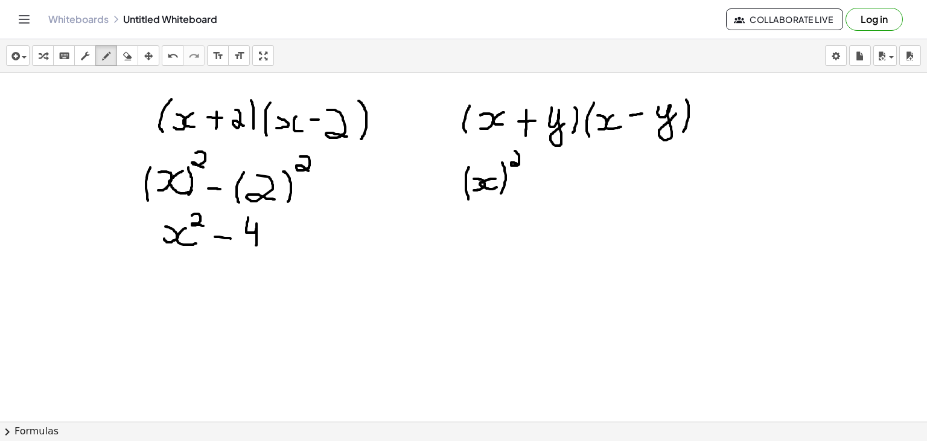
drag, startPoint x: 515, startPoint y: 150, endPoint x: 521, endPoint y: 165, distance: 15.9
click at [521, 165] on div at bounding box center [463, 87] width 927 height 1047
drag, startPoint x: 528, startPoint y: 178, endPoint x: 542, endPoint y: 177, distance: 13.9
click at [542, 177] on div at bounding box center [463, 87] width 927 height 1047
drag, startPoint x: 561, startPoint y: 170, endPoint x: 553, endPoint y: 199, distance: 30.8
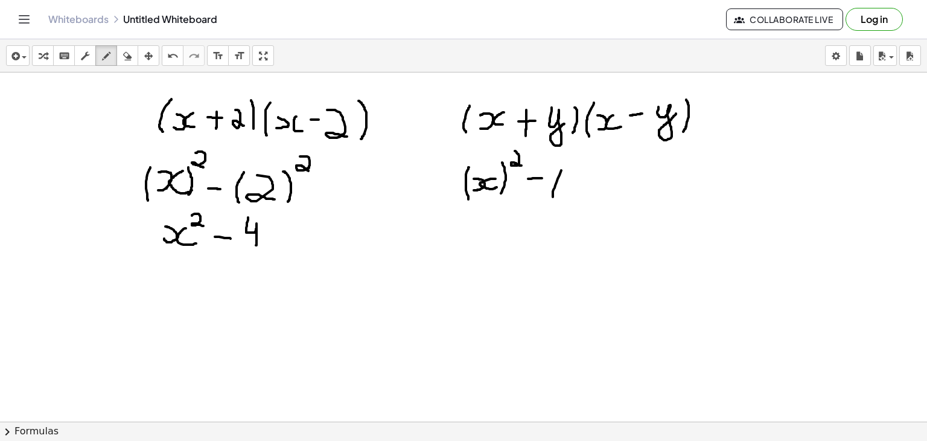
click at [553, 199] on div at bounding box center [463, 87] width 927 height 1047
drag, startPoint x: 568, startPoint y: 180, endPoint x: 582, endPoint y: 188, distance: 16.2
click at [582, 188] on div at bounding box center [463, 87] width 927 height 1047
drag, startPoint x: 595, startPoint y: 168, endPoint x: 594, endPoint y: 196, distance: 27.8
click at [594, 196] on div at bounding box center [463, 87] width 927 height 1047
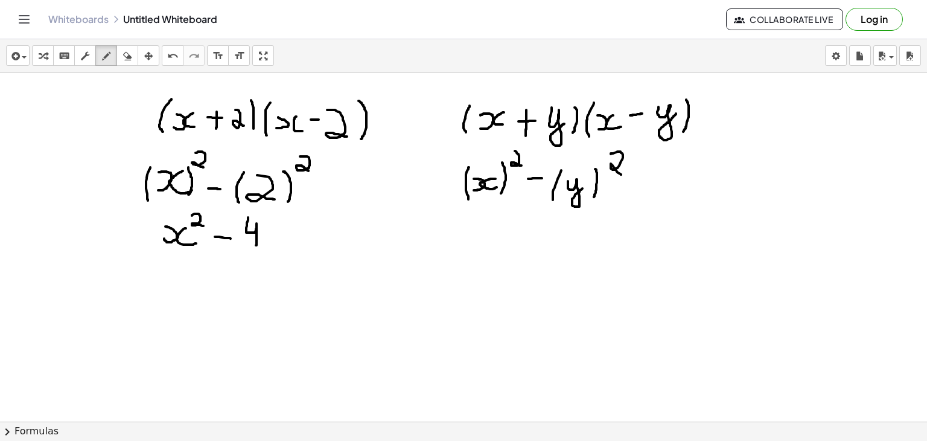
drag, startPoint x: 611, startPoint y: 153, endPoint x: 621, endPoint y: 174, distance: 22.9
click at [621, 174] on div at bounding box center [463, 87] width 927 height 1047
drag, startPoint x: 483, startPoint y: 238, endPoint x: 486, endPoint y: 229, distance: 9.5
click at [486, 229] on div at bounding box center [463, 87] width 927 height 1047
drag, startPoint x: 504, startPoint y: 230, endPoint x: 505, endPoint y: 243, distance: 13.3
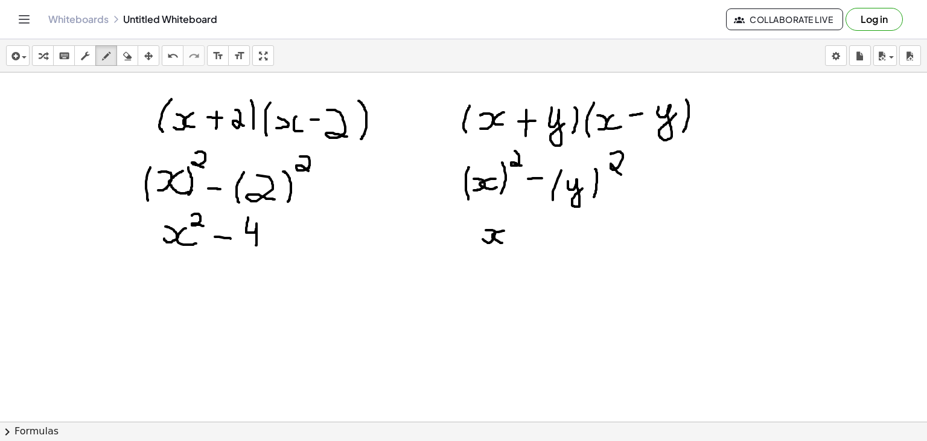
click at [505, 243] on div at bounding box center [463, 87] width 927 height 1047
drag, startPoint x: 512, startPoint y: 208, endPoint x: 514, endPoint y: 218, distance: 9.7
click at [514, 218] on div at bounding box center [463, 87] width 927 height 1047
drag, startPoint x: 529, startPoint y: 231, endPoint x: 541, endPoint y: 231, distance: 12.1
click at [541, 231] on div at bounding box center [463, 87] width 927 height 1047
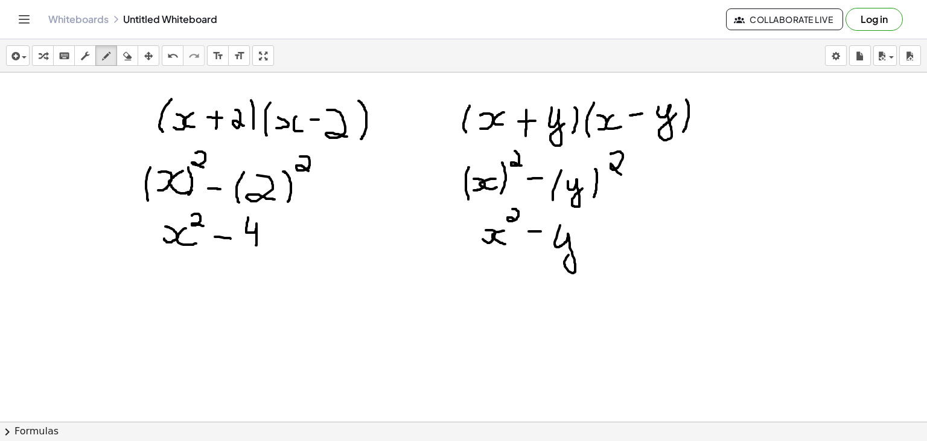
drag, startPoint x: 560, startPoint y: 224, endPoint x: 576, endPoint y: 246, distance: 26.7
click at [576, 246] on div at bounding box center [463, 87] width 927 height 1047
drag, startPoint x: 582, startPoint y: 224, endPoint x: 603, endPoint y: 237, distance: 24.9
click at [603, 237] on div at bounding box center [463, 87] width 927 height 1047
click at [21, 57] on span "button" at bounding box center [21, 57] width 2 height 8
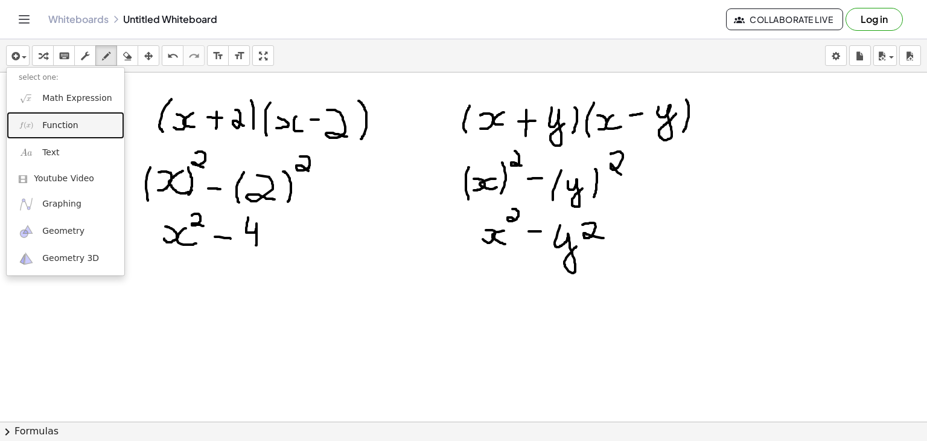
click at [47, 123] on span "Function" at bounding box center [60, 125] width 36 height 12
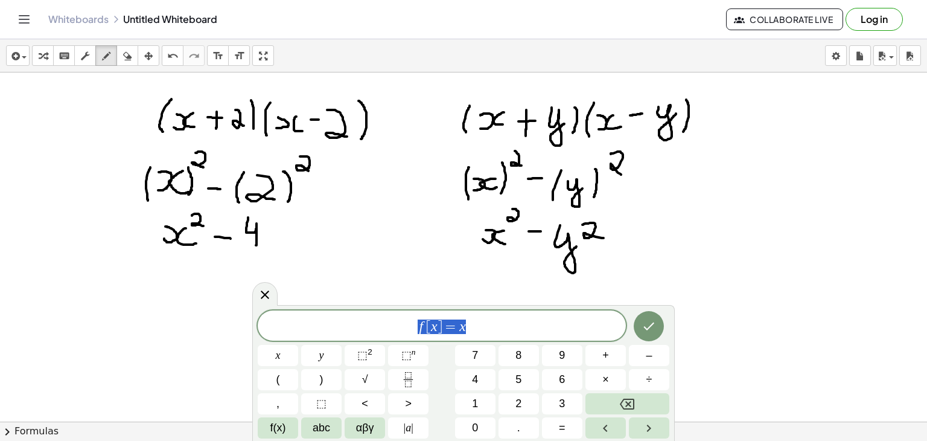
drag, startPoint x: 477, startPoint y: 333, endPoint x: 399, endPoint y: 326, distance: 78.1
click at [399, 326] on span "f [ x ] = x" at bounding box center [442, 326] width 368 height 17
click at [652, 331] on icon "Done" at bounding box center [648, 326] width 14 height 14
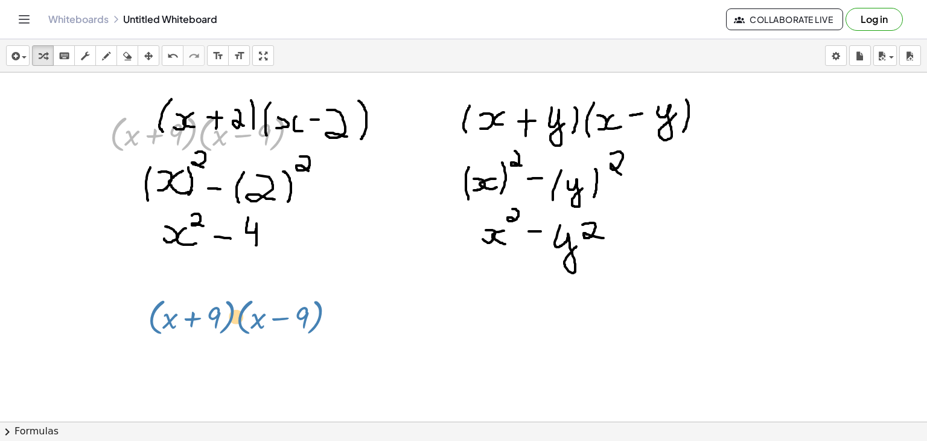
drag, startPoint x: 293, startPoint y: 131, endPoint x: 331, endPoint y: 314, distance: 186.8
click at [331, 314] on div "· ( + x − 9 ) · ( + x + 9 ) · ( + x + 9 ) · ( + x − 9 )" at bounding box center [463, 87] width 927 height 1047
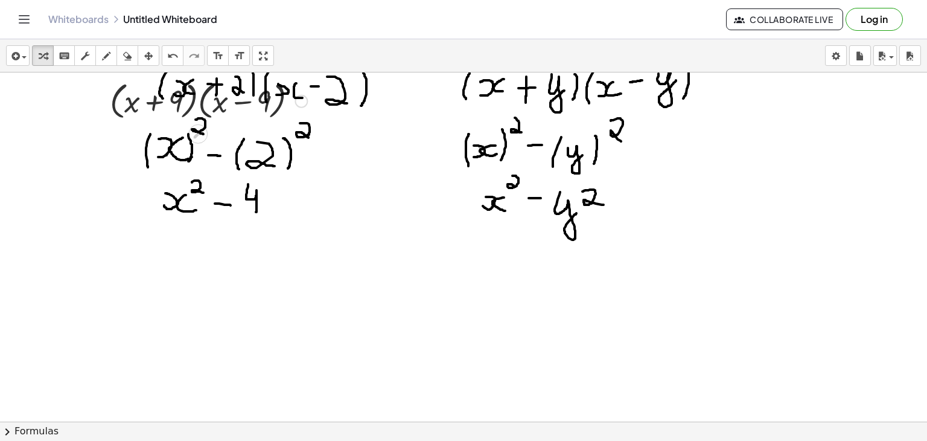
scroll to position [543, 0]
drag, startPoint x: 259, startPoint y: 100, endPoint x: 268, endPoint y: 355, distance: 254.8
click at [268, 355] on div "− 9 + x · ( ) · ( + x + 9 ) · ( + x − 9 )" at bounding box center [463, 53] width 927 height 1047
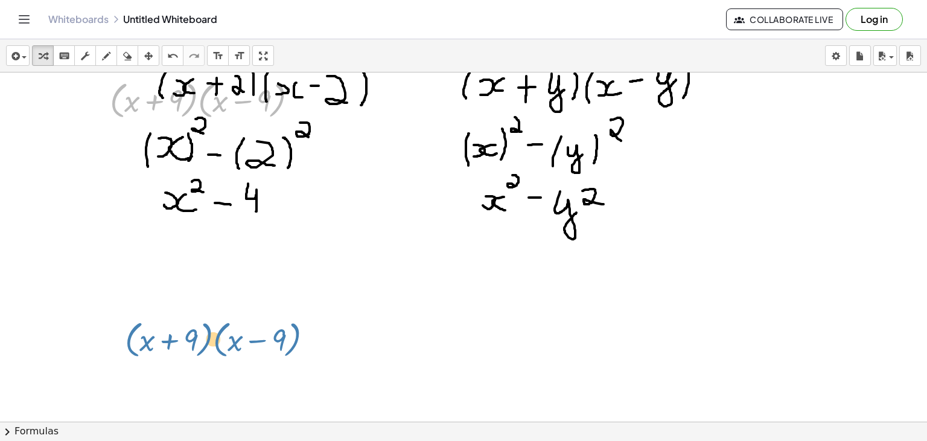
drag, startPoint x: 294, startPoint y: 93, endPoint x: 310, endPoint y: 331, distance: 238.9
click at [310, 331] on div "· ( + x − 9 ) · ( + x + 9 ) · ( + x + 9 ) · ( + x − 9 )" at bounding box center [463, 53] width 927 height 1047
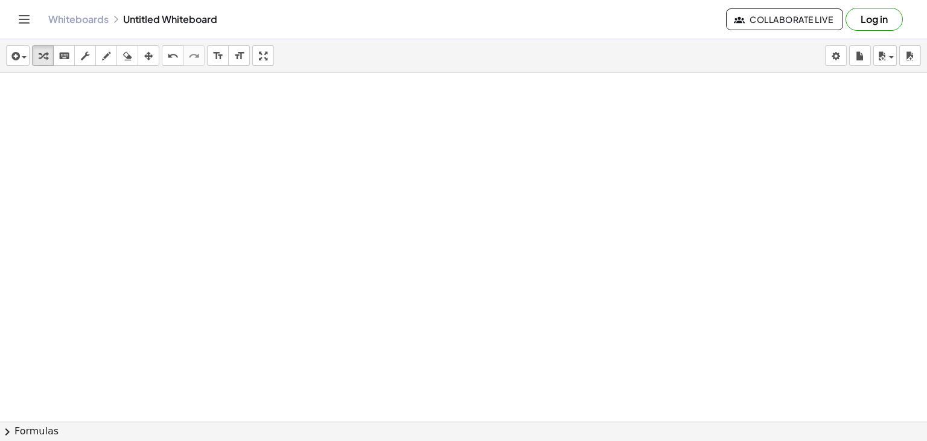
scroll to position [748, 0]
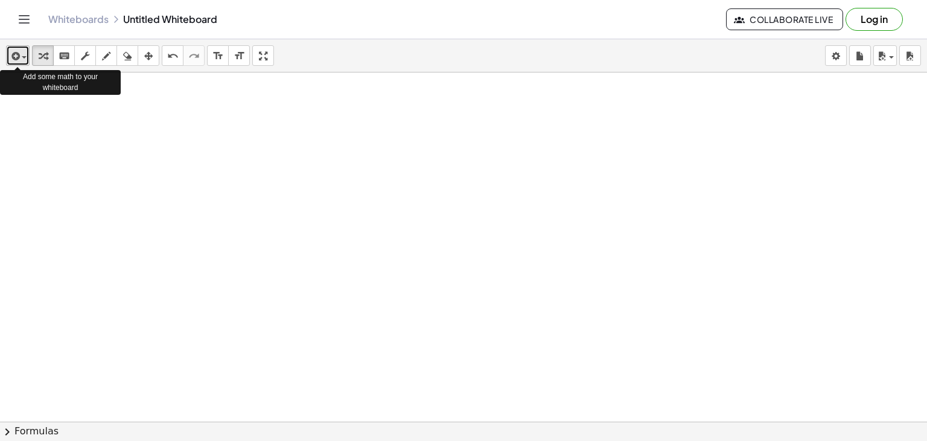
click at [25, 53] on div "button" at bounding box center [18, 55] width 18 height 14
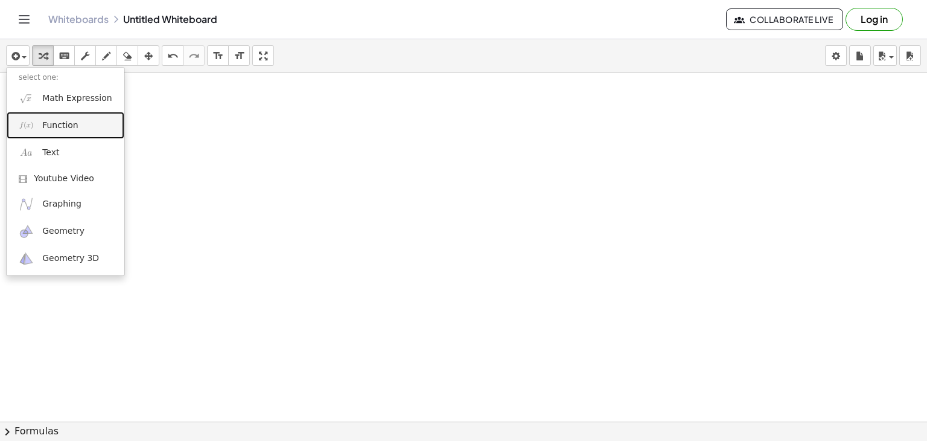
click at [37, 135] on link "Function" at bounding box center [66, 125] width 118 height 27
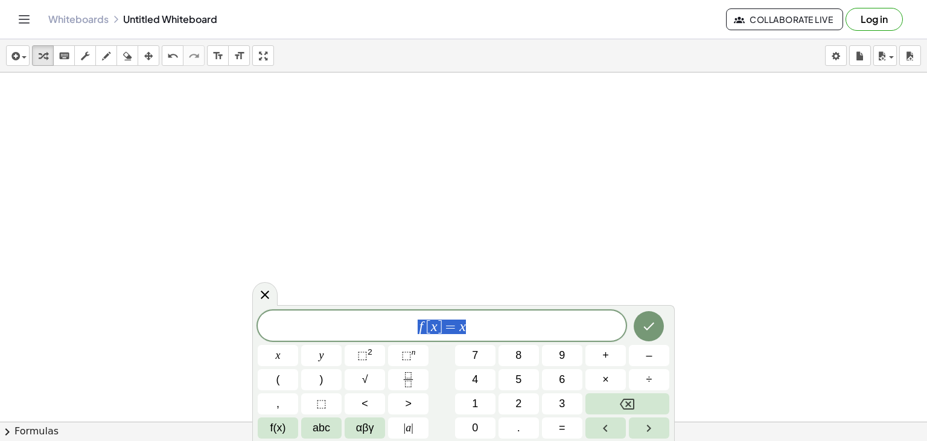
drag, startPoint x: 478, startPoint y: 319, endPoint x: 373, endPoint y: 328, distance: 105.4
click at [373, 328] on span "f [ x ] = x" at bounding box center [442, 326] width 368 height 17
click at [648, 319] on icon "Done" at bounding box center [648, 326] width 14 height 14
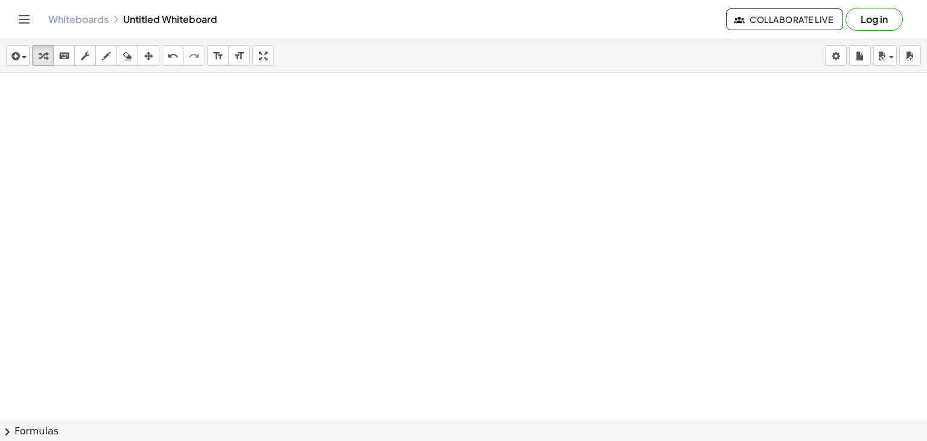
scroll to position [1048, 0]
click at [23, 48] on div "button" at bounding box center [18, 55] width 18 height 14
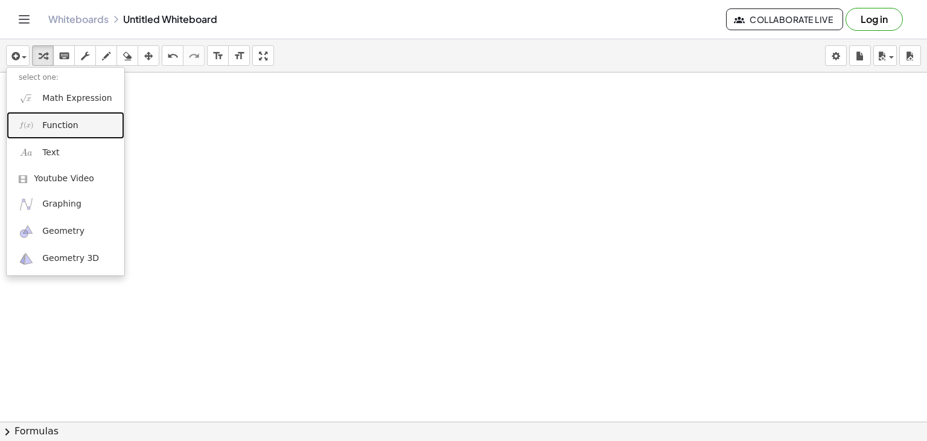
click at [56, 126] on span "Function" at bounding box center [60, 125] width 36 height 12
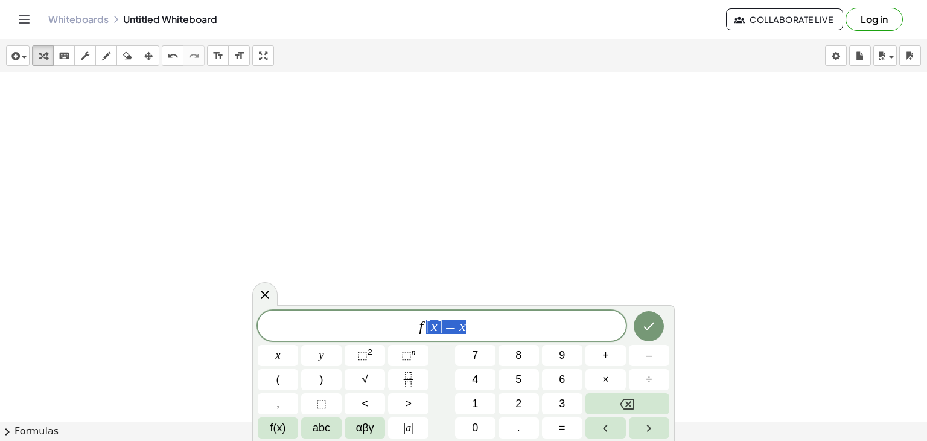
drag, startPoint x: 487, startPoint y: 324, endPoint x: 357, endPoint y: 316, distance: 130.6
click at [357, 316] on div "****** f [ x ] = x" at bounding box center [442, 325] width 368 height 30
click at [645, 334] on button "Done" at bounding box center [649, 326] width 30 height 30
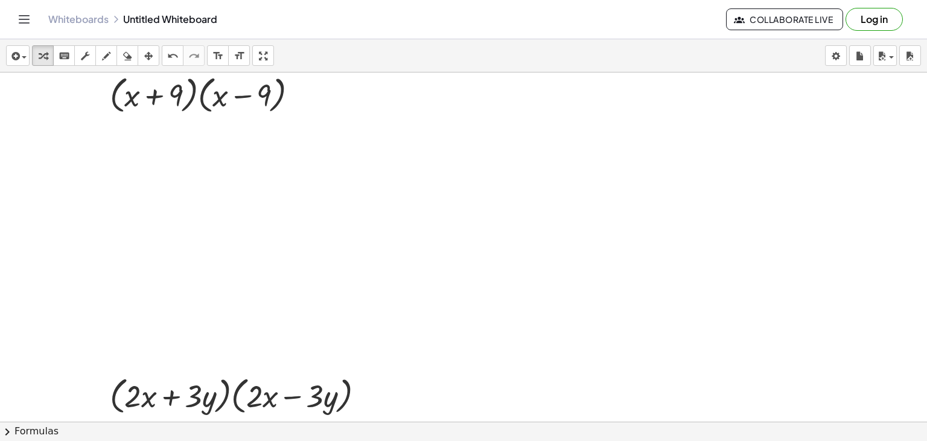
scroll to position [787, 0]
drag, startPoint x: 112, startPoint y: 161, endPoint x: 129, endPoint y: 158, distance: 16.5
click at [129, 158] on div at bounding box center [463, 157] width 927 height 1745
click at [106, 59] on icon "button" at bounding box center [106, 56] width 8 height 14
drag, startPoint x: 102, startPoint y: 162, endPoint x: 105, endPoint y: 147, distance: 15.4
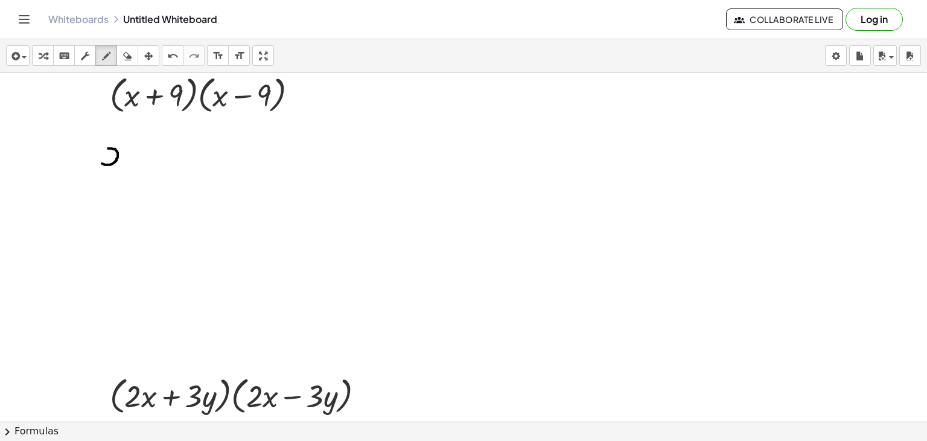
click at [105, 147] on div at bounding box center [463, 157] width 927 height 1745
drag, startPoint x: 127, startPoint y: 146, endPoint x: 128, endPoint y: 162, distance: 16.3
click at [128, 162] on div at bounding box center [463, 157] width 927 height 1745
drag, startPoint x: 132, startPoint y: 124, endPoint x: 137, endPoint y: 137, distance: 14.1
click at [137, 137] on div at bounding box center [463, 157] width 927 height 1745
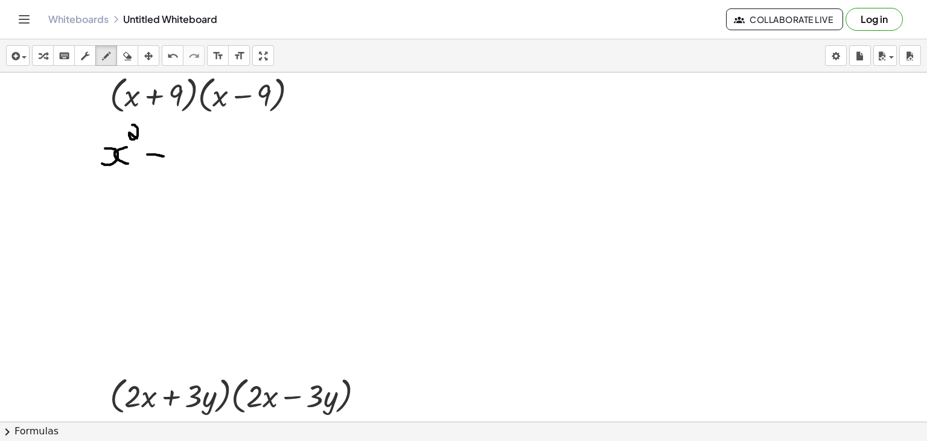
drag, startPoint x: 147, startPoint y: 153, endPoint x: 164, endPoint y: 155, distance: 17.0
click at [164, 155] on div at bounding box center [463, 157] width 927 height 1745
click at [184, 133] on div at bounding box center [463, 157] width 927 height 1745
drag, startPoint x: 197, startPoint y: 145, endPoint x: 196, endPoint y: 159, distance: 14.0
click at [196, 159] on div at bounding box center [463, 157] width 927 height 1745
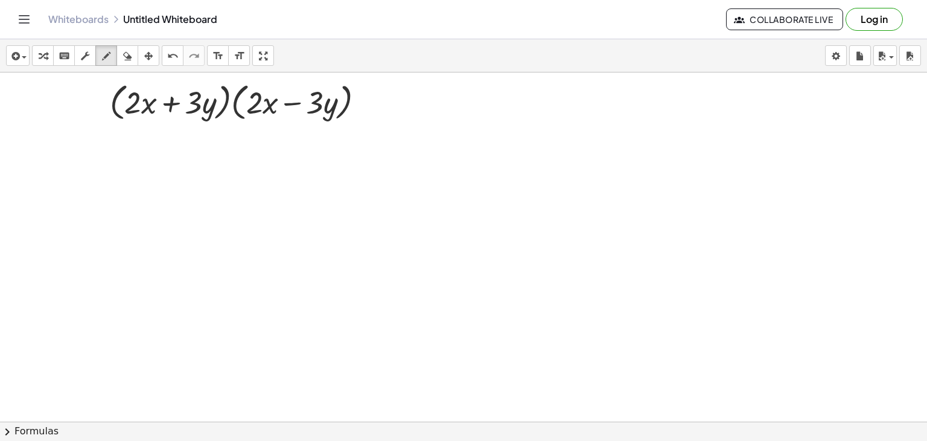
scroll to position [1081, 0]
drag, startPoint x: 116, startPoint y: 158, endPoint x: 124, endPoint y: 167, distance: 12.4
drag, startPoint x: 135, startPoint y: 167, endPoint x: 133, endPoint y: 157, distance: 10.3
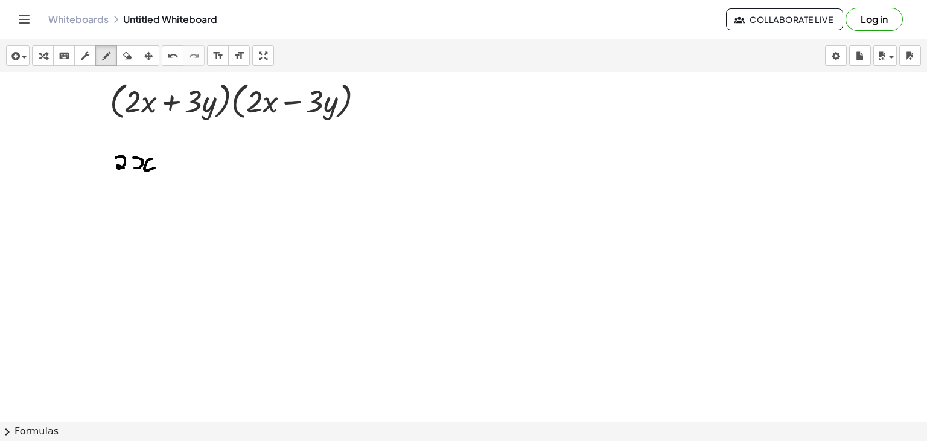
drag, startPoint x: 152, startPoint y: 158, endPoint x: 154, endPoint y: 167, distance: 9.4
drag, startPoint x: 108, startPoint y: 148, endPoint x: 106, endPoint y: 171, distance: 23.0
drag, startPoint x: 155, startPoint y: 147, endPoint x: 159, endPoint y: 170, distance: 23.3
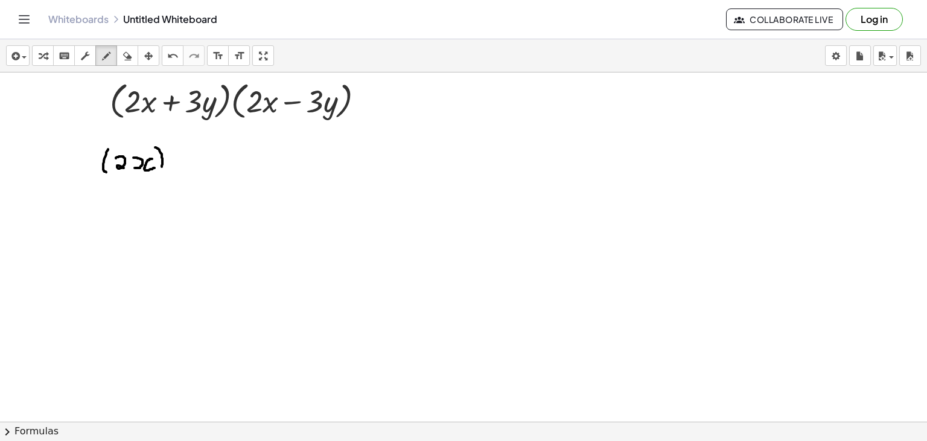
drag, startPoint x: 168, startPoint y: 135, endPoint x: 177, endPoint y: 145, distance: 14.1
drag, startPoint x: 181, startPoint y: 162, endPoint x: 191, endPoint y: 162, distance: 10.3
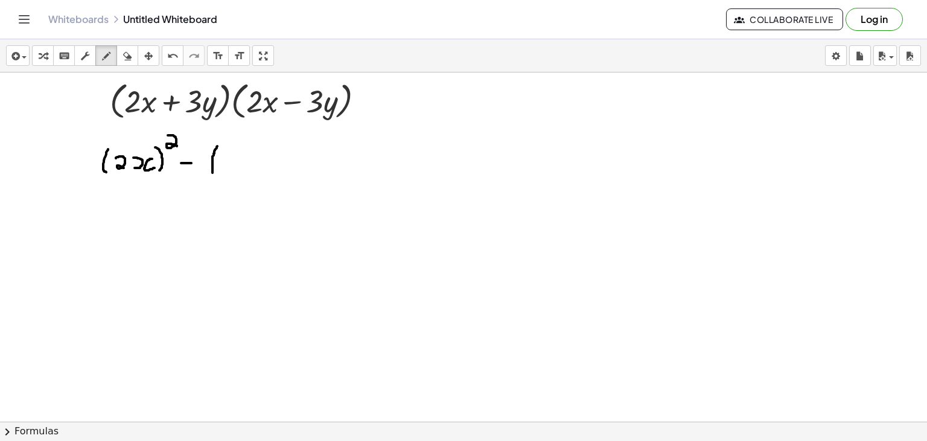
drag, startPoint x: 217, startPoint y: 145, endPoint x: 212, endPoint y: 172, distance: 27.0
drag, startPoint x: 221, startPoint y: 154, endPoint x: 215, endPoint y: 170, distance: 16.2
drag, startPoint x: 238, startPoint y: 158, endPoint x: 254, endPoint y: 167, distance: 18.9
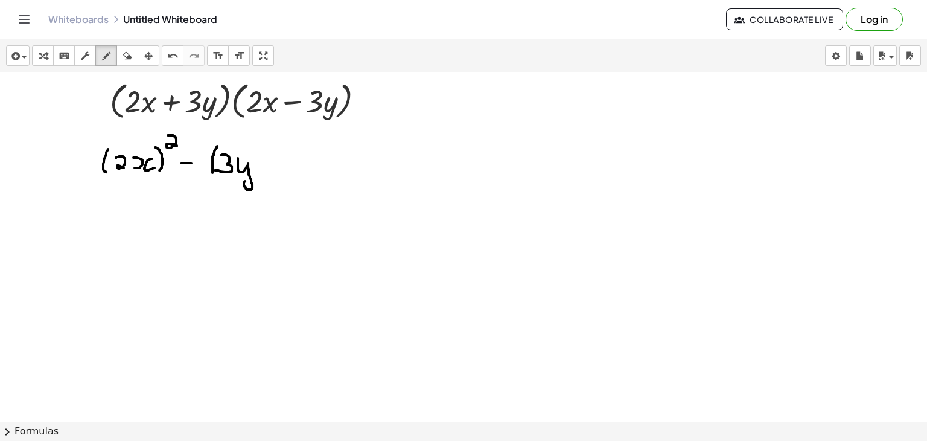
drag, startPoint x: 261, startPoint y: 150, endPoint x: 264, endPoint y: 177, distance: 26.7
drag, startPoint x: 276, startPoint y: 141, endPoint x: 289, endPoint y: 156, distance: 20.6
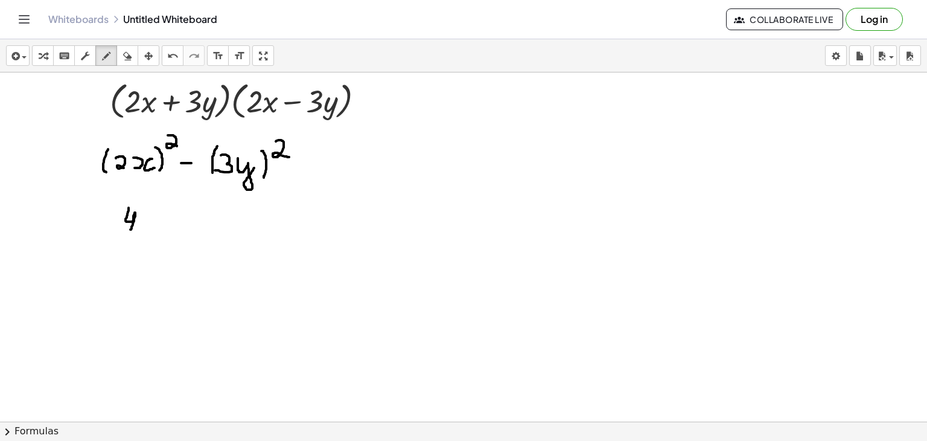
drag, startPoint x: 129, startPoint y: 207, endPoint x: 130, endPoint y: 234, distance: 26.6
drag, startPoint x: 139, startPoint y: 226, endPoint x: 142, endPoint y: 215, distance: 11.3
drag, startPoint x: 161, startPoint y: 215, endPoint x: 162, endPoint y: 230, distance: 14.6
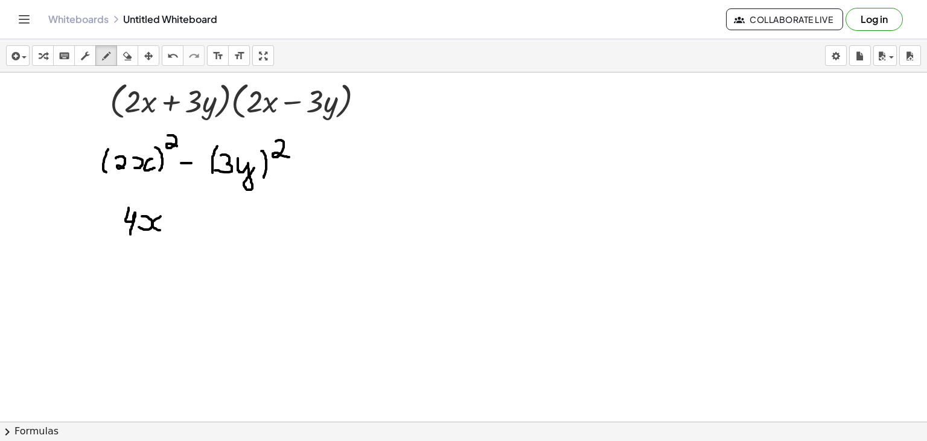
drag, startPoint x: 167, startPoint y: 203, endPoint x: 174, endPoint y: 214, distance: 12.6
drag, startPoint x: 180, startPoint y: 224, endPoint x: 191, endPoint y: 224, distance: 10.3
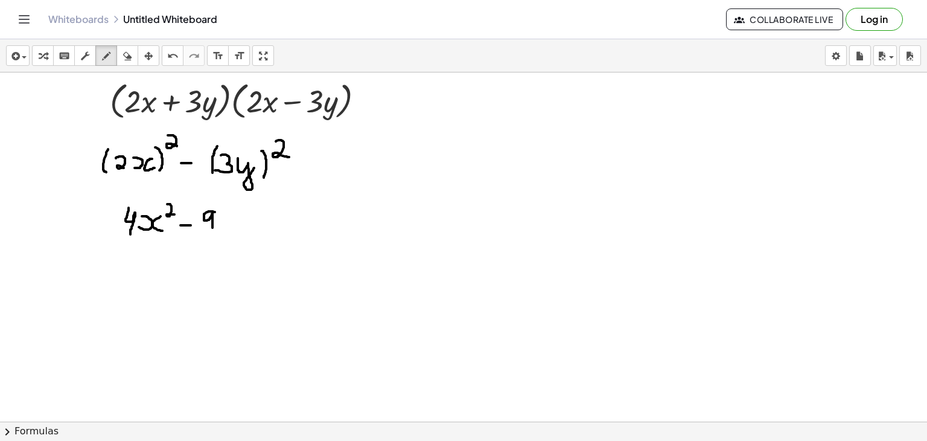
drag, startPoint x: 215, startPoint y: 211, endPoint x: 212, endPoint y: 229, distance: 18.3
drag, startPoint x: 224, startPoint y: 212, endPoint x: 236, endPoint y: 228, distance: 18.9
drag, startPoint x: 241, startPoint y: 206, endPoint x: 249, endPoint y: 217, distance: 13.1
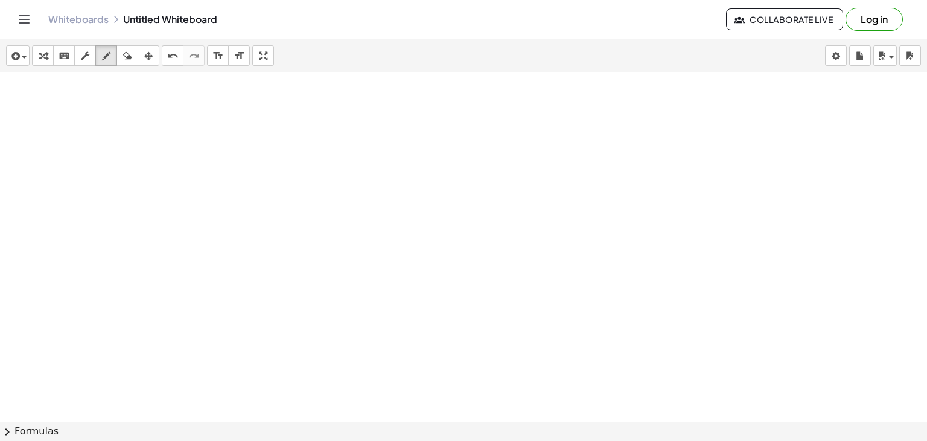
scroll to position [1258, 0]
drag, startPoint x: 170, startPoint y: 100, endPoint x: 169, endPoint y: 123, distance: 22.9
drag, startPoint x: 183, startPoint y: 100, endPoint x: 183, endPoint y: 118, distance: 18.1
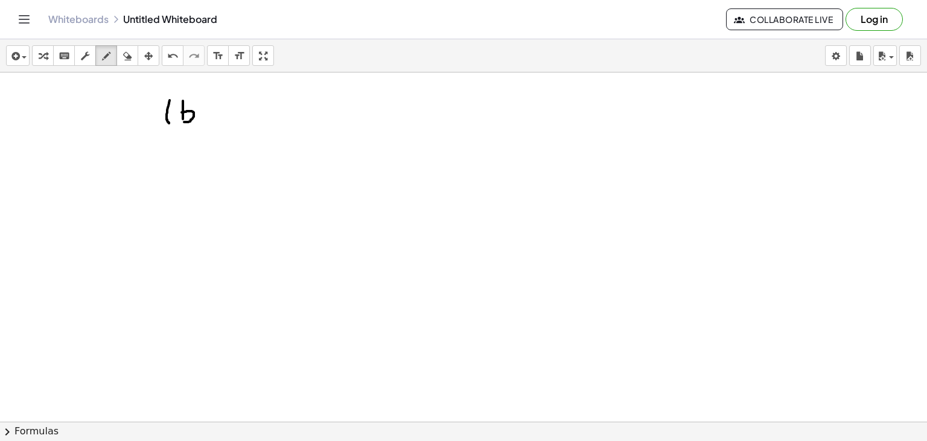
drag, startPoint x: 182, startPoint y: 112, endPoint x: 182, endPoint y: 121, distance: 9.7
drag, startPoint x: 210, startPoint y: 104, endPoint x: 209, endPoint y: 123, distance: 18.7
drag, startPoint x: 202, startPoint y: 113, endPoint x: 216, endPoint y: 113, distance: 14.5
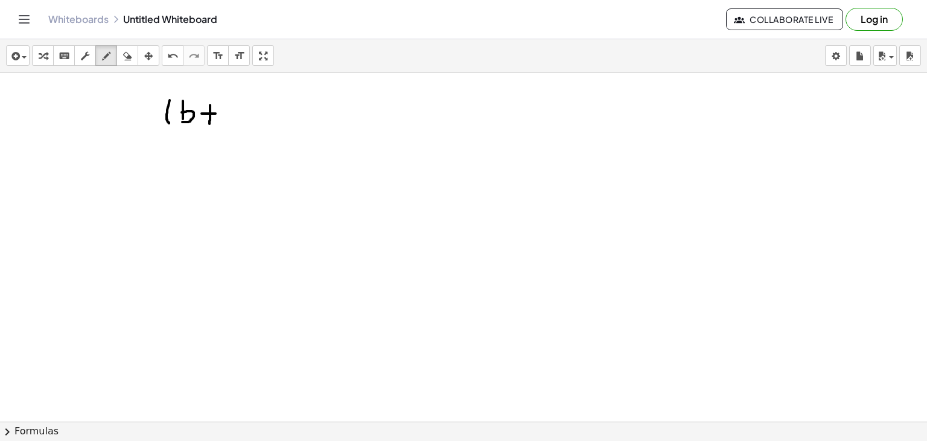
drag, startPoint x: 223, startPoint y: 110, endPoint x: 235, endPoint y: 109, distance: 12.7
drag, startPoint x: 225, startPoint y: 113, endPoint x: 222, endPoint y: 129, distance: 16.0
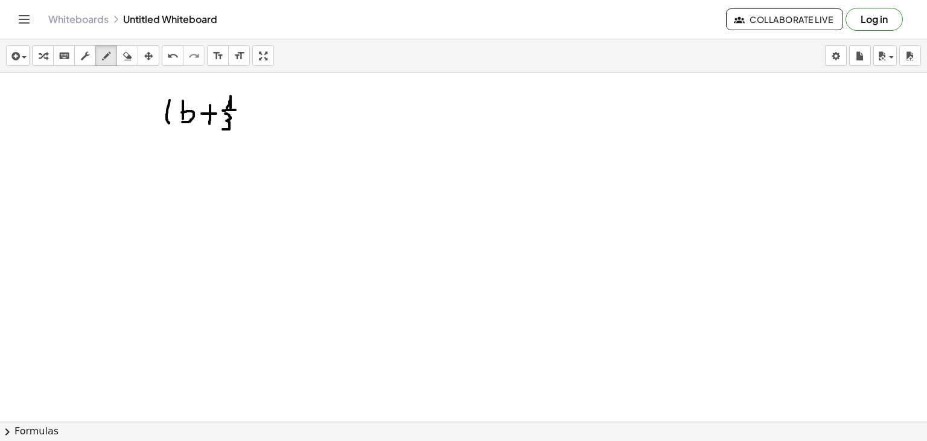
drag, startPoint x: 247, startPoint y: 92, endPoint x: 239, endPoint y: 129, distance: 37.8
drag, startPoint x: 261, startPoint y: 94, endPoint x: 256, endPoint y: 126, distance: 32.4
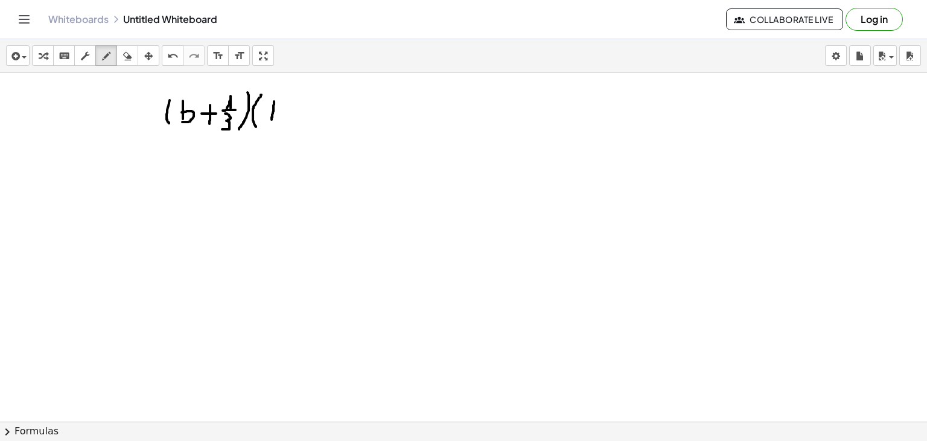
drag, startPoint x: 274, startPoint y: 101, endPoint x: 271, endPoint y: 121, distance: 20.1
drag, startPoint x: 271, startPoint y: 109, endPoint x: 269, endPoint y: 123, distance: 13.4
drag, startPoint x: 284, startPoint y: 116, endPoint x: 294, endPoint y: 116, distance: 10.3
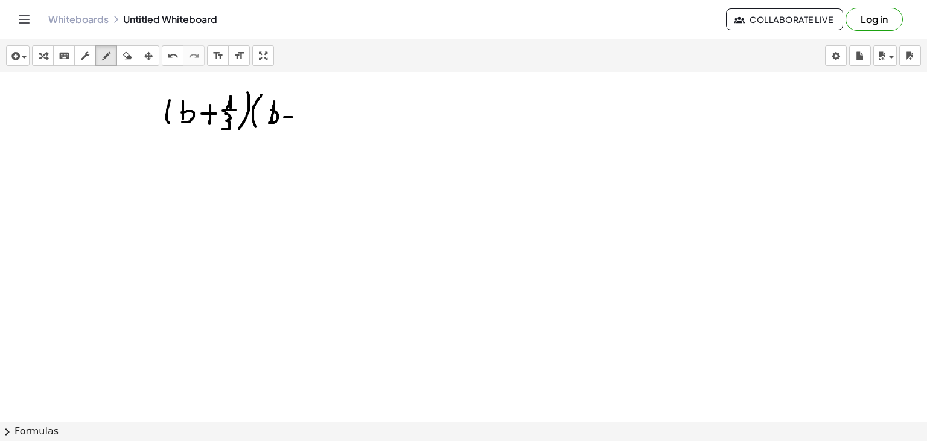
drag, startPoint x: 304, startPoint y: 116, endPoint x: 316, endPoint y: 116, distance: 12.1
drag, startPoint x: 307, startPoint y: 119, endPoint x: 304, endPoint y: 130, distance: 11.9
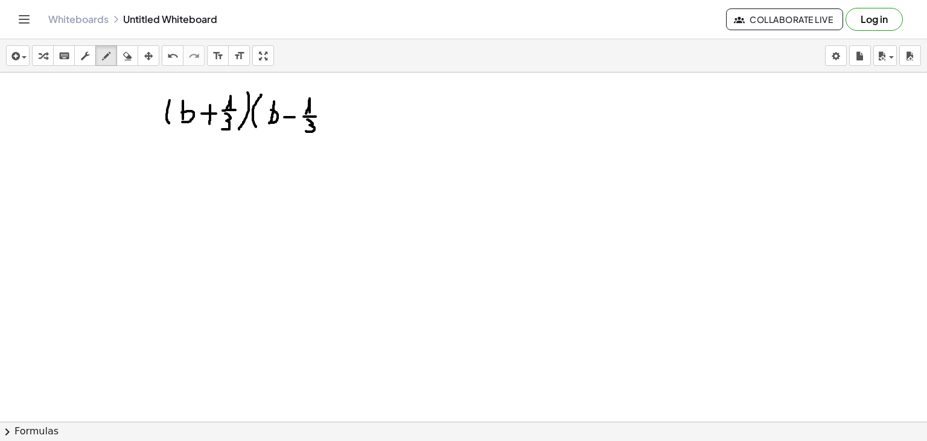
drag, startPoint x: 325, startPoint y: 94, endPoint x: 322, endPoint y: 124, distance: 30.3
drag, startPoint x: 153, startPoint y: 159, endPoint x: 150, endPoint y: 179, distance: 20.8
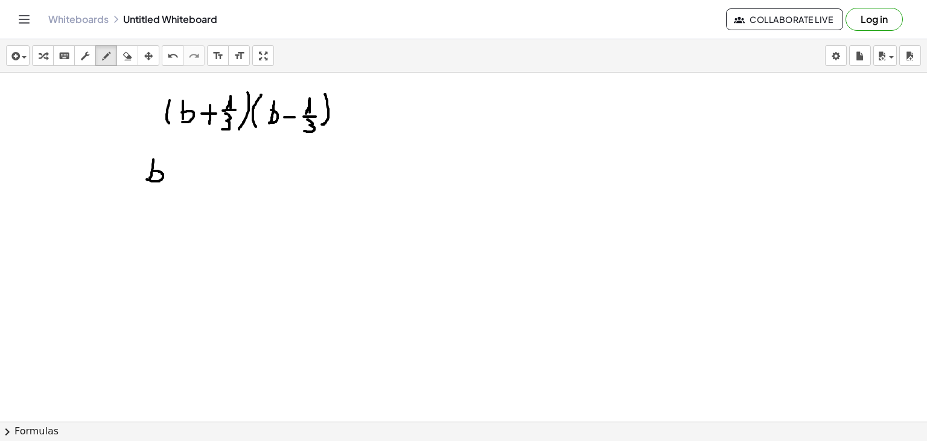
drag, startPoint x: 152, startPoint y: 170, endPoint x: 146, endPoint y: 179, distance: 10.4
drag, startPoint x: 164, startPoint y: 148, endPoint x: 173, endPoint y: 160, distance: 14.7
drag, startPoint x: 181, startPoint y: 172, endPoint x: 201, endPoint y: 173, distance: 19.9
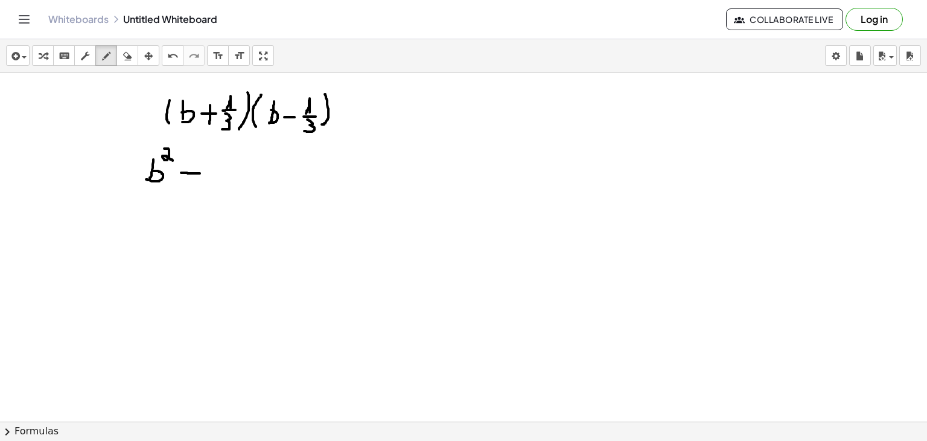
drag, startPoint x: 217, startPoint y: 160, endPoint x: 217, endPoint y: 166, distance: 6.1
drag, startPoint x: 212, startPoint y: 171, endPoint x: 227, endPoint y: 173, distance: 14.5
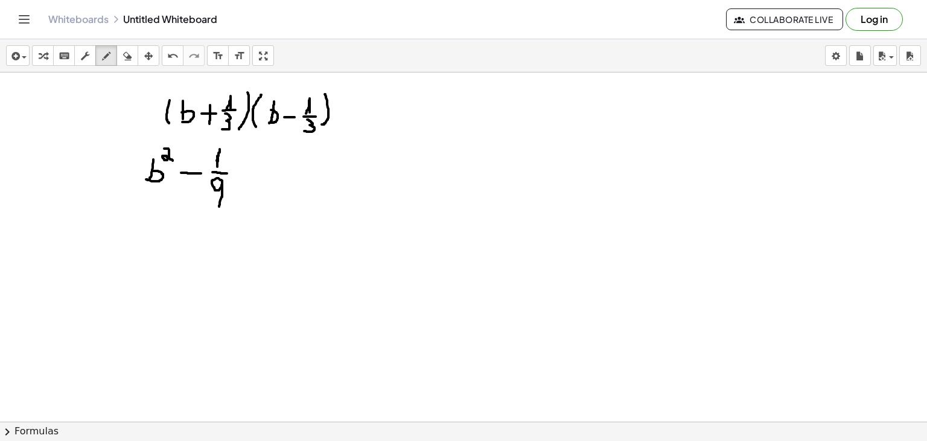
drag, startPoint x: 222, startPoint y: 180, endPoint x: 219, endPoint y: 206, distance: 26.7
drag, startPoint x: 499, startPoint y: 99, endPoint x: 495, endPoint y: 127, distance: 28.1
drag, startPoint x: 509, startPoint y: 106, endPoint x: 517, endPoint y: 122, distance: 18.1
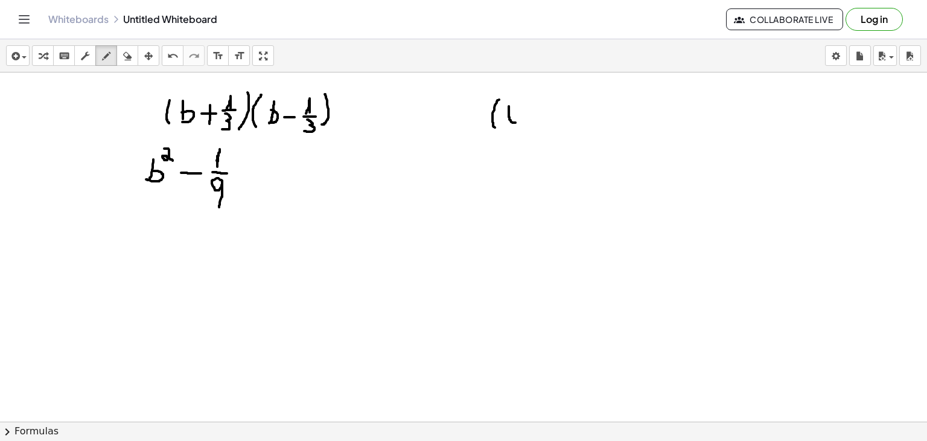
drag, startPoint x: 500, startPoint y: 108, endPoint x: 514, endPoint y: 107, distance: 13.9
drag, startPoint x: 534, startPoint y: 106, endPoint x: 534, endPoint y: 122, distance: 15.7
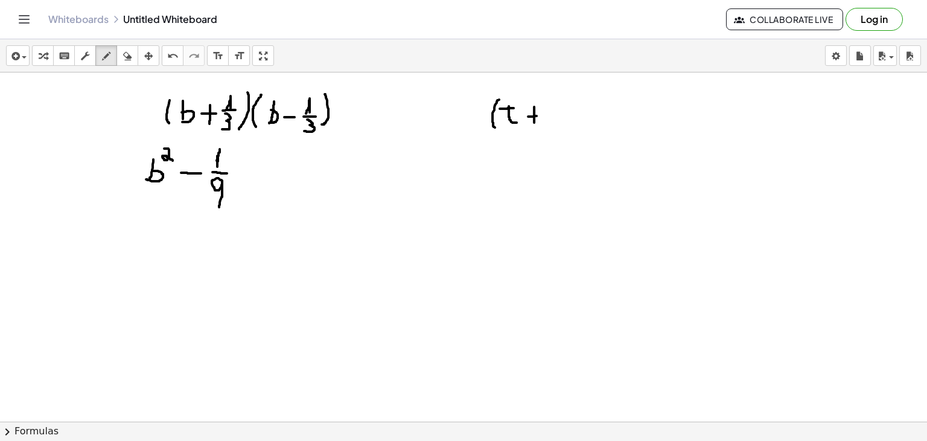
drag, startPoint x: 528, startPoint y: 116, endPoint x: 540, endPoint y: 115, distance: 12.1
drag, startPoint x: 545, startPoint y: 115, endPoint x: 560, endPoint y: 115, distance: 15.1
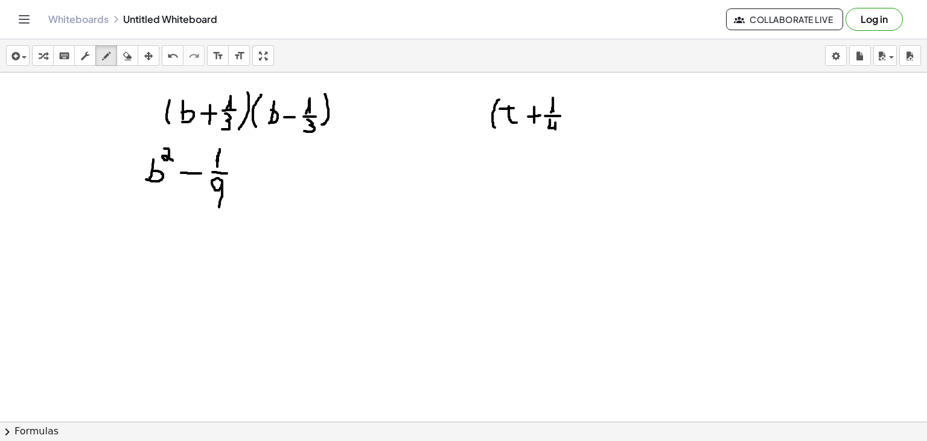
drag, startPoint x: 550, startPoint y: 119, endPoint x: 555, endPoint y: 132, distance: 14.3
drag, startPoint x: 571, startPoint y: 94, endPoint x: 570, endPoint y: 127, distance: 33.2
drag, startPoint x: 585, startPoint y: 96, endPoint x: 585, endPoint y: 128, distance: 32.0
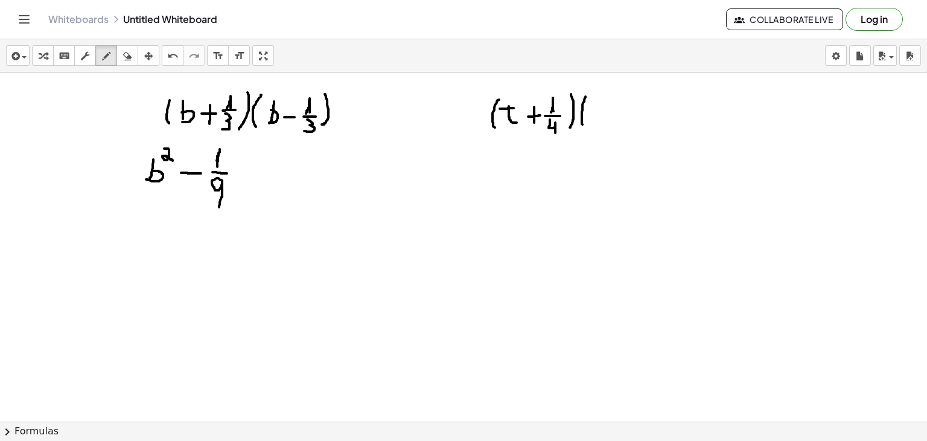
drag, startPoint x: 596, startPoint y: 102, endPoint x: 596, endPoint y: 126, distance: 24.1
drag, startPoint x: 588, startPoint y: 107, endPoint x: 600, endPoint y: 107, distance: 12.1
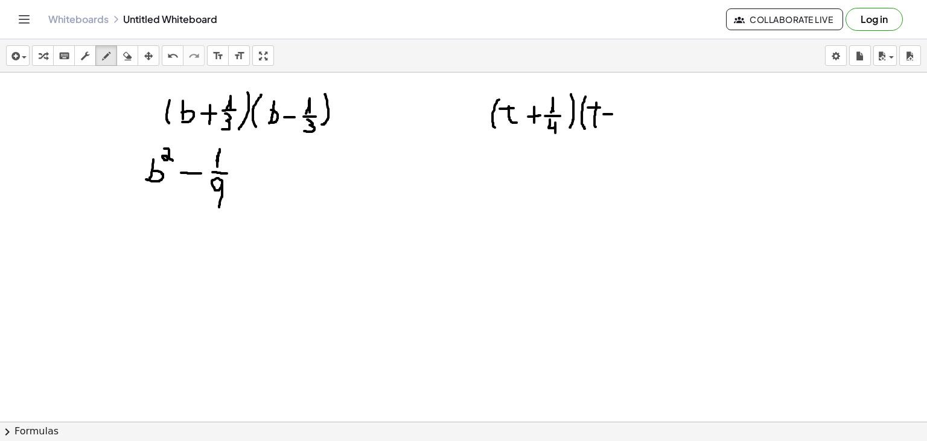
drag, startPoint x: 603, startPoint y: 113, endPoint x: 616, endPoint y: 113, distance: 12.1
drag, startPoint x: 625, startPoint y: 110, endPoint x: 628, endPoint y: 118, distance: 8.2
drag, startPoint x: 620, startPoint y: 118, endPoint x: 634, endPoint y: 118, distance: 13.9
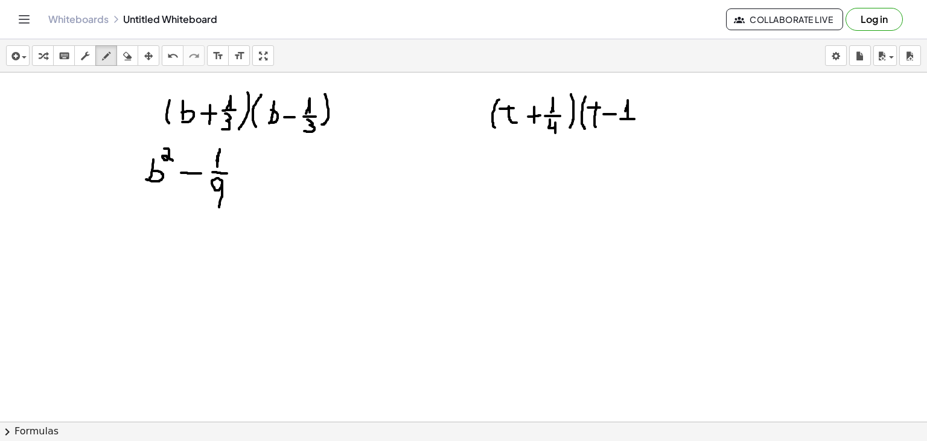
drag, startPoint x: 625, startPoint y: 121, endPoint x: 631, endPoint y: 134, distance: 14.3
drag, startPoint x: 643, startPoint y: 99, endPoint x: 645, endPoint y: 127, distance: 28.4
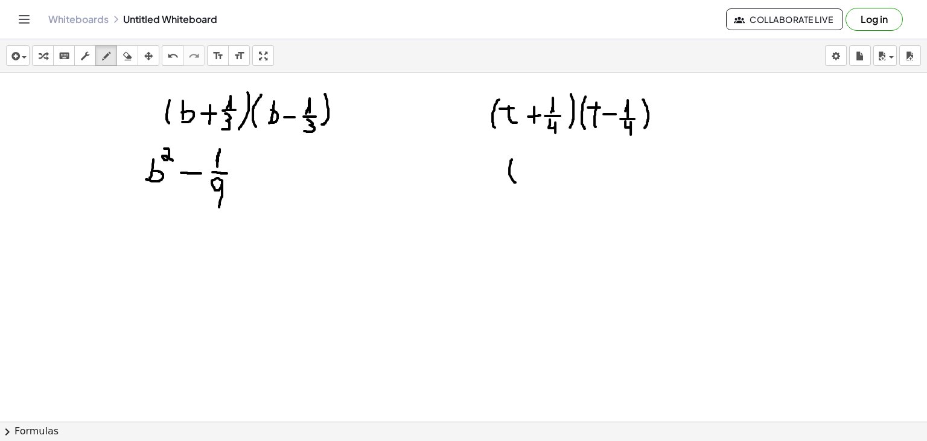
drag, startPoint x: 512, startPoint y: 159, endPoint x: 517, endPoint y: 182, distance: 23.4
drag, startPoint x: 504, startPoint y: 171, endPoint x: 516, endPoint y: 171, distance: 12.1
drag, startPoint x: 519, startPoint y: 152, endPoint x: 531, endPoint y: 160, distance: 14.4
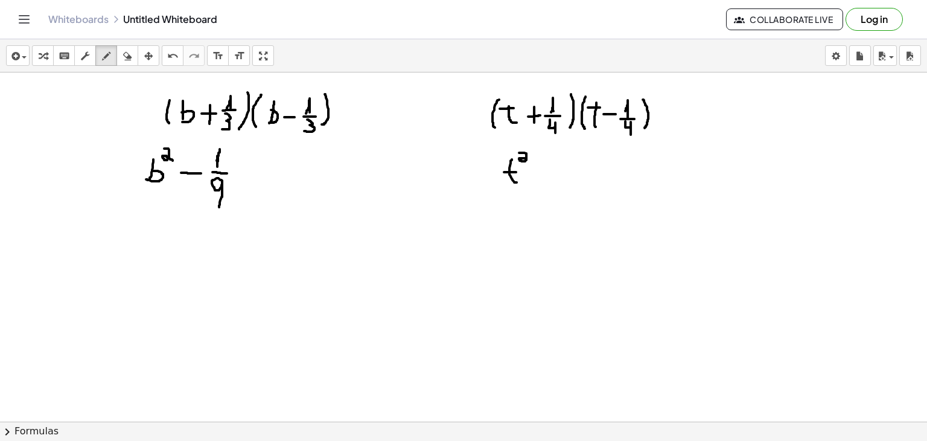
drag, startPoint x: 533, startPoint y: 173, endPoint x: 550, endPoint y: 173, distance: 16.9
drag, startPoint x: 565, startPoint y: 169, endPoint x: 580, endPoint y: 171, distance: 15.2
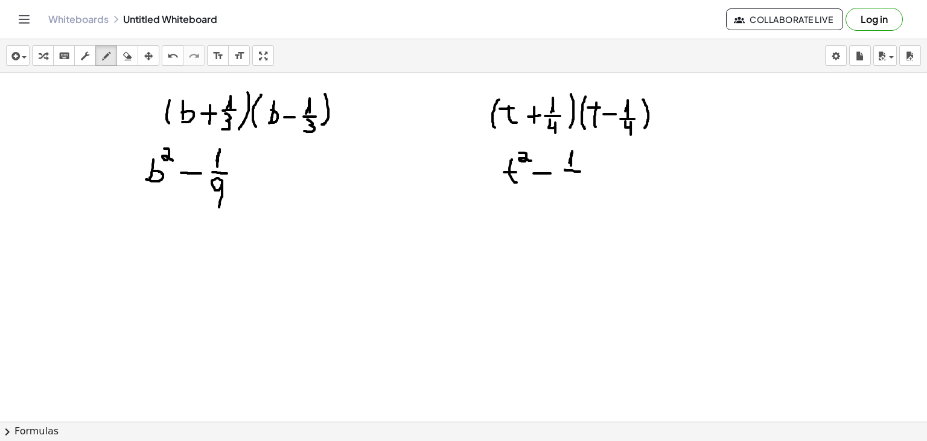
drag, startPoint x: 566, startPoint y: 187, endPoint x: 567, endPoint y: 194, distance: 6.7
drag, startPoint x: 579, startPoint y: 179, endPoint x: 573, endPoint y: 187, distance: 10.4
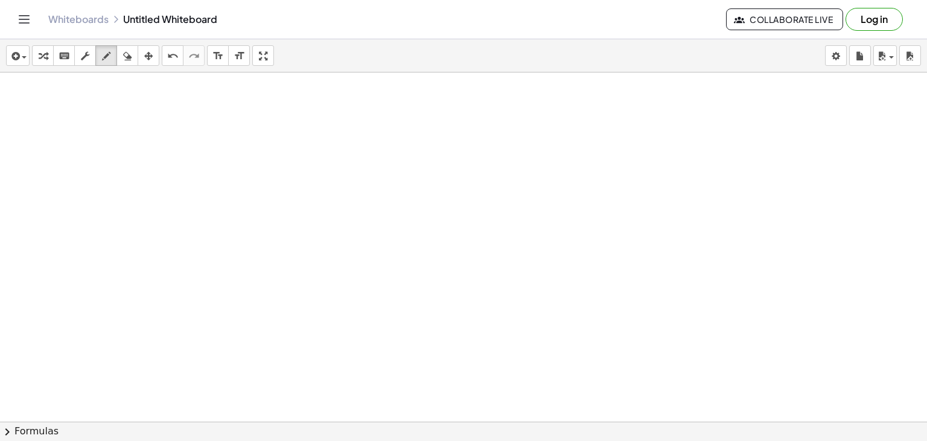
scroll to position [1400, 0]
drag, startPoint x: 224, startPoint y: 113, endPoint x: 222, endPoint y: 133, distance: 20.6
drag, startPoint x: 244, startPoint y: 112, endPoint x: 244, endPoint y: 128, distance: 16.3
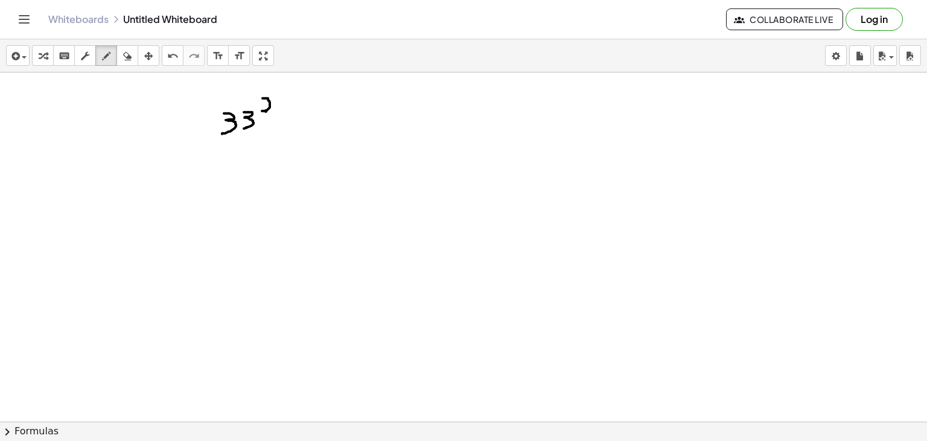
drag, startPoint x: 263, startPoint y: 98, endPoint x: 268, endPoint y: 111, distance: 14.3
drag, startPoint x: 282, startPoint y: 126, endPoint x: 292, endPoint y: 126, distance: 9.7
drag, startPoint x: 281, startPoint y: 116, endPoint x: 295, endPoint y: 116, distance: 13.9
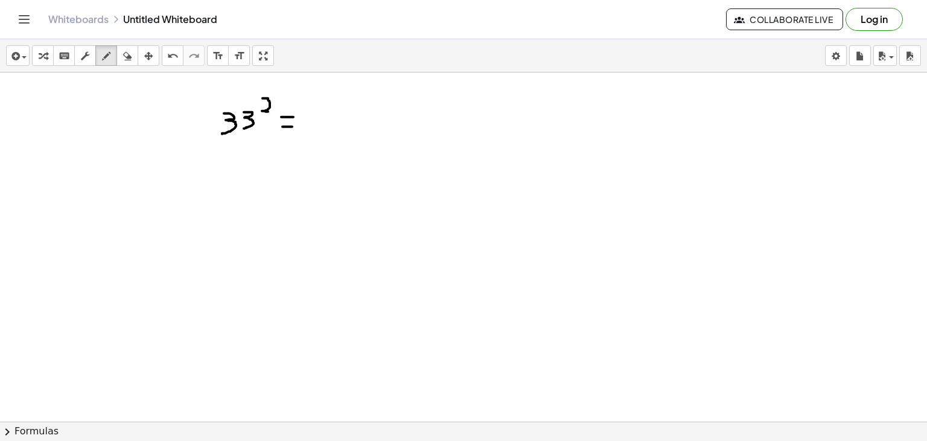
drag, startPoint x: 319, startPoint y: 112, endPoint x: 314, endPoint y: 129, distance: 17.6
drag, startPoint x: 316, startPoint y: 100, endPoint x: 311, endPoint y: 131, distance: 31.8
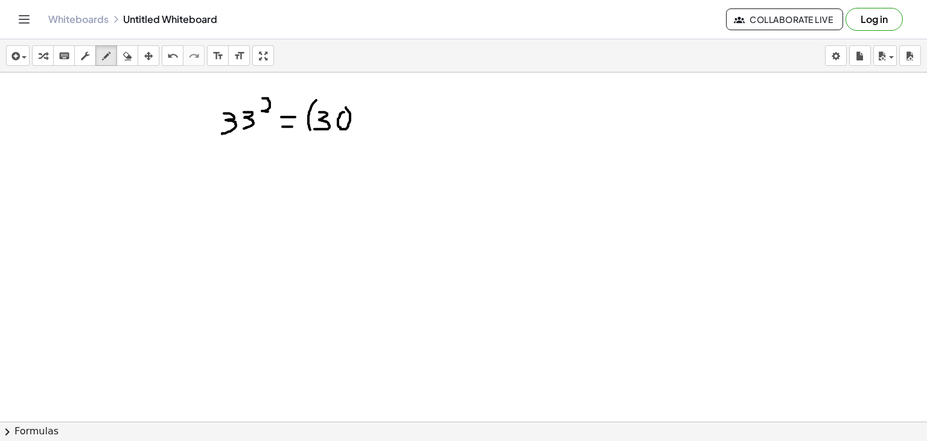
drag, startPoint x: 367, startPoint y: 110, endPoint x: 367, endPoint y: 130, distance: 19.9
drag, startPoint x: 360, startPoint y: 119, endPoint x: 371, endPoint y: 121, distance: 11.1
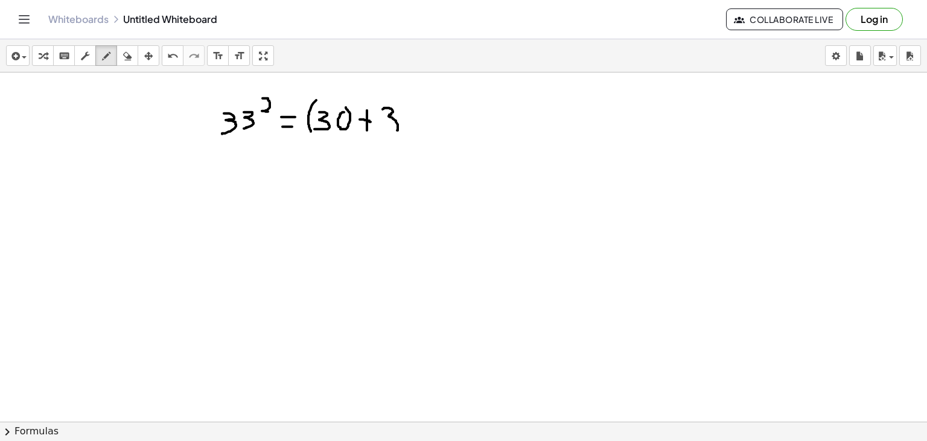
drag, startPoint x: 383, startPoint y: 109, endPoint x: 385, endPoint y: 132, distance: 23.1
drag, startPoint x: 406, startPoint y: 99, endPoint x: 409, endPoint y: 133, distance: 34.5
drag, startPoint x: 422, startPoint y: 85, endPoint x: 431, endPoint y: 100, distance: 16.8
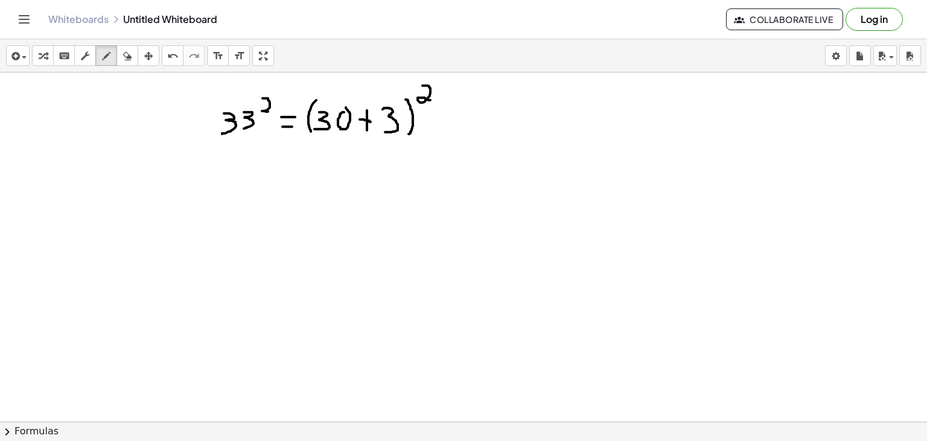
drag, startPoint x: 251, startPoint y: 186, endPoint x: 247, endPoint y: 206, distance: 20.2
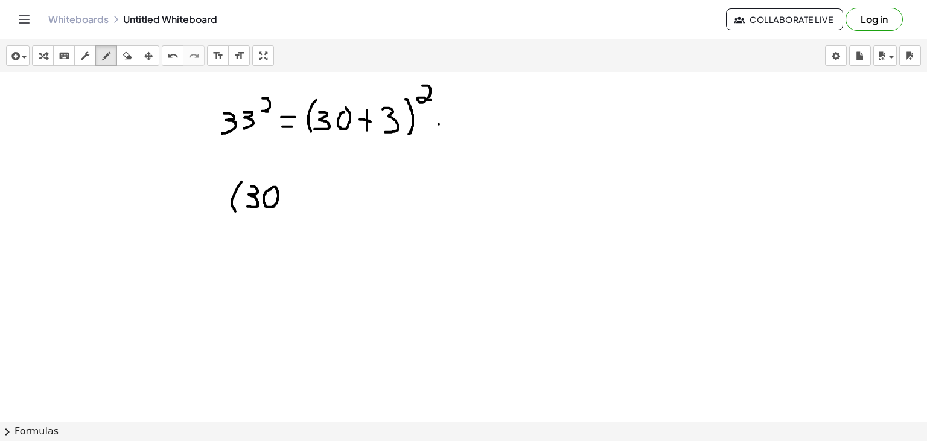
drag, startPoint x: 241, startPoint y: 181, endPoint x: 237, endPoint y: 212, distance: 31.8
drag, startPoint x: 287, startPoint y: 180, endPoint x: 285, endPoint y: 208, distance: 28.5
drag, startPoint x: 299, startPoint y: 162, endPoint x: 307, endPoint y: 173, distance: 13.1
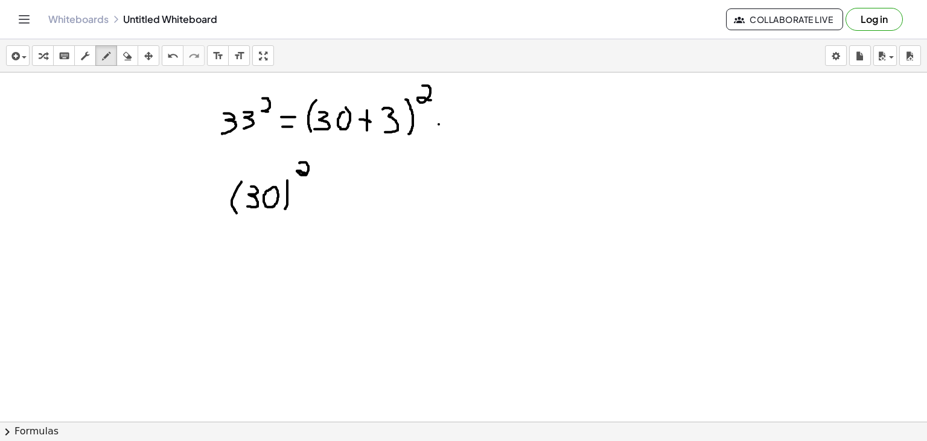
drag, startPoint x: 459, startPoint y: 186, endPoint x: 453, endPoint y: 200, distance: 14.3
drag, startPoint x: 449, startPoint y: 184, endPoint x: 451, endPoint y: 209, distance: 25.5
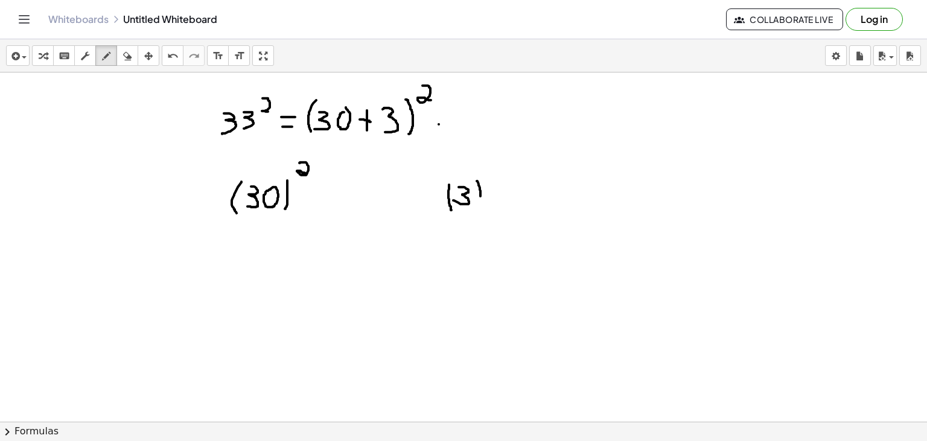
drag, startPoint x: 477, startPoint y: 180, endPoint x: 476, endPoint y: 204, distance: 23.5
drag, startPoint x: 490, startPoint y: 167, endPoint x: 497, endPoint y: 179, distance: 14.1
drag, startPoint x: 309, startPoint y: 186, endPoint x: 310, endPoint y: 203, distance: 16.9
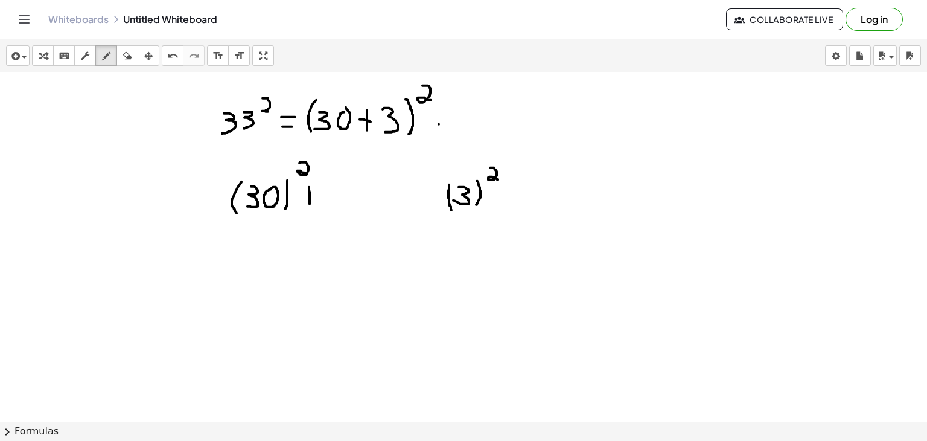
drag, startPoint x: 301, startPoint y: 194, endPoint x: 316, endPoint y: 194, distance: 15.1
drag, startPoint x: 326, startPoint y: 186, endPoint x: 333, endPoint y: 202, distance: 17.0
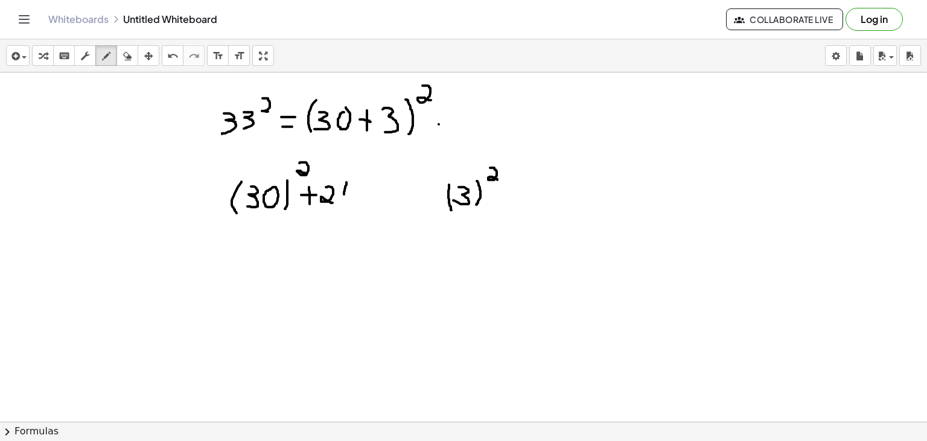
drag, startPoint x: 346, startPoint y: 182, endPoint x: 346, endPoint y: 201, distance: 19.3
drag, startPoint x: 353, startPoint y: 189, endPoint x: 355, endPoint y: 204, distance: 15.2
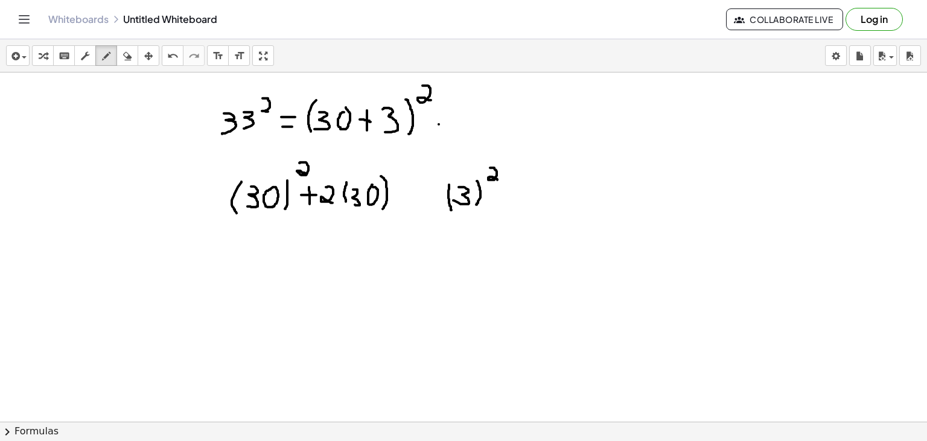
drag, startPoint x: 381, startPoint y: 176, endPoint x: 382, endPoint y: 209, distance: 33.8
drag, startPoint x: 398, startPoint y: 174, endPoint x: 391, endPoint y: 208, distance: 34.0
drag, startPoint x: 398, startPoint y: 189, endPoint x: 404, endPoint y: 203, distance: 15.5
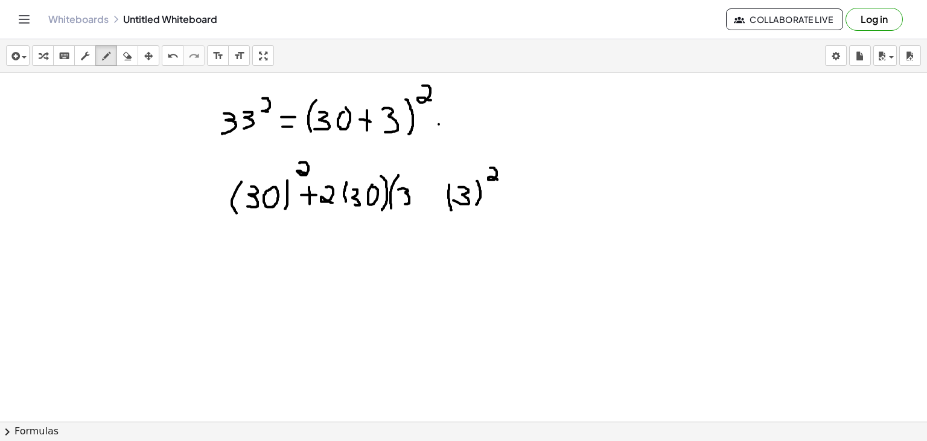
drag, startPoint x: 413, startPoint y: 174, endPoint x: 414, endPoint y: 205, distance: 30.2
drag, startPoint x: 430, startPoint y: 188, endPoint x: 428, endPoint y: 203, distance: 15.1
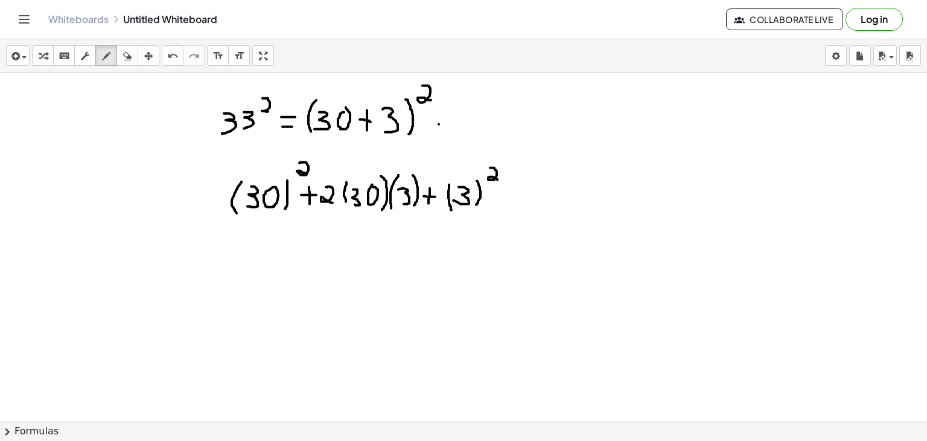
drag, startPoint x: 424, startPoint y: 196, endPoint x: 438, endPoint y: 196, distance: 14.5
drag, startPoint x: 256, startPoint y: 247, endPoint x: 252, endPoint y: 264, distance: 17.3
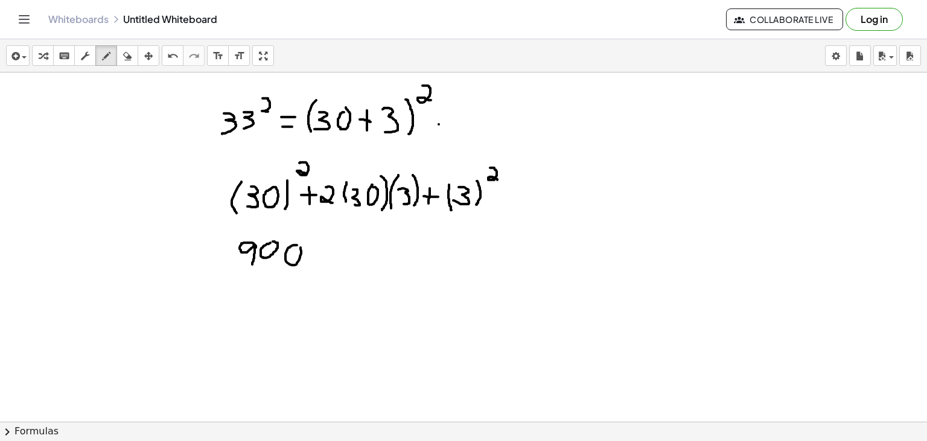
drag, startPoint x: 323, startPoint y: 243, endPoint x: 323, endPoint y: 259, distance: 16.3
drag, startPoint x: 314, startPoint y: 250, endPoint x: 328, endPoint y: 252, distance: 14.6
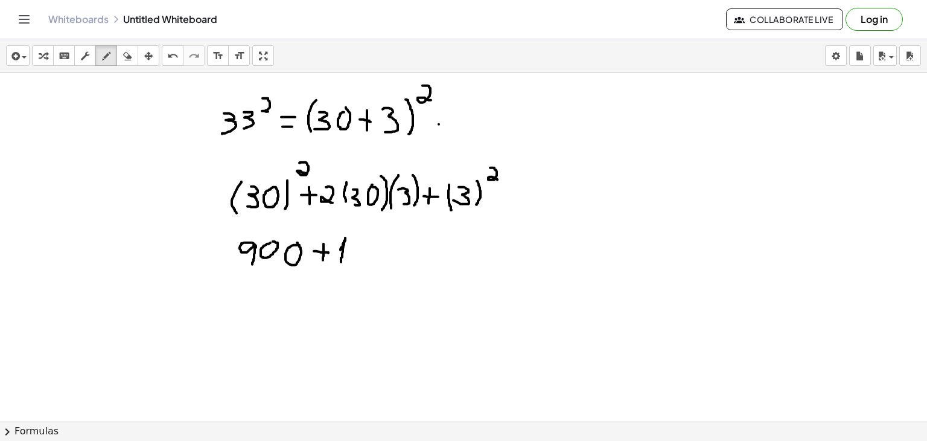
drag, startPoint x: 340, startPoint y: 249, endPoint x: 341, endPoint y: 263, distance: 13.3
drag, startPoint x: 376, startPoint y: 245, endPoint x: 377, endPoint y: 239, distance: 6.1
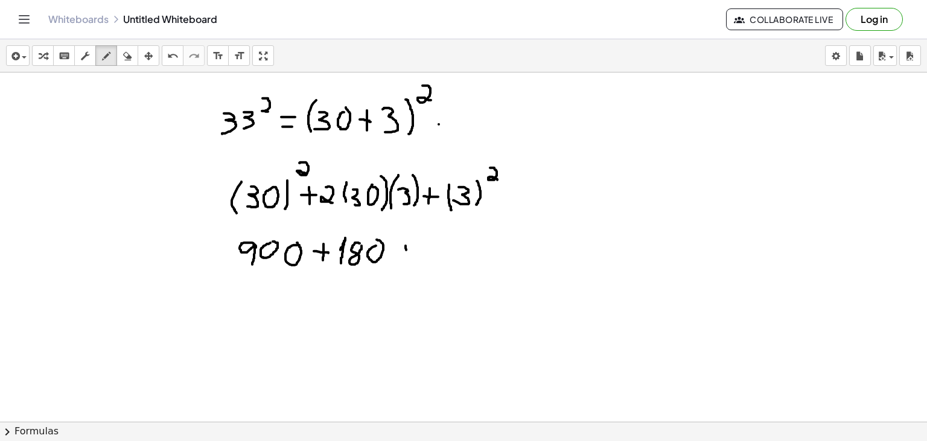
drag, startPoint x: 406, startPoint y: 245, endPoint x: 407, endPoint y: 259, distance: 13.9
drag, startPoint x: 398, startPoint y: 255, endPoint x: 415, endPoint y: 255, distance: 16.9
drag, startPoint x: 436, startPoint y: 244, endPoint x: 437, endPoint y: 264, distance: 19.3
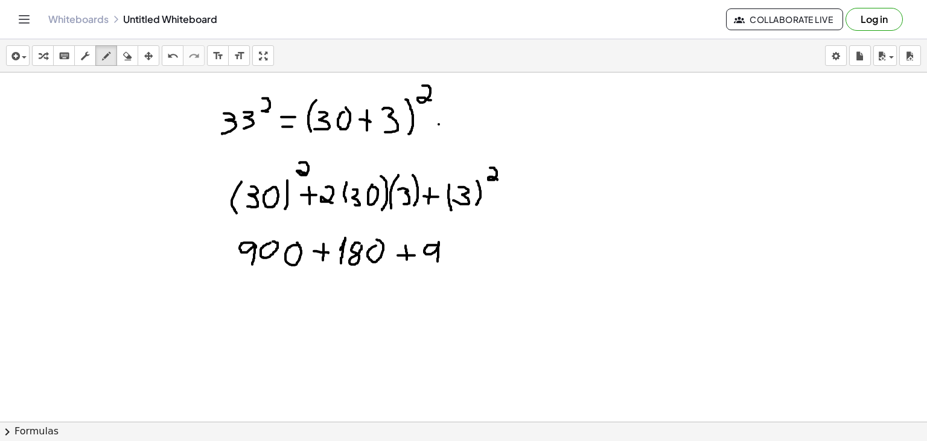
drag, startPoint x: 461, startPoint y: 260, endPoint x: 477, endPoint y: 260, distance: 15.7
drag, startPoint x: 459, startPoint y: 249, endPoint x: 485, endPoint y: 252, distance: 26.7
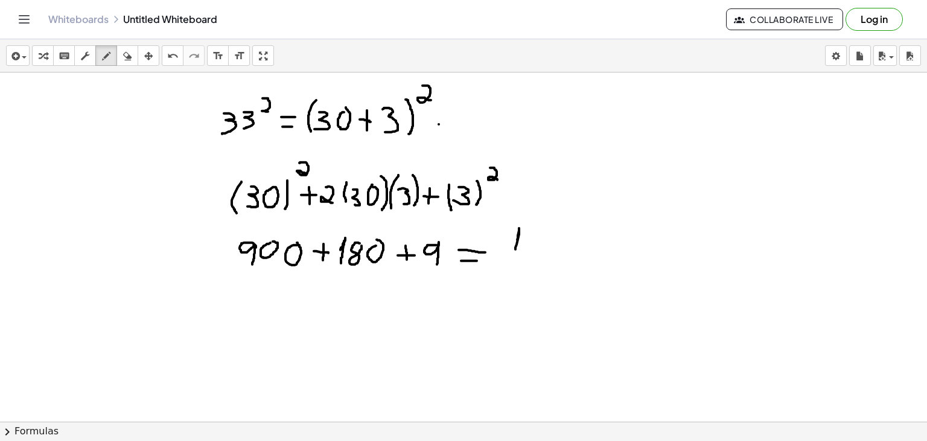
drag, startPoint x: 515, startPoint y: 249, endPoint x: 517, endPoint y: 256, distance: 7.3
drag, startPoint x: 581, startPoint y: 237, endPoint x: 583, endPoint y: 258, distance: 20.6
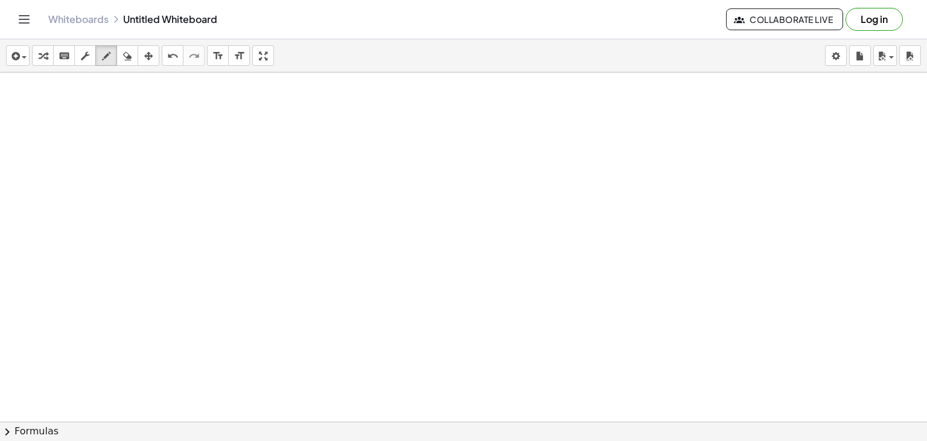
scroll to position [1620, 0]
drag, startPoint x: 231, startPoint y: 103, endPoint x: 232, endPoint y: 131, distance: 28.4
drag, startPoint x: 268, startPoint y: 104, endPoint x: 273, endPoint y: 124, distance: 19.9
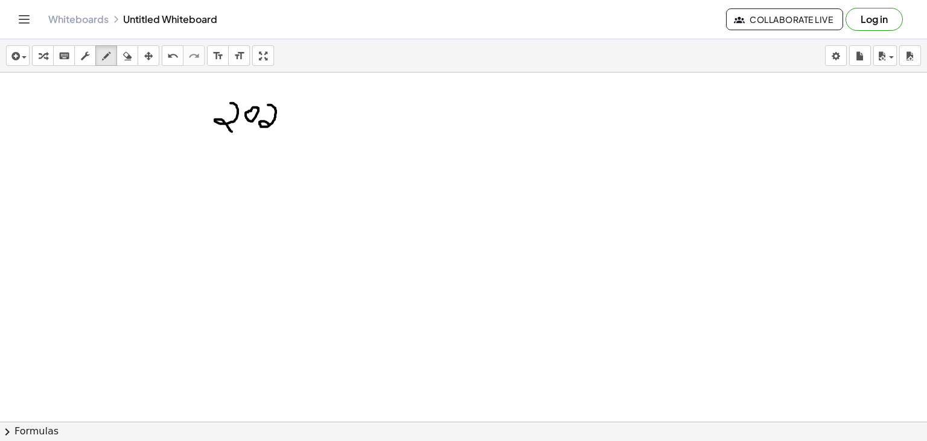
drag, startPoint x: 291, startPoint y: 86, endPoint x: 292, endPoint y: 95, distance: 9.1
drag, startPoint x: 304, startPoint y: 123, endPoint x: 314, endPoint y: 124, distance: 10.3
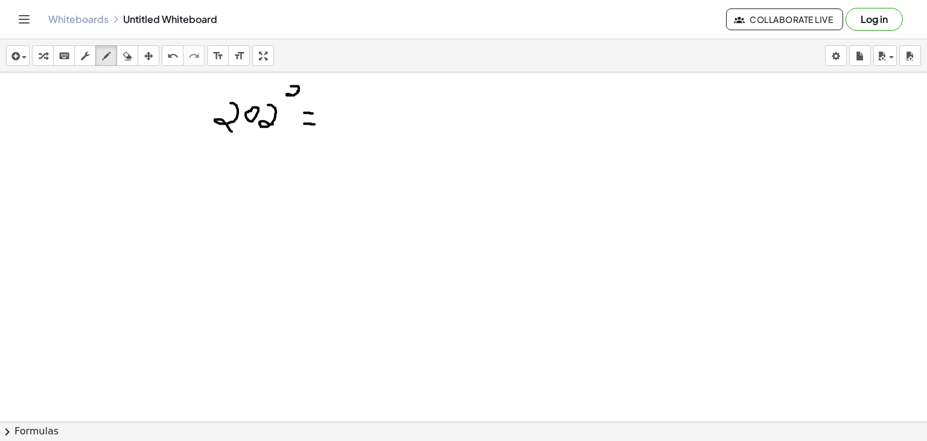
drag, startPoint x: 304, startPoint y: 112, endPoint x: 314, endPoint y: 113, distance: 10.3
drag, startPoint x: 345, startPoint y: 98, endPoint x: 336, endPoint y: 129, distance: 31.5
drag, startPoint x: 348, startPoint y: 109, endPoint x: 355, endPoint y: 127, distance: 19.5
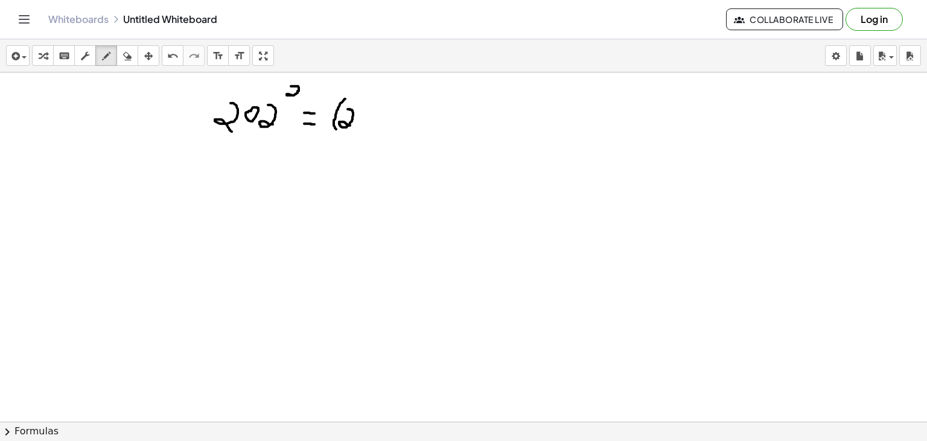
drag, startPoint x: 367, startPoint y: 112, endPoint x: 360, endPoint y: 114, distance: 7.6
drag, startPoint x: 413, startPoint y: 112, endPoint x: 412, endPoint y: 131, distance: 19.3
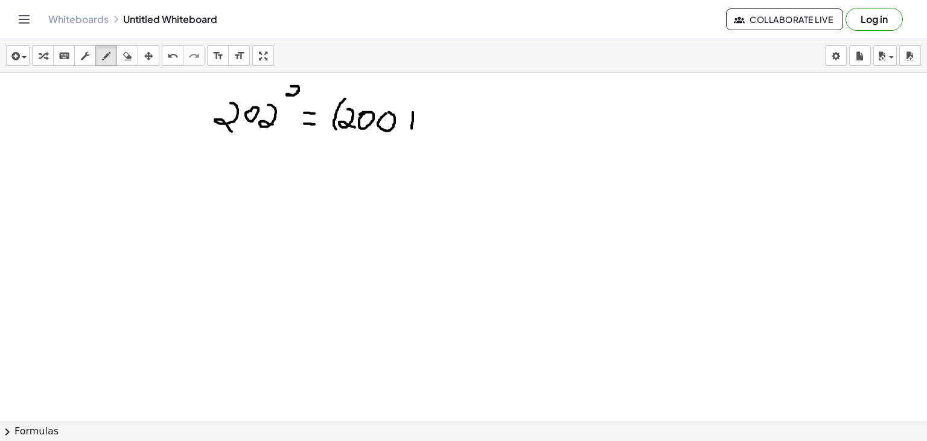
drag, startPoint x: 406, startPoint y: 121, endPoint x: 416, endPoint y: 123, distance: 11.0
drag, startPoint x: 430, startPoint y: 112, endPoint x: 445, endPoint y: 126, distance: 20.9
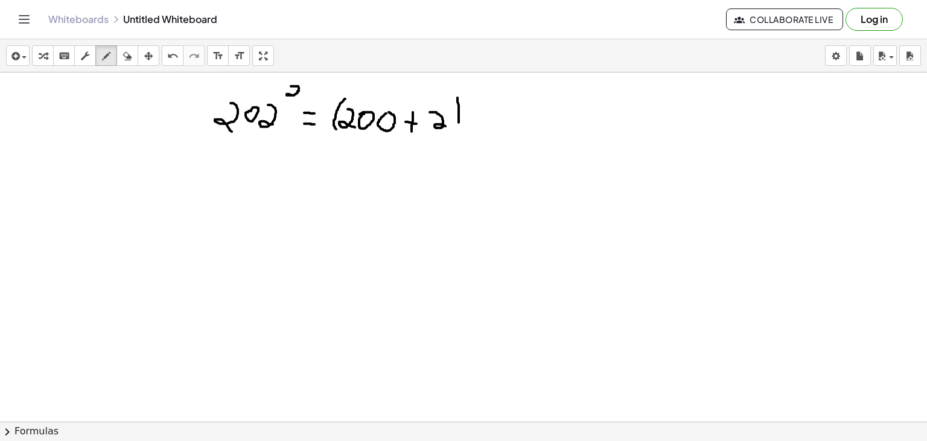
drag, startPoint x: 457, startPoint y: 97, endPoint x: 454, endPoint y: 131, distance: 34.0
drag, startPoint x: 472, startPoint y: 90, endPoint x: 491, endPoint y: 105, distance: 24.5
drag, startPoint x: 323, startPoint y: 169, endPoint x: 329, endPoint y: 184, distance: 16.0
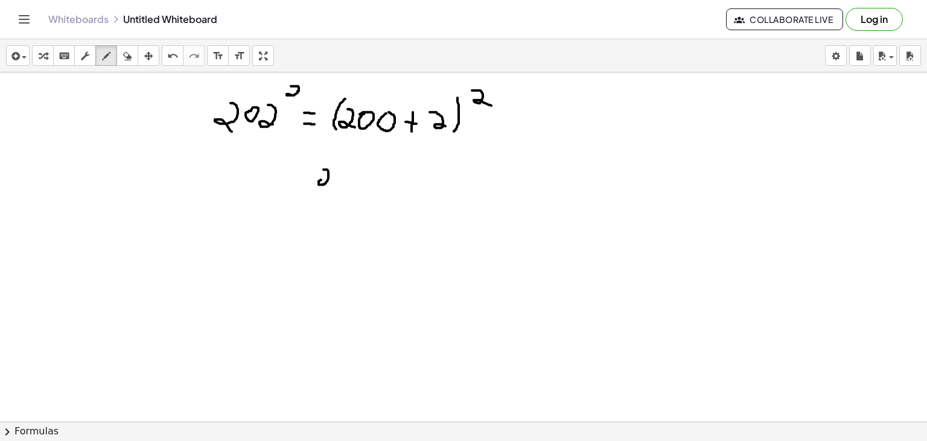
drag, startPoint x: 376, startPoint y: 152, endPoint x: 376, endPoint y: 166, distance: 13.9
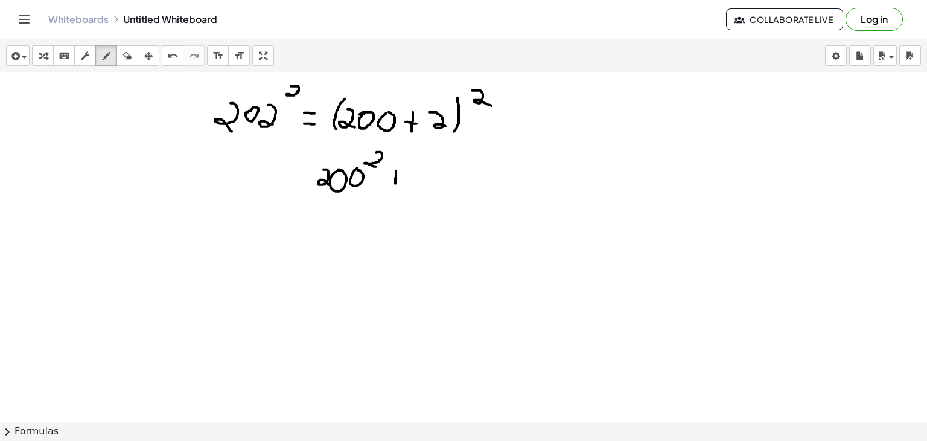
drag, startPoint x: 396, startPoint y: 170, endPoint x: 394, endPoint y: 194, distance: 23.6
drag, startPoint x: 386, startPoint y: 180, endPoint x: 401, endPoint y: 180, distance: 15.1
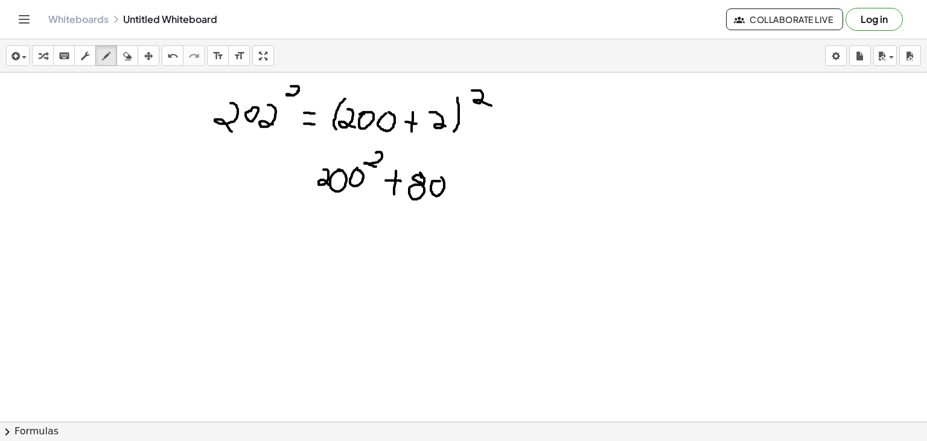
drag, startPoint x: 490, startPoint y: 177, endPoint x: 490, endPoint y: 190, distance: 13.3
drag, startPoint x: 482, startPoint y: 184, endPoint x: 497, endPoint y: 185, distance: 15.7
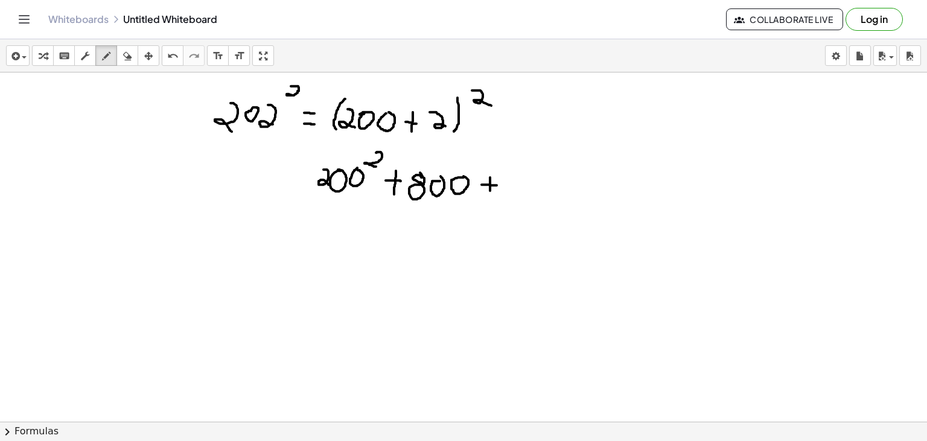
drag, startPoint x: 521, startPoint y: 174, endPoint x: 529, endPoint y: 196, distance: 22.5
drag, startPoint x: 276, startPoint y: 221, endPoint x: 288, endPoint y: 244, distance: 25.1
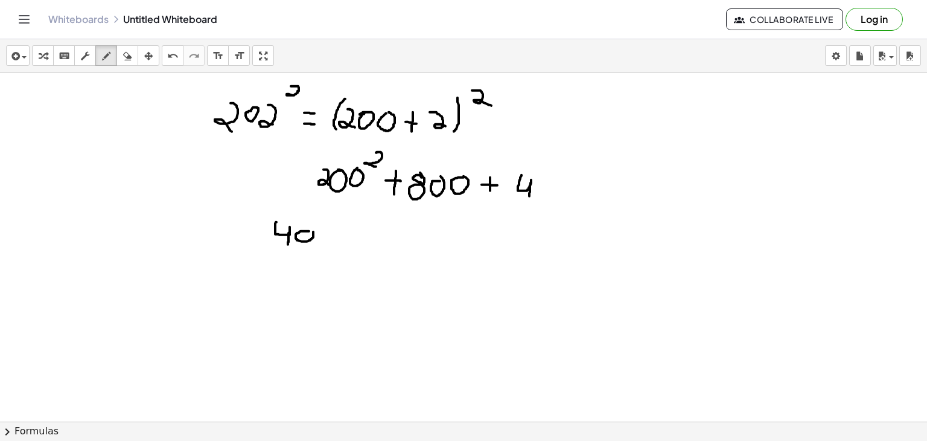
drag, startPoint x: 357, startPoint y: 232, endPoint x: 358, endPoint y: 224, distance: 7.3
drag, startPoint x: 377, startPoint y: 228, endPoint x: 378, endPoint y: 221, distance: 6.7
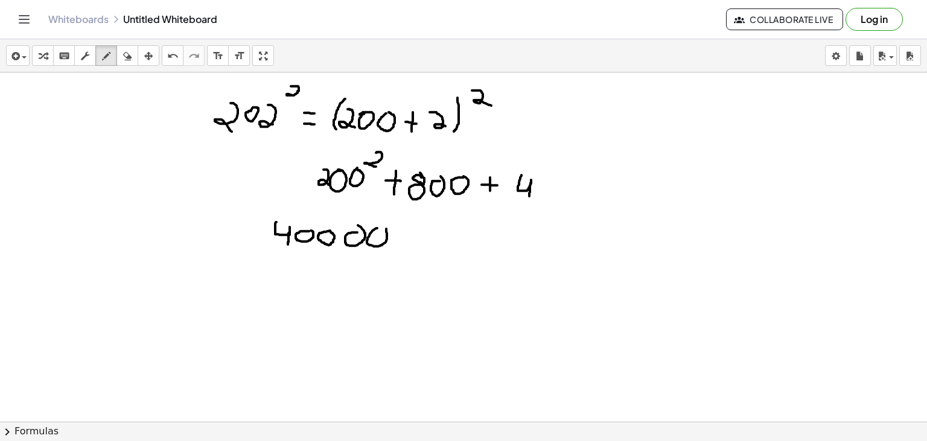
drag, startPoint x: 410, startPoint y: 228, endPoint x: 409, endPoint y: 246, distance: 17.5
drag, startPoint x: 401, startPoint y: 238, endPoint x: 416, endPoint y: 240, distance: 14.6
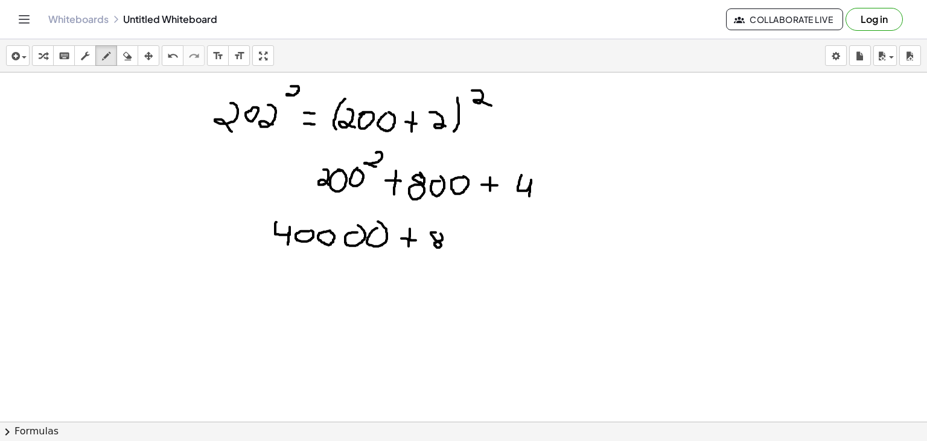
drag, startPoint x: 514, startPoint y: 231, endPoint x: 514, endPoint y: 249, distance: 17.5
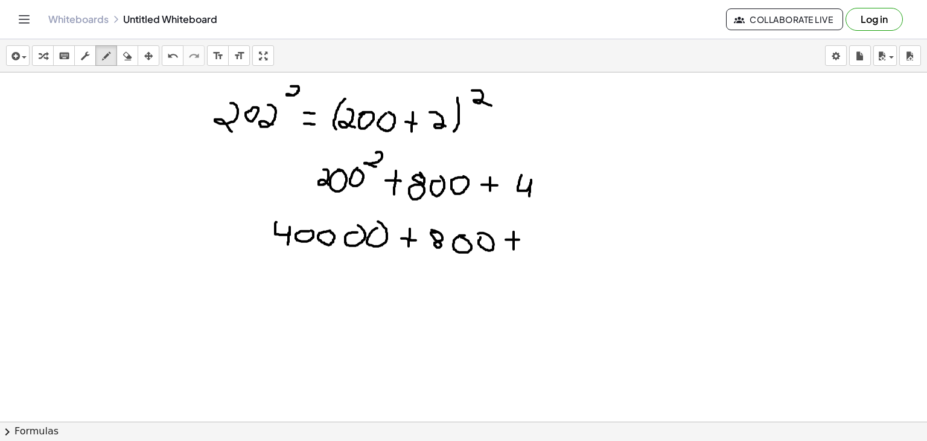
drag, startPoint x: 506, startPoint y: 239, endPoint x: 519, endPoint y: 239, distance: 13.3
drag, startPoint x: 535, startPoint y: 231, endPoint x: 546, endPoint y: 252, distance: 23.2
drag, startPoint x: 403, startPoint y: 279, endPoint x: 410, endPoint y: 303, distance: 25.0
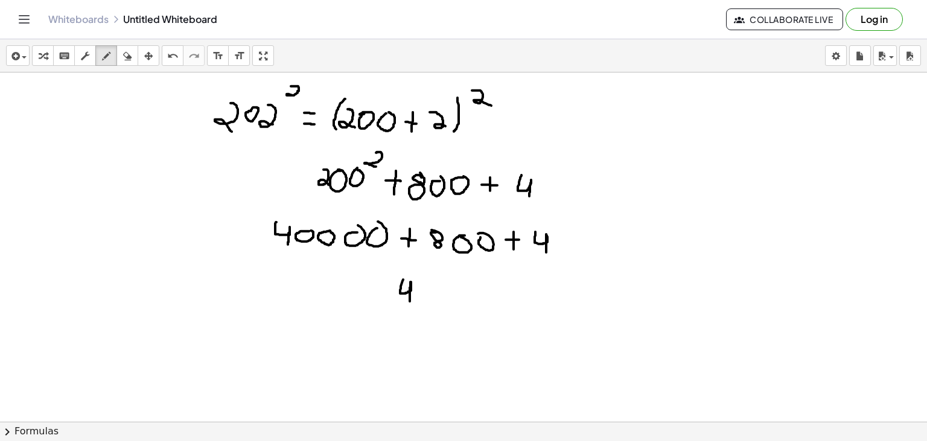
drag, startPoint x: 479, startPoint y: 284, endPoint x: 472, endPoint y: 286, distance: 7.1
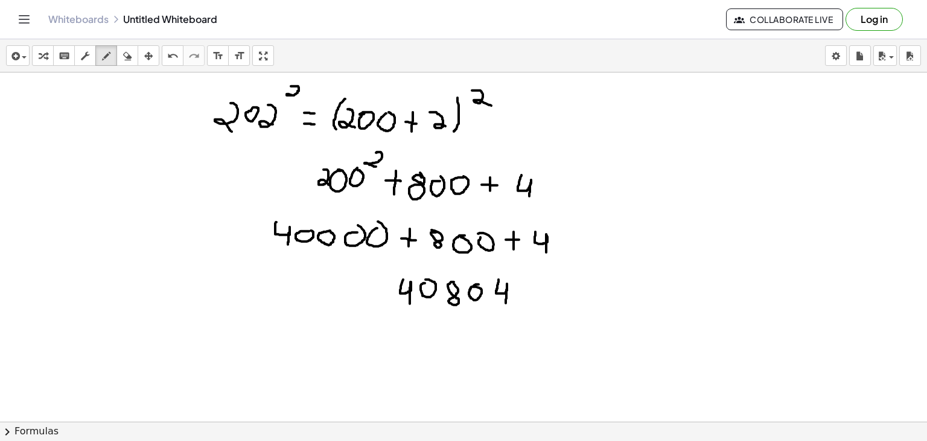
drag, startPoint x: 498, startPoint y: 279, endPoint x: 506, endPoint y: 304, distance: 26.4
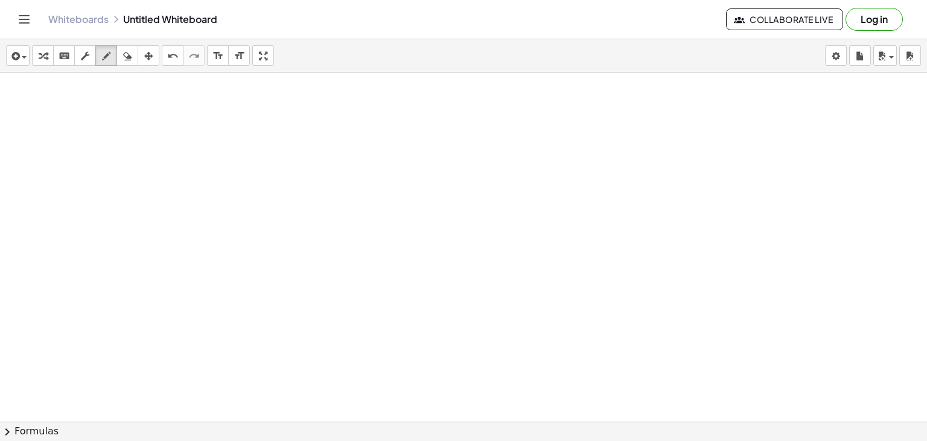
scroll to position [1858, 0]
drag, startPoint x: 250, startPoint y: 112, endPoint x: 250, endPoint y: 127, distance: 15.1
drag, startPoint x: 276, startPoint y: 115, endPoint x: 274, endPoint y: 133, distance: 18.3
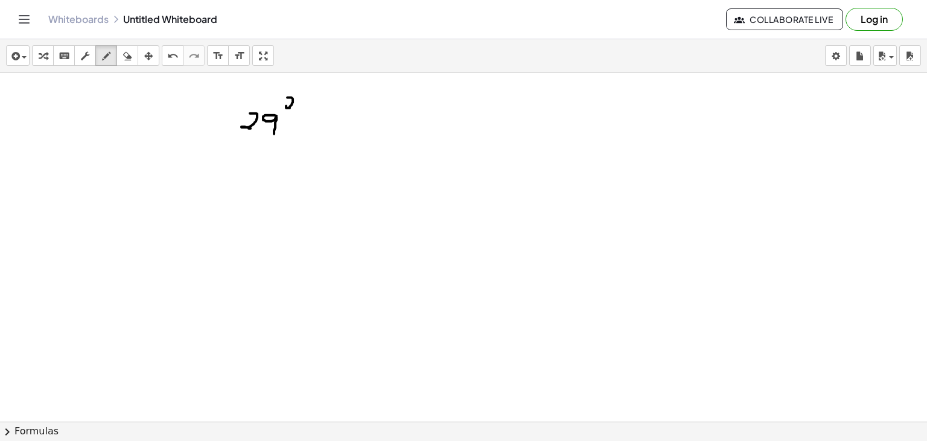
drag, startPoint x: 287, startPoint y: 97, endPoint x: 287, endPoint y: 107, distance: 10.3
drag, startPoint x: 300, startPoint y: 126, endPoint x: 312, endPoint y: 127, distance: 12.1
drag, startPoint x: 302, startPoint y: 119, endPoint x: 316, endPoint y: 121, distance: 14.7
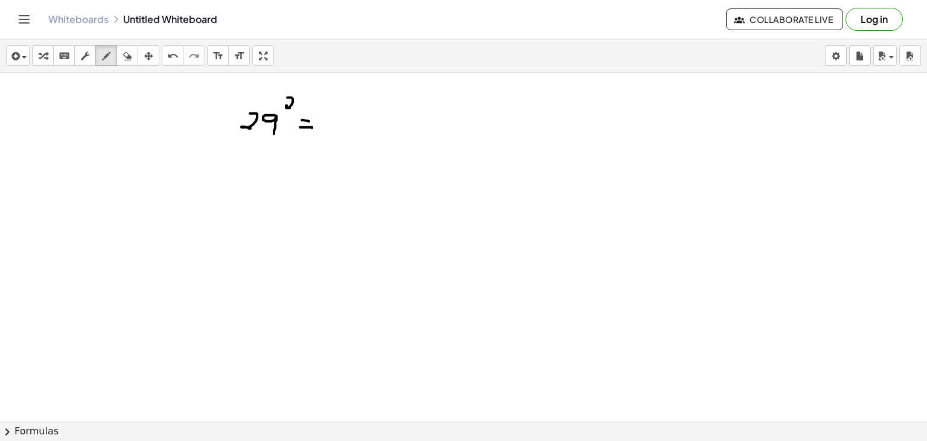
drag, startPoint x: 345, startPoint y: 106, endPoint x: 336, endPoint y: 131, distance: 26.3
drag, startPoint x: 349, startPoint y: 119, endPoint x: 355, endPoint y: 135, distance: 16.8
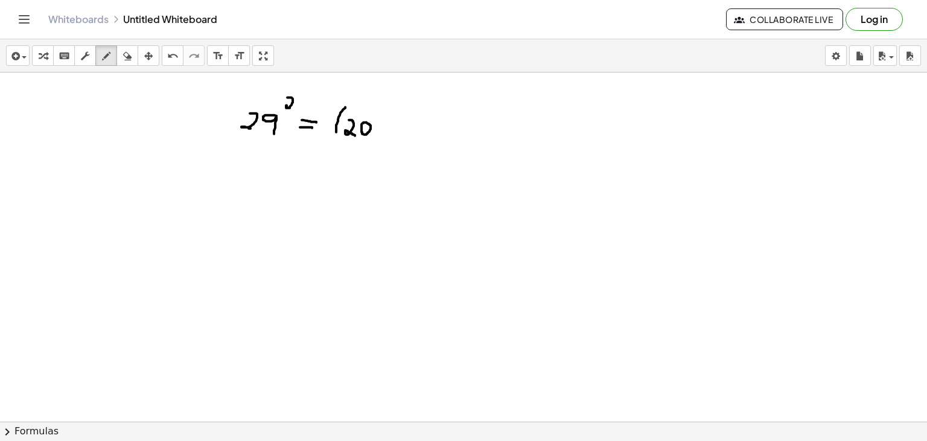
drag, startPoint x: 388, startPoint y: 121, endPoint x: 387, endPoint y: 135, distance: 13.3
drag, startPoint x: 380, startPoint y: 129, endPoint x: 392, endPoint y: 130, distance: 12.1
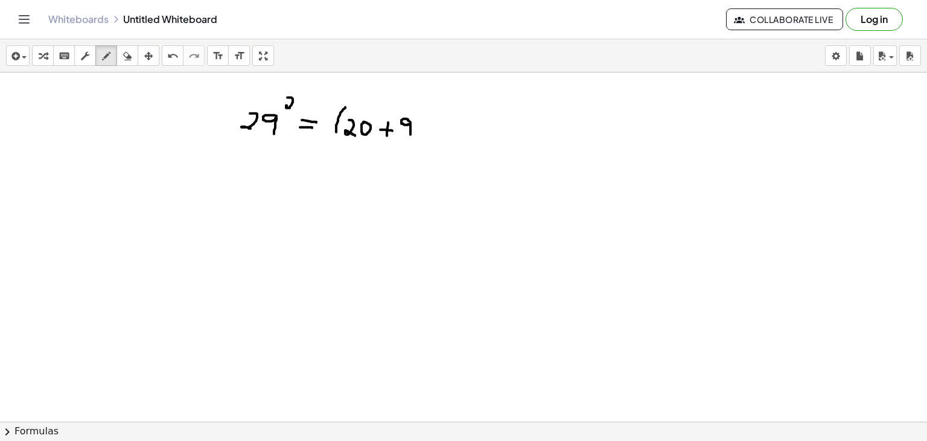
drag, startPoint x: 410, startPoint y: 123, endPoint x: 410, endPoint y: 136, distance: 13.9
drag, startPoint x: 420, startPoint y: 107, endPoint x: 420, endPoint y: 136, distance: 29.0
drag, startPoint x: 435, startPoint y: 97, endPoint x: 439, endPoint y: 113, distance: 17.0
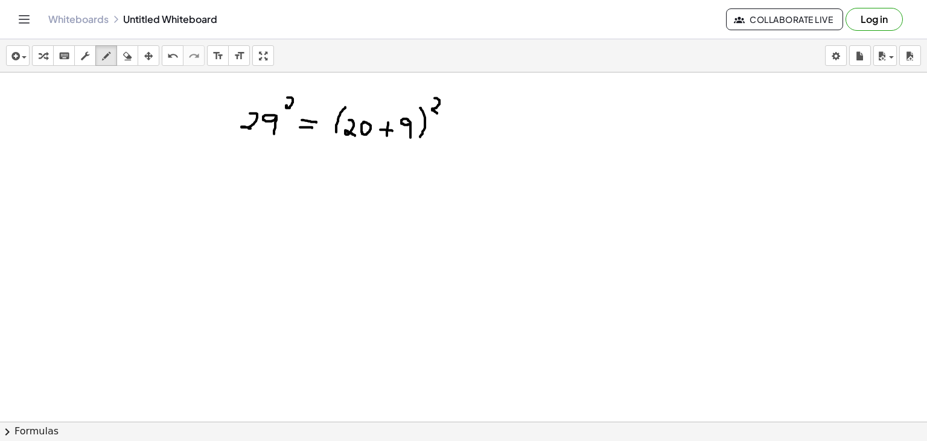
drag, startPoint x: 435, startPoint y: 124, endPoint x: 444, endPoint y: 124, distance: 9.7
drag, startPoint x: 328, startPoint y: 158, endPoint x: 333, endPoint y: 179, distance: 22.4
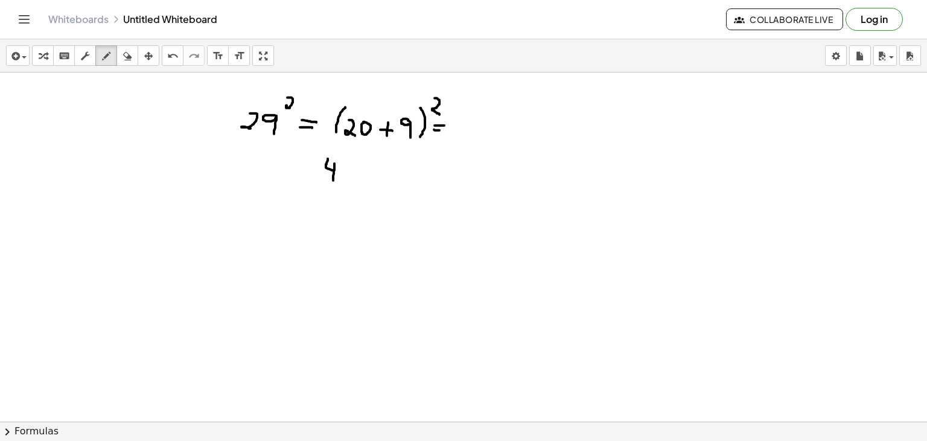
drag, startPoint x: 386, startPoint y: 167, endPoint x: 386, endPoint y: 182, distance: 15.1
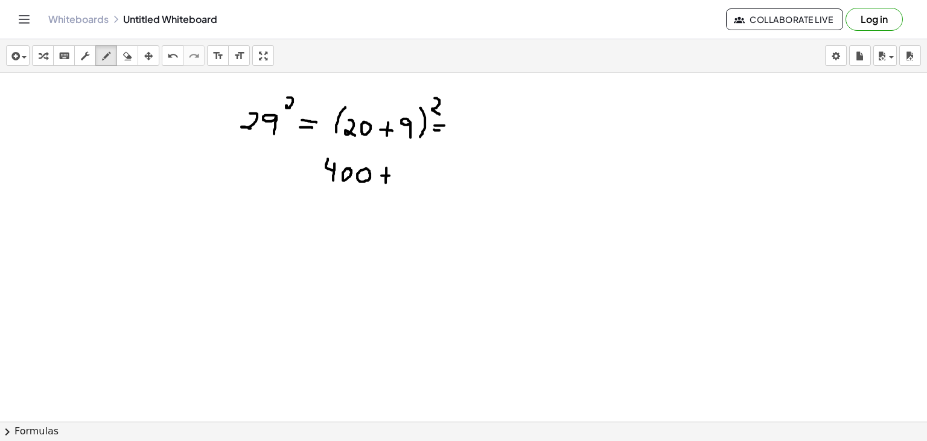
drag, startPoint x: 381, startPoint y: 174, endPoint x: 390, endPoint y: 174, distance: 8.4
drag, startPoint x: 408, startPoint y: 165, endPoint x: 408, endPoint y: 182, distance: 17.5
drag, startPoint x: 431, startPoint y: 161, endPoint x: 426, endPoint y: 174, distance: 14.1
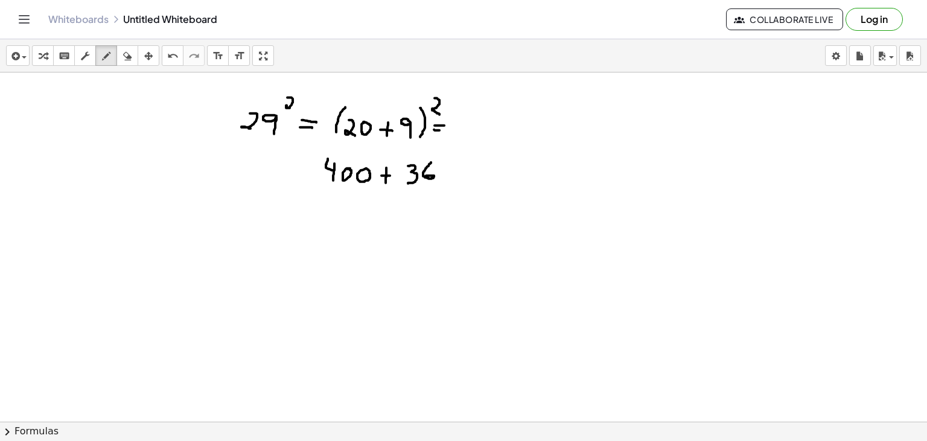
drag, startPoint x: 463, startPoint y: 162, endPoint x: 464, endPoint y: 181, distance: 18.7
drag, startPoint x: 455, startPoint y: 169, endPoint x: 470, endPoint y: 174, distance: 15.8
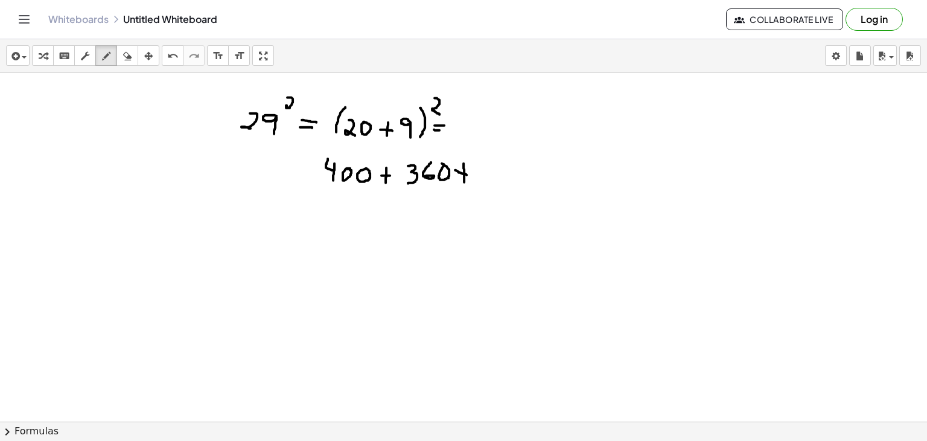
drag, startPoint x: 495, startPoint y: 170, endPoint x: 499, endPoint y: 186, distance: 16.7
drag, startPoint x: 381, startPoint y: 206, endPoint x: 388, endPoint y: 230, distance: 25.0
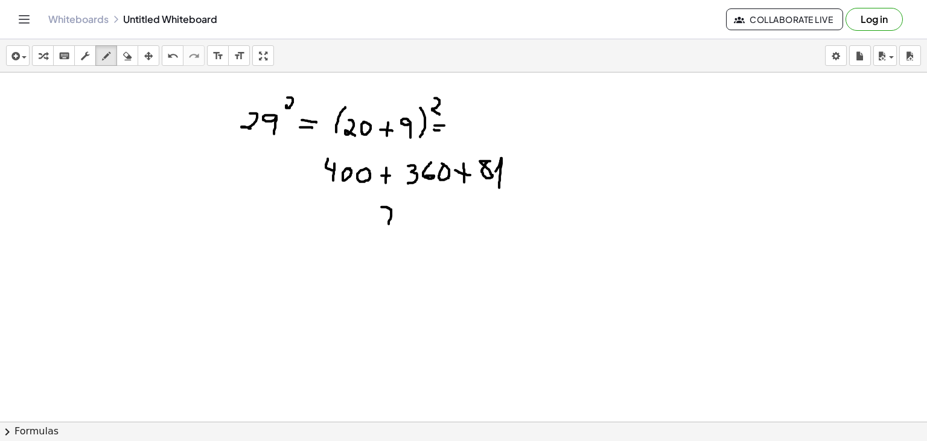
drag, startPoint x: 377, startPoint y: 215, endPoint x: 394, endPoint y: 218, distance: 17.8
drag, startPoint x: 410, startPoint y: 206, endPoint x: 402, endPoint y: 220, distance: 16.2
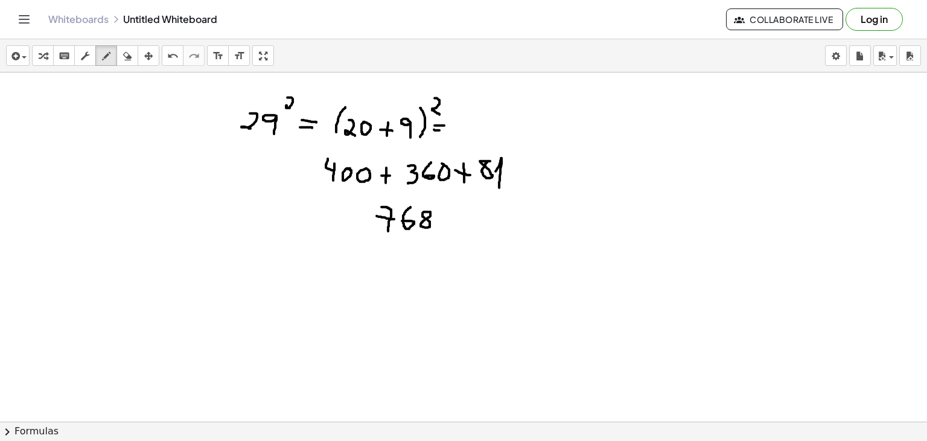
click at [133, 51] on div "button" at bounding box center [127, 55] width 16 height 14
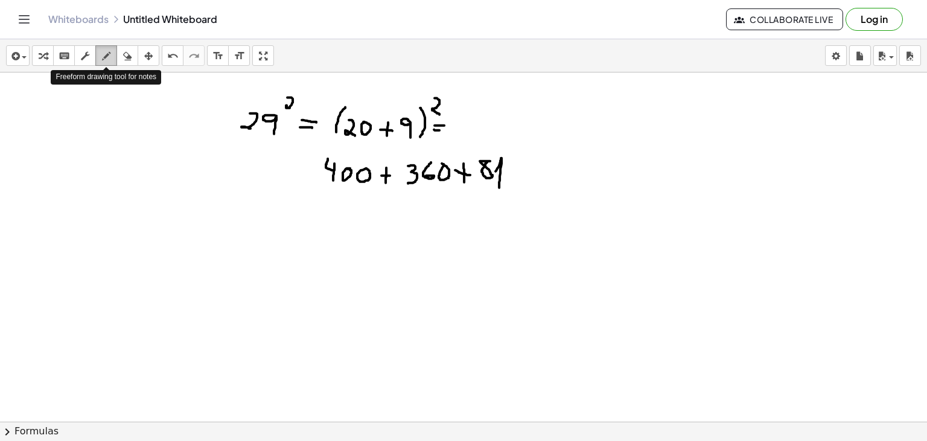
click at [111, 57] on div "button" at bounding box center [106, 55] width 16 height 14
drag, startPoint x: 402, startPoint y: 201, endPoint x: 408, endPoint y: 220, distance: 20.2
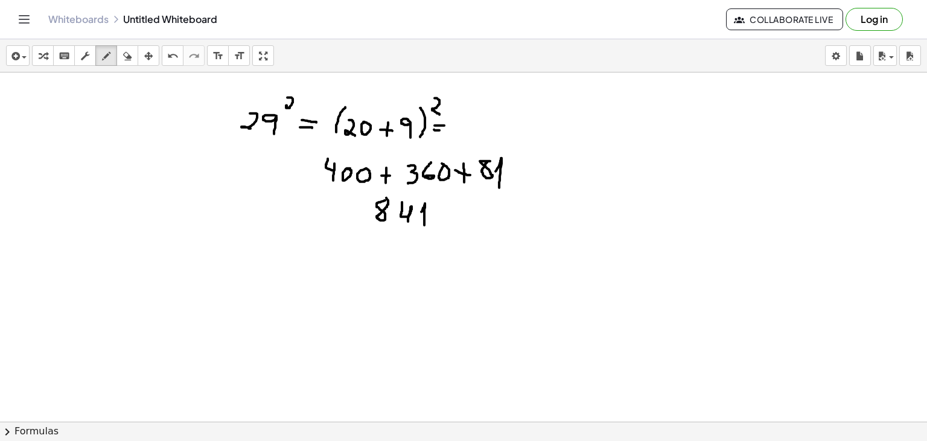
drag, startPoint x: 421, startPoint y: 211, endPoint x: 424, endPoint y: 224, distance: 14.2
drag, startPoint x: 267, startPoint y: 250, endPoint x: 263, endPoint y: 269, distance: 19.6
drag, startPoint x: 270, startPoint y: 247, endPoint x: 276, endPoint y: 271, distance: 24.9
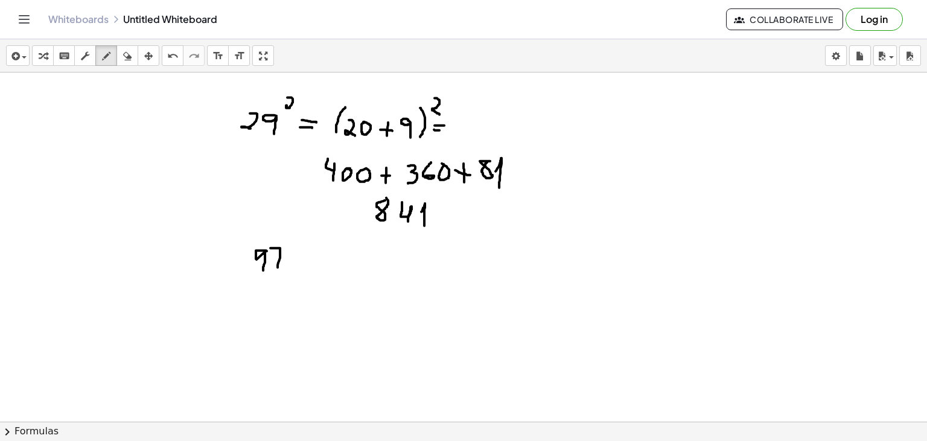
drag, startPoint x: 271, startPoint y: 256, endPoint x: 280, endPoint y: 256, distance: 9.1
drag, startPoint x: 292, startPoint y: 235, endPoint x: 298, endPoint y: 244, distance: 11.1
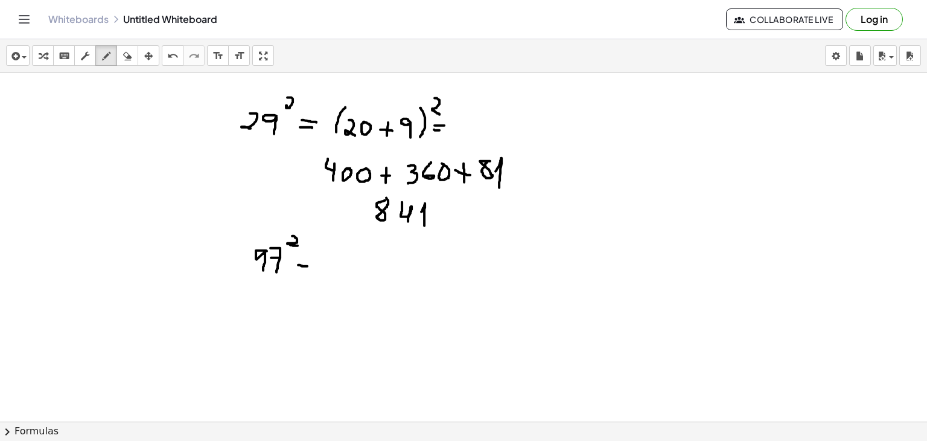
drag, startPoint x: 298, startPoint y: 264, endPoint x: 308, endPoint y: 265, distance: 9.7
drag, startPoint x: 301, startPoint y: 255, endPoint x: 311, endPoint y: 255, distance: 10.3
drag, startPoint x: 348, startPoint y: 247, endPoint x: 343, endPoint y: 273, distance: 26.4
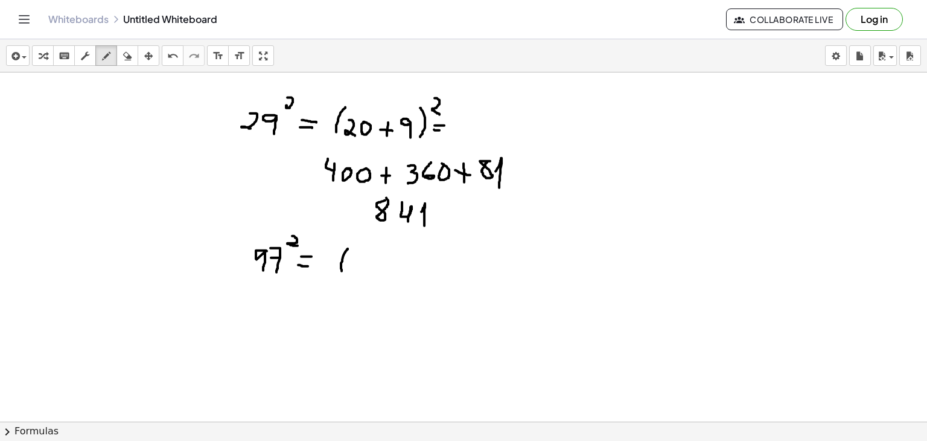
drag, startPoint x: 365, startPoint y: 260, endPoint x: 361, endPoint y: 276, distance: 16.0
drag, startPoint x: 402, startPoint y: 259, endPoint x: 401, endPoint y: 274, distance: 15.1
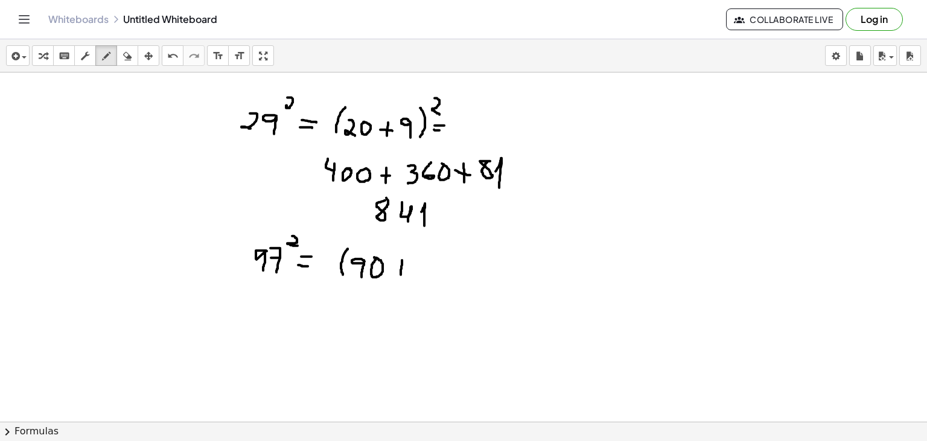
drag, startPoint x: 393, startPoint y: 265, endPoint x: 403, endPoint y: 265, distance: 9.1
drag, startPoint x: 416, startPoint y: 258, endPoint x: 425, endPoint y: 279, distance: 23.8
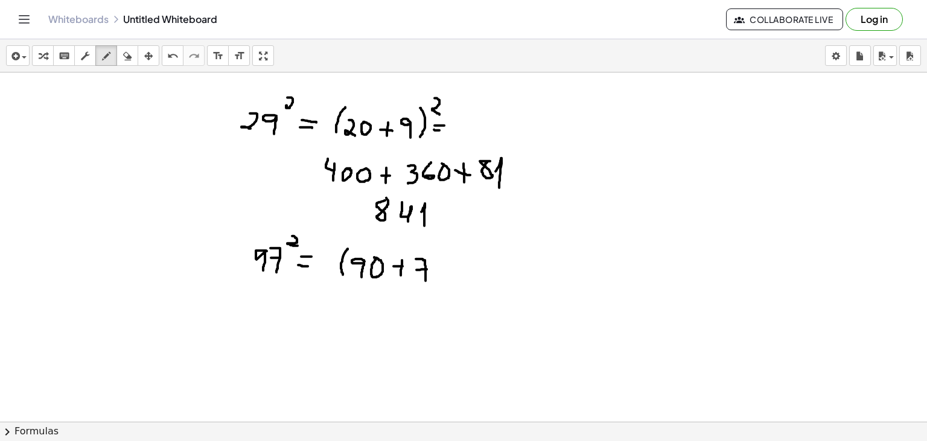
drag, startPoint x: 416, startPoint y: 269, endPoint x: 432, endPoint y: 268, distance: 15.7
drag, startPoint x: 440, startPoint y: 252, endPoint x: 440, endPoint y: 276, distance: 24.1
drag, startPoint x: 454, startPoint y: 237, endPoint x: 474, endPoint y: 250, distance: 23.6
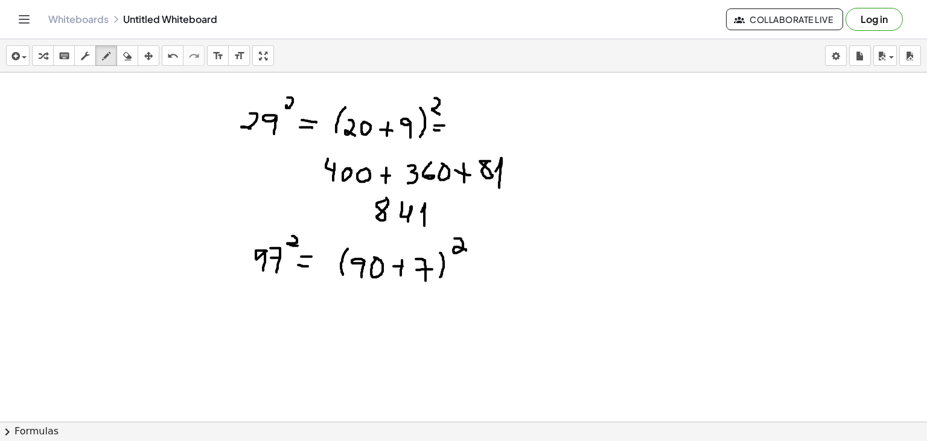
drag, startPoint x: 323, startPoint y: 326, endPoint x: 324, endPoint y: 334, distance: 7.3
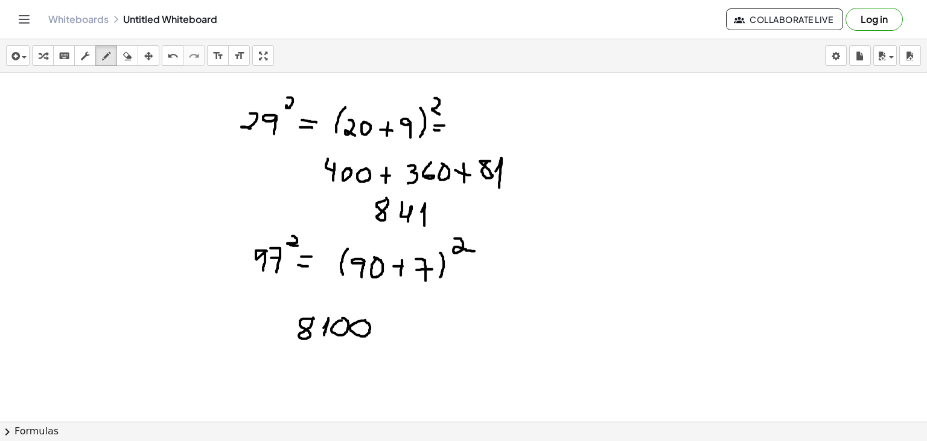
drag, startPoint x: 390, startPoint y: 320, endPoint x: 390, endPoint y: 336, distance: 15.7
drag, startPoint x: 386, startPoint y: 328, endPoint x: 398, endPoint y: 329, distance: 12.7
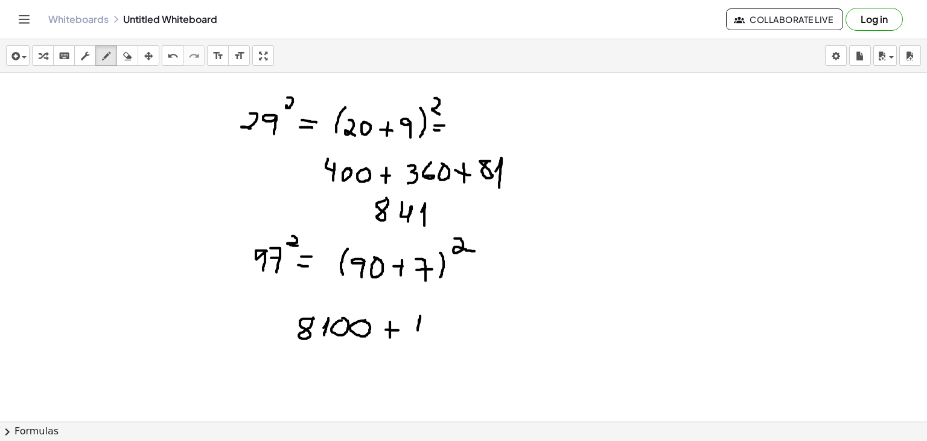
drag, startPoint x: 419, startPoint y: 322, endPoint x: 416, endPoint y: 336, distance: 14.7
drag, startPoint x: 430, startPoint y: 314, endPoint x: 441, endPoint y: 333, distance: 21.6
drag, startPoint x: 456, startPoint y: 314, endPoint x: 449, endPoint y: 329, distance: 17.3
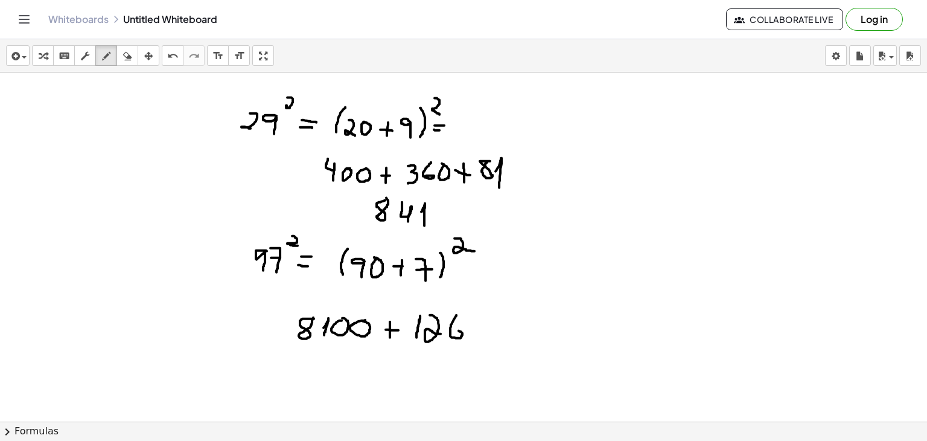
drag, startPoint x: 507, startPoint y: 316, endPoint x: 505, endPoint y: 336, distance: 20.1
drag, startPoint x: 498, startPoint y: 329, endPoint x: 512, endPoint y: 328, distance: 13.9
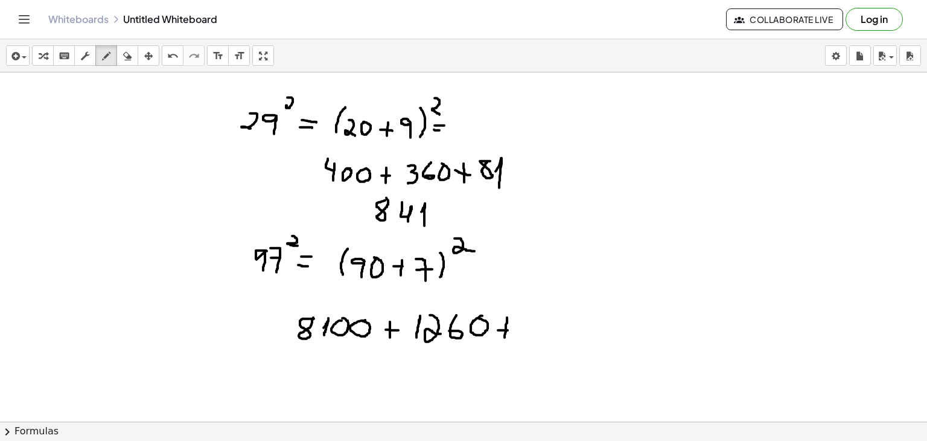
drag, startPoint x: 526, startPoint y: 312, endPoint x: 531, endPoint y: 336, distance: 24.2
drag, startPoint x: 555, startPoint y: 321, endPoint x: 553, endPoint y: 337, distance: 16.4
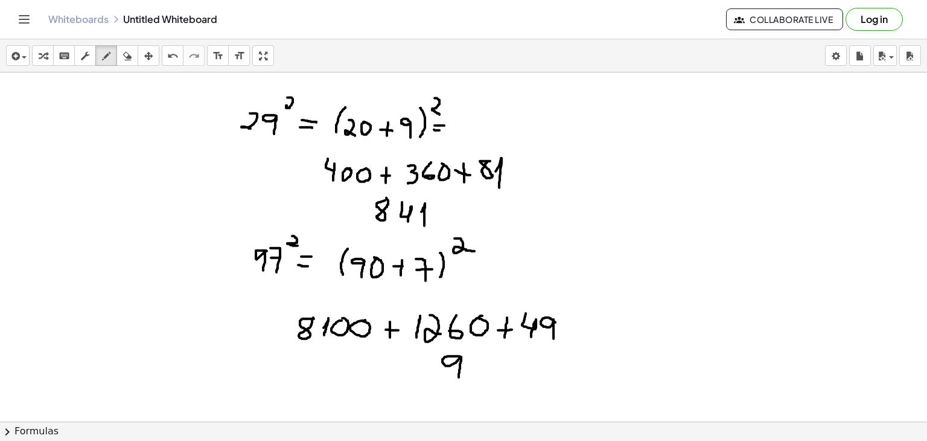
drag, startPoint x: 459, startPoint y: 355, endPoint x: 459, endPoint y: 377, distance: 22.3
drag, startPoint x: 476, startPoint y: 354, endPoint x: 485, endPoint y: 373, distance: 20.8
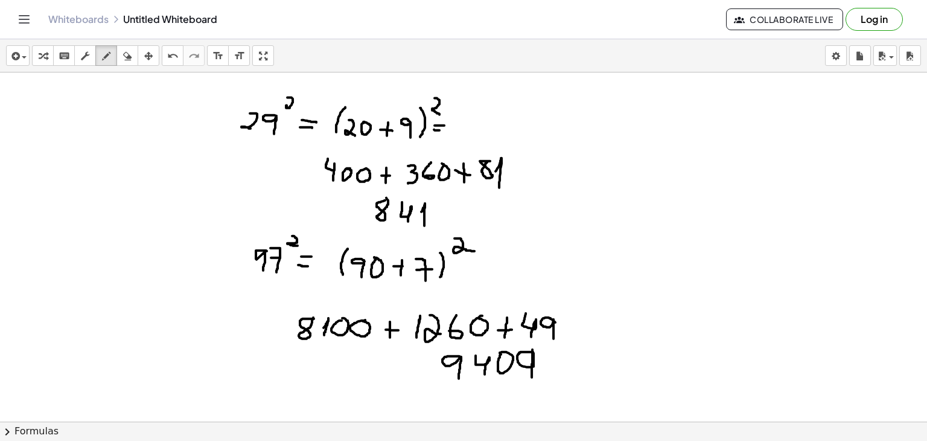
drag, startPoint x: 533, startPoint y: 351, endPoint x: 532, endPoint y: 378, distance: 27.2
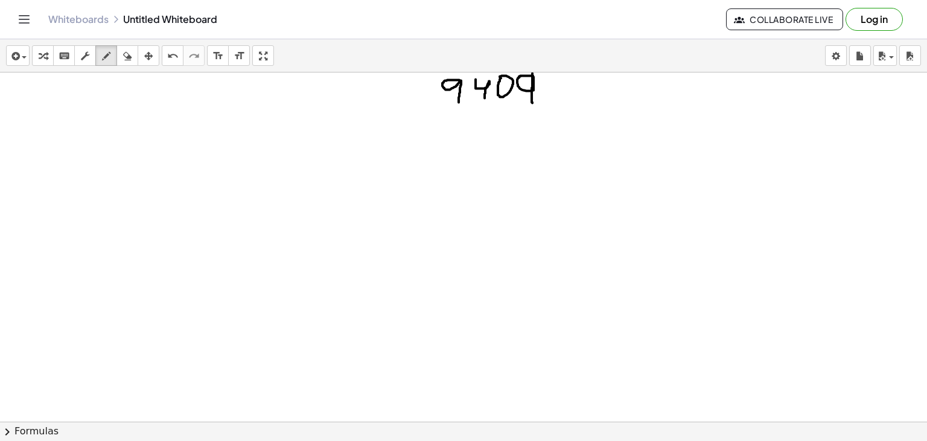
scroll to position [2170, 0]
drag, startPoint x: 259, startPoint y: 121, endPoint x: 266, endPoint y: 141, distance: 20.2
drag, startPoint x: 298, startPoint y: 127, endPoint x: 297, endPoint y: 137, distance: 10.3
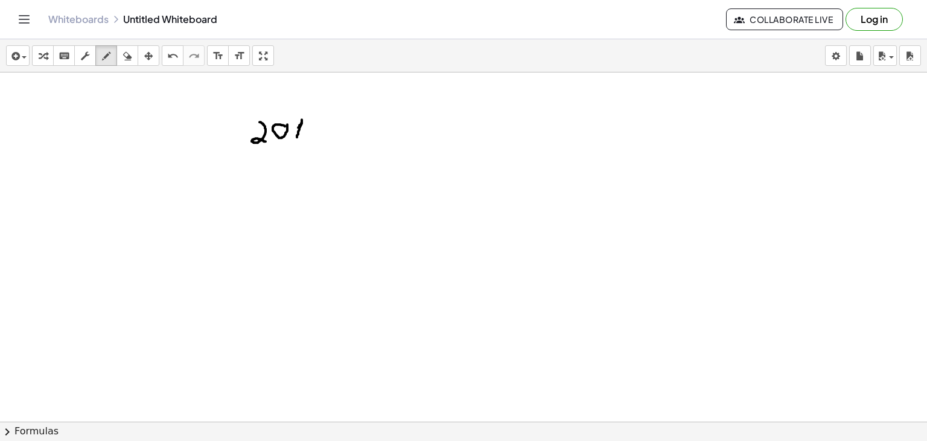
drag, startPoint x: 317, startPoint y: 104, endPoint x: 318, endPoint y: 115, distance: 10.3
drag, startPoint x: 328, startPoint y: 132, endPoint x: 344, endPoint y: 133, distance: 16.3
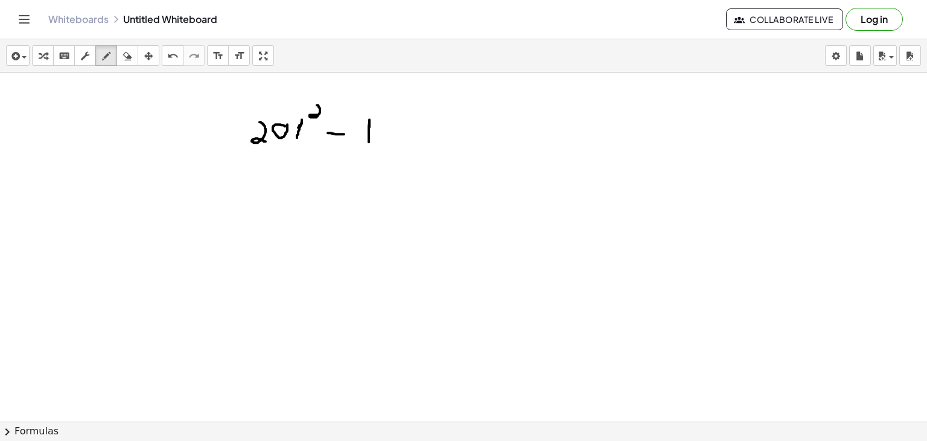
drag, startPoint x: 369, startPoint y: 129, endPoint x: 369, endPoint y: 147, distance: 17.5
drag, startPoint x: 386, startPoint y: 124, endPoint x: 386, endPoint y: 142, distance: 17.5
drag, startPoint x: 404, startPoint y: 124, endPoint x: 404, endPoint y: 142, distance: 18.1
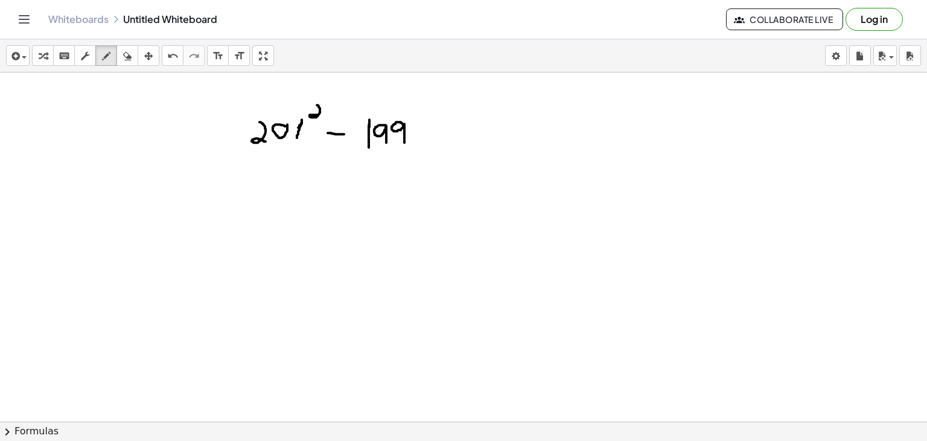
drag, startPoint x: 413, startPoint y: 106, endPoint x: 422, endPoint y: 114, distance: 12.4
drag, startPoint x: 430, startPoint y: 133, endPoint x: 445, endPoint y: 136, distance: 14.8
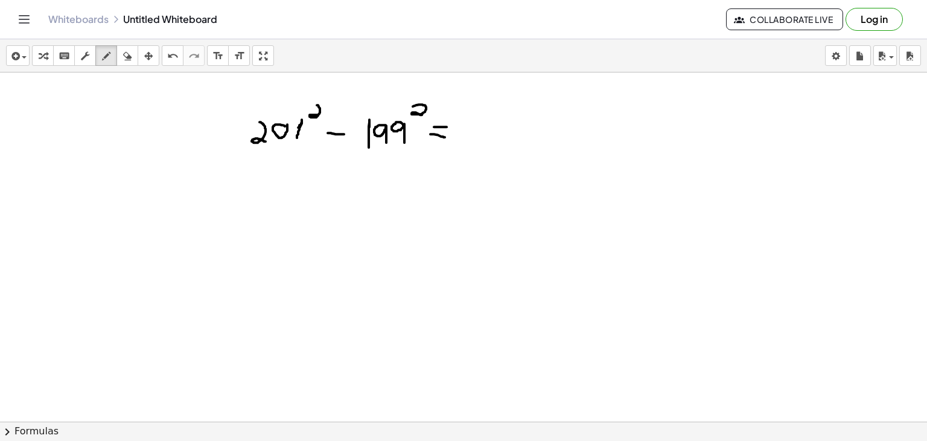
drag, startPoint x: 434, startPoint y: 126, endPoint x: 447, endPoint y: 126, distance: 13.3
drag, startPoint x: 234, startPoint y: 189, endPoint x: 240, endPoint y: 203, distance: 15.9
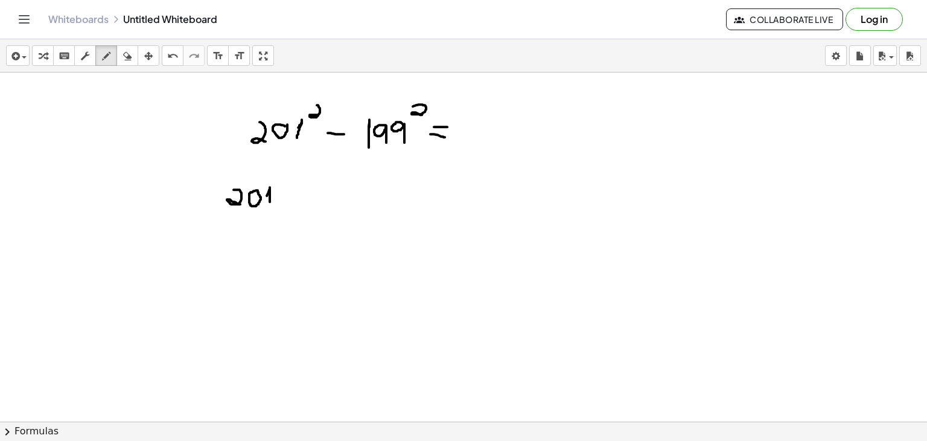
drag, startPoint x: 267, startPoint y: 195, endPoint x: 270, endPoint y: 202, distance: 7.8
drag, startPoint x: 222, startPoint y: 173, endPoint x: 215, endPoint y: 205, distance: 33.4
drag, startPoint x: 286, startPoint y: 196, endPoint x: 298, endPoint y: 194, distance: 12.3
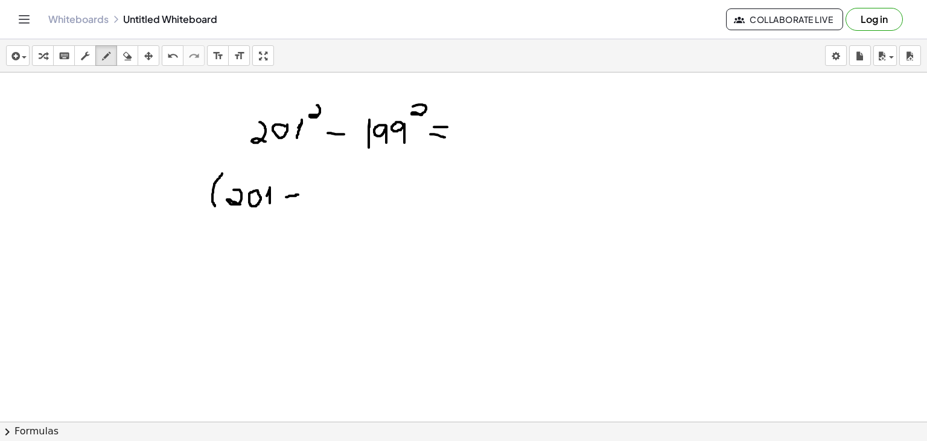
drag, startPoint x: 290, startPoint y: 185, endPoint x: 290, endPoint y: 201, distance: 16.3
drag, startPoint x: 310, startPoint y: 196, endPoint x: 313, endPoint y: 203, distance: 7.8
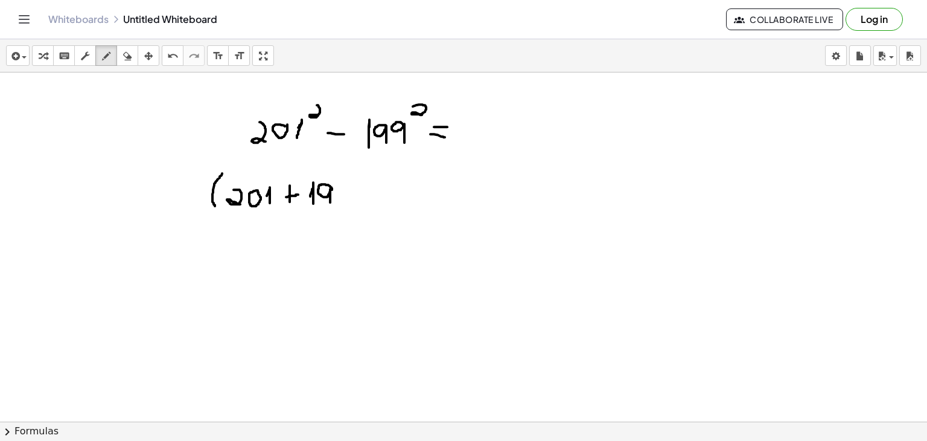
drag, startPoint x: 332, startPoint y: 189, endPoint x: 330, endPoint y: 202, distance: 12.8
drag, startPoint x: 348, startPoint y: 185, endPoint x: 345, endPoint y: 203, distance: 18.4
drag, startPoint x: 355, startPoint y: 174, endPoint x: 355, endPoint y: 205, distance: 30.2
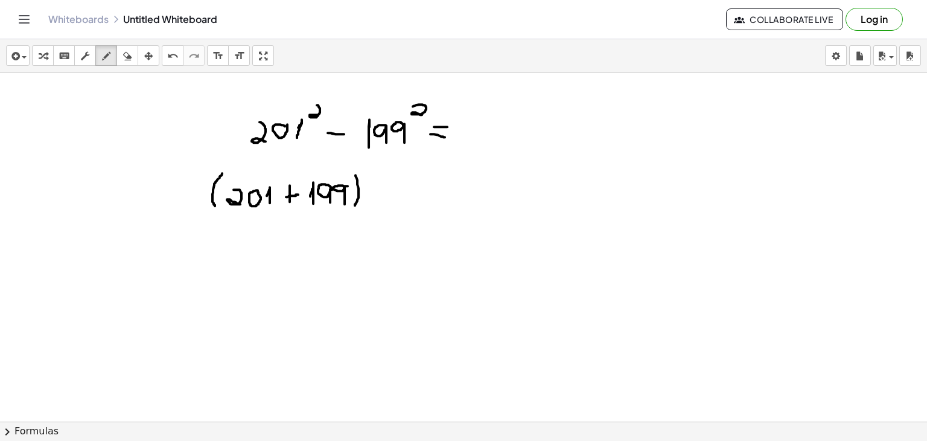
drag, startPoint x: 378, startPoint y: 179, endPoint x: 370, endPoint y: 204, distance: 26.0
drag, startPoint x: 386, startPoint y: 188, endPoint x: 391, endPoint y: 206, distance: 18.7
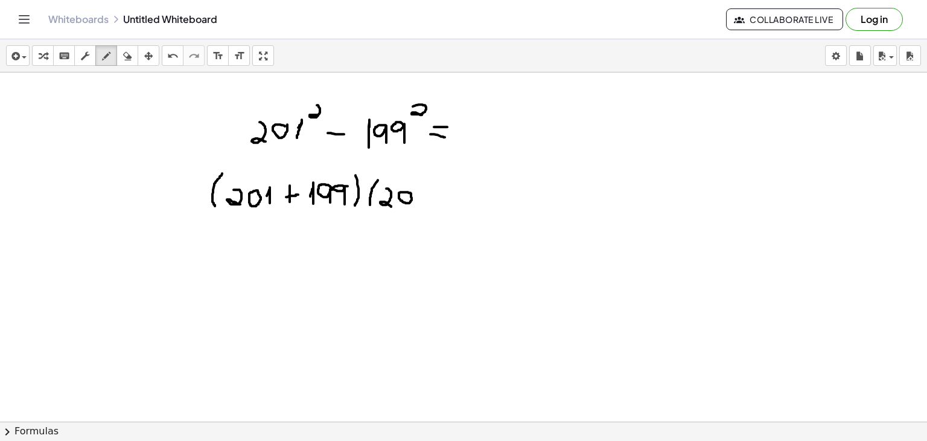
drag, startPoint x: 421, startPoint y: 194, endPoint x: 424, endPoint y: 203, distance: 10.1
drag, startPoint x: 440, startPoint y: 196, endPoint x: 451, endPoint y: 198, distance: 11.6
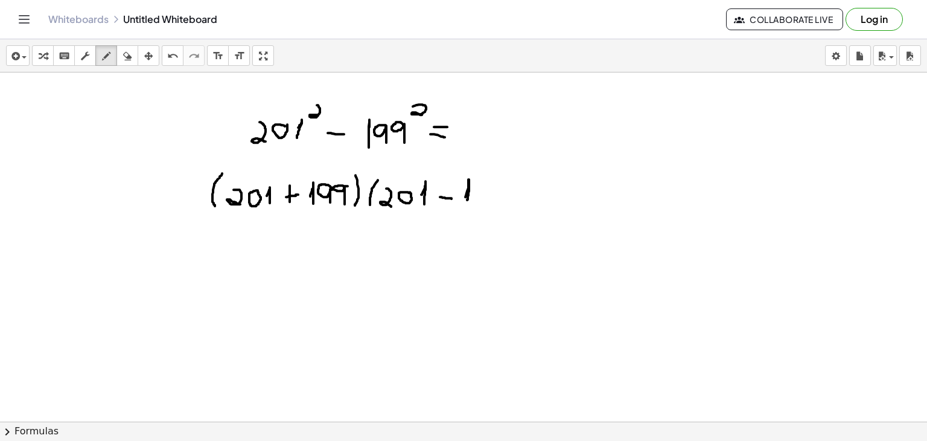
drag, startPoint x: 465, startPoint y: 196, endPoint x: 467, endPoint y: 203, distance: 6.9
drag, startPoint x: 488, startPoint y: 184, endPoint x: 486, endPoint y: 203, distance: 19.4
drag, startPoint x: 507, startPoint y: 183, endPoint x: 507, endPoint y: 202, distance: 18.7
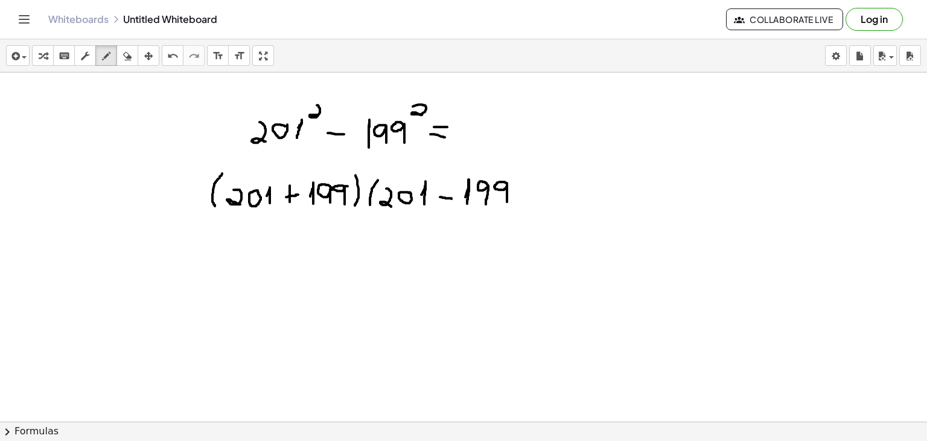
drag, startPoint x: 517, startPoint y: 170, endPoint x: 524, endPoint y: 212, distance: 42.9
drag, startPoint x: 273, startPoint y: 242, endPoint x: 285, endPoint y: 264, distance: 25.2
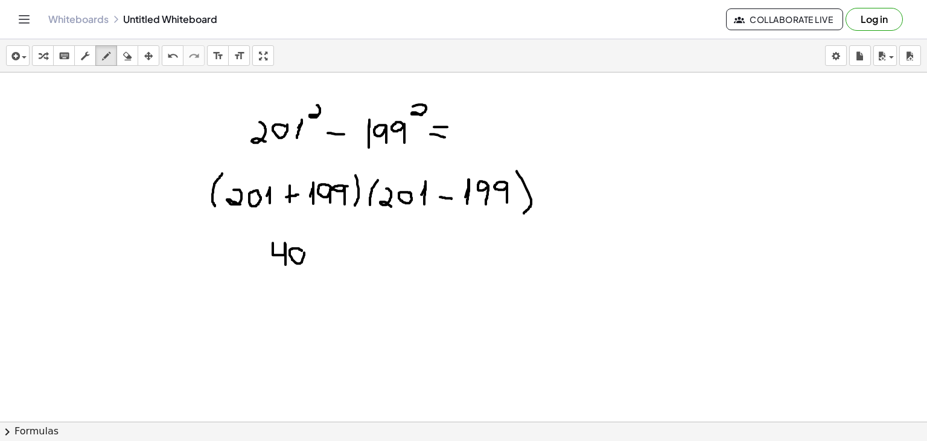
drag, startPoint x: 336, startPoint y: 243, endPoint x: 355, endPoint y: 258, distance: 24.0
drag, startPoint x: 357, startPoint y: 241, endPoint x: 337, endPoint y: 255, distance: 23.9
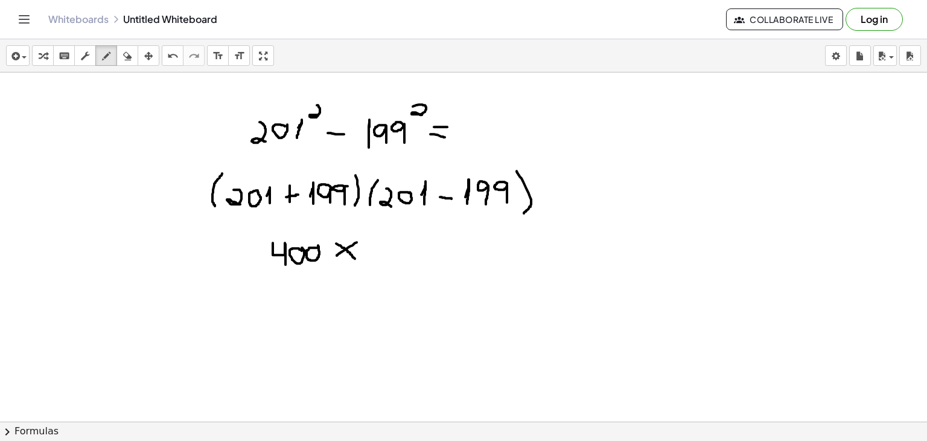
drag, startPoint x: 377, startPoint y: 240, endPoint x: 381, endPoint y: 253, distance: 13.8
drag, startPoint x: 404, startPoint y: 256, endPoint x: 415, endPoint y: 258, distance: 11.0
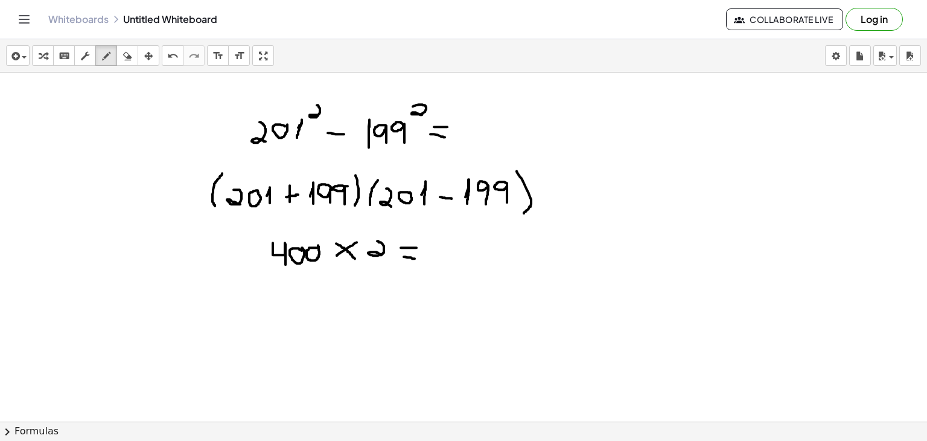
drag, startPoint x: 401, startPoint y: 247, endPoint x: 418, endPoint y: 247, distance: 16.9
